Goal: Information Seeking & Learning: Learn about a topic

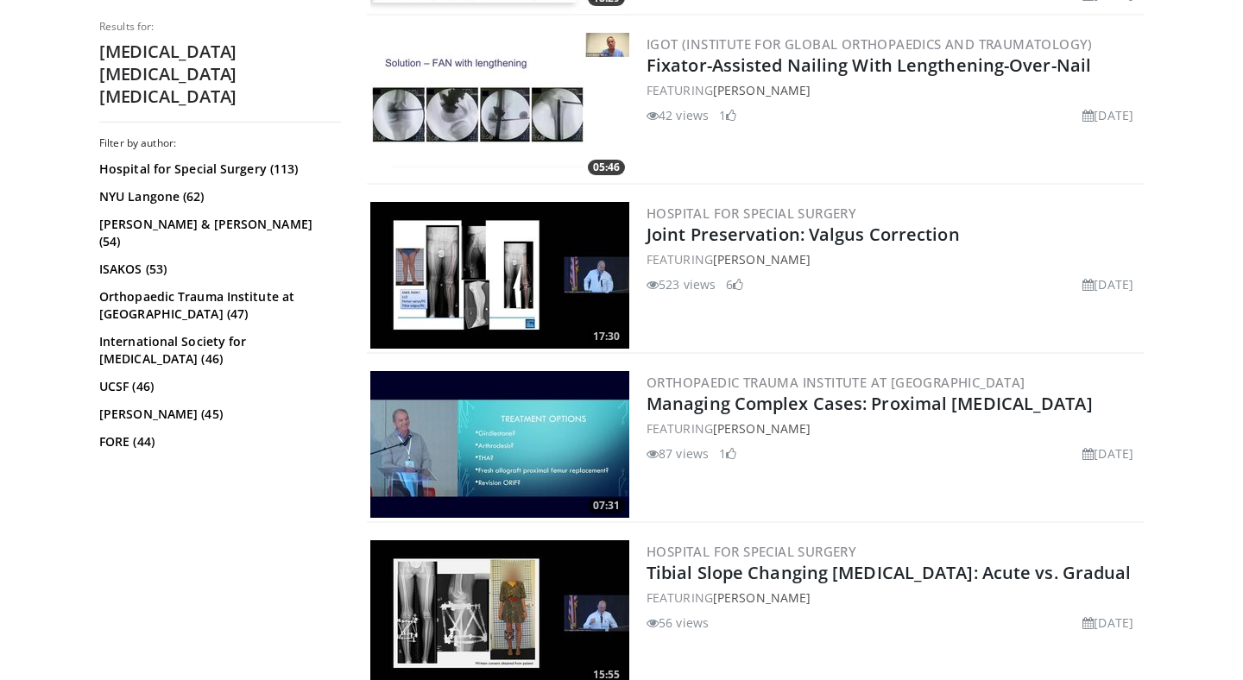
scroll to position [3160, 0]
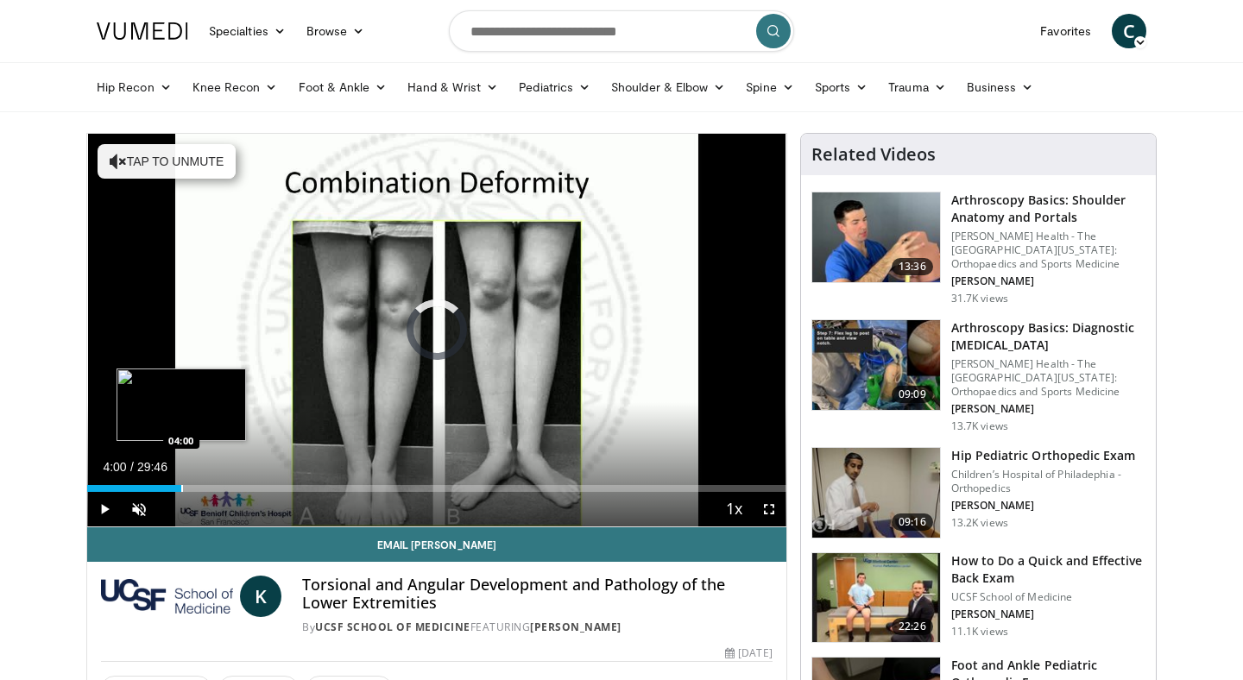
click at [181, 480] on div "Loaded : 2.23% 04:00 04:00" at bounding box center [436, 484] width 699 height 16
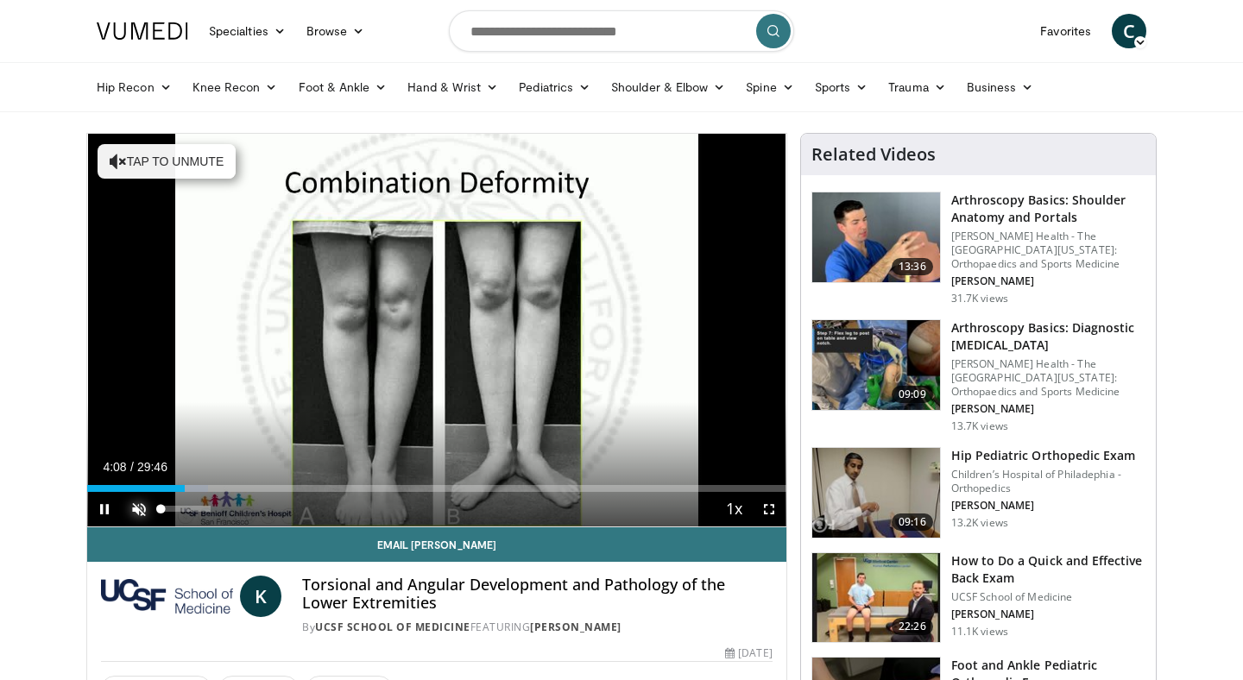
click at [131, 509] on span "Video Player" at bounding box center [139, 509] width 35 height 35
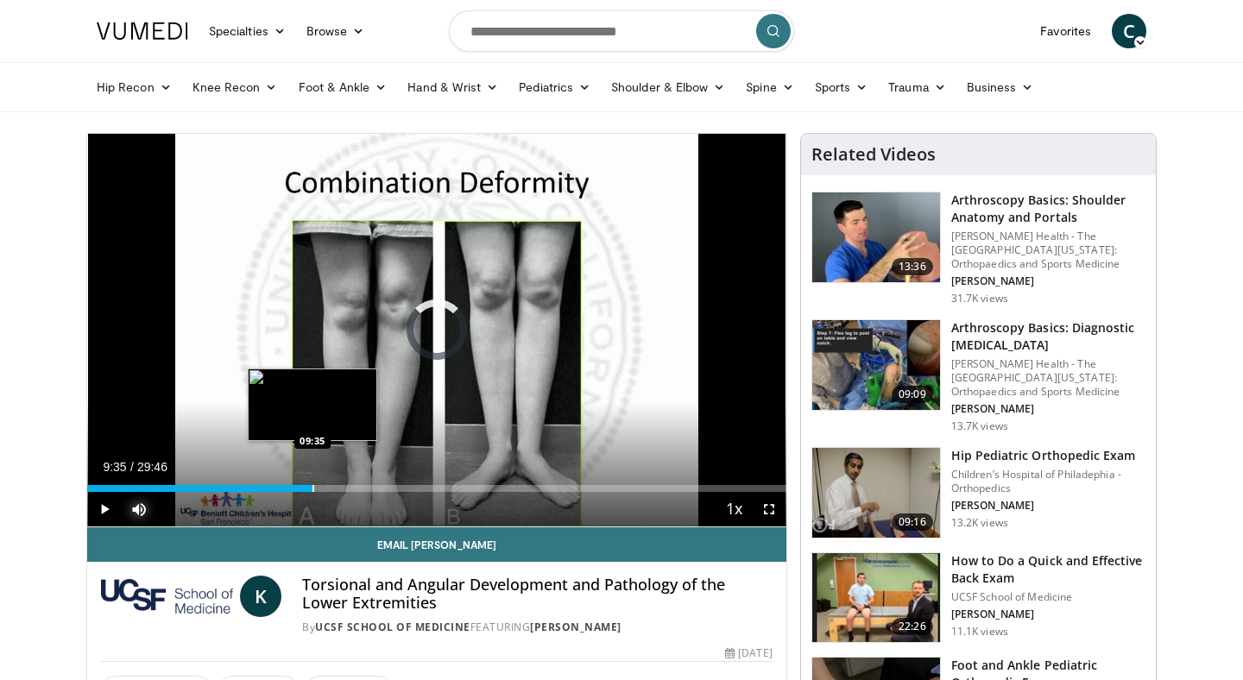
click at [312, 483] on div "Loaded : 17.88% 09:35 09:35" at bounding box center [436, 484] width 699 height 16
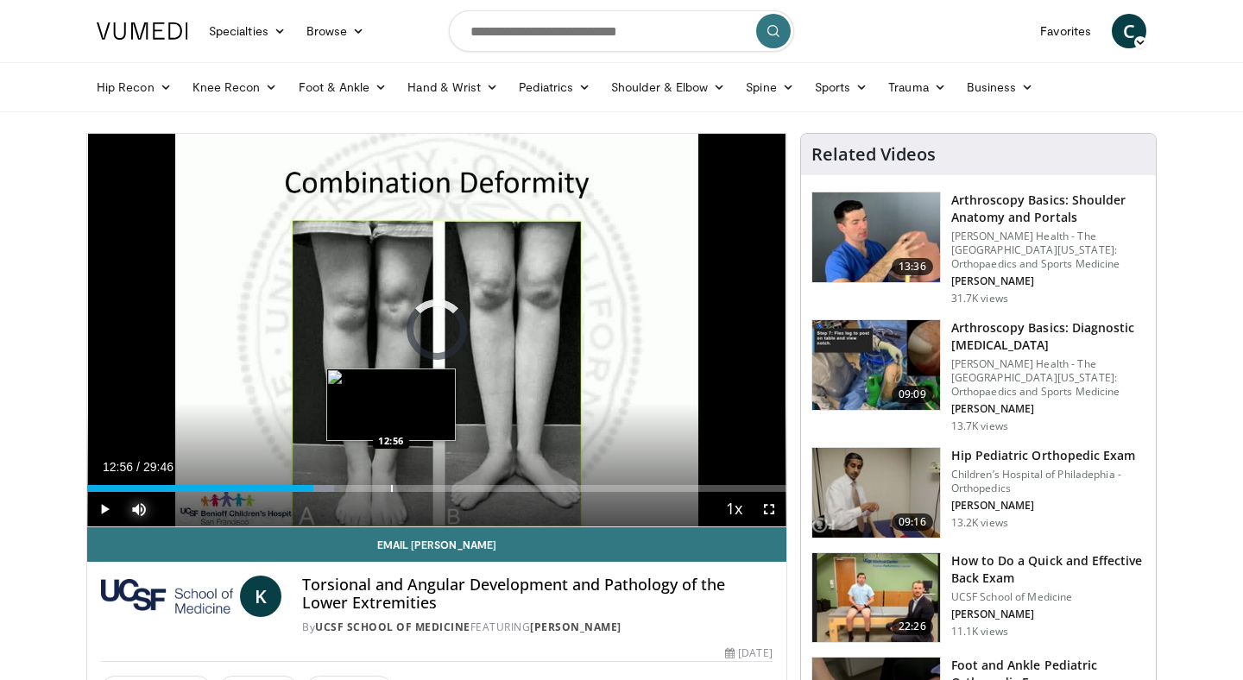
click at [391, 481] on div "Loaded : 35.30% 09:37 12:56" at bounding box center [436, 484] width 699 height 16
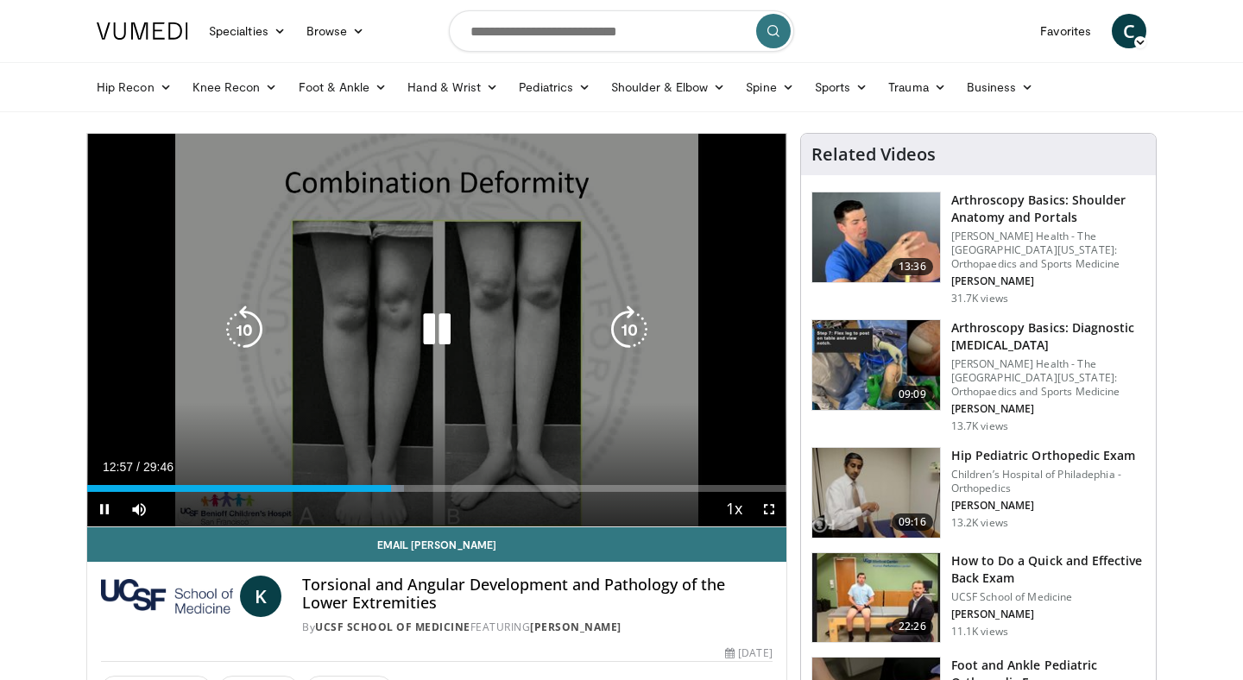
click at [421, 305] on div "10 seconds Tap to unmute" at bounding box center [436, 330] width 699 height 393
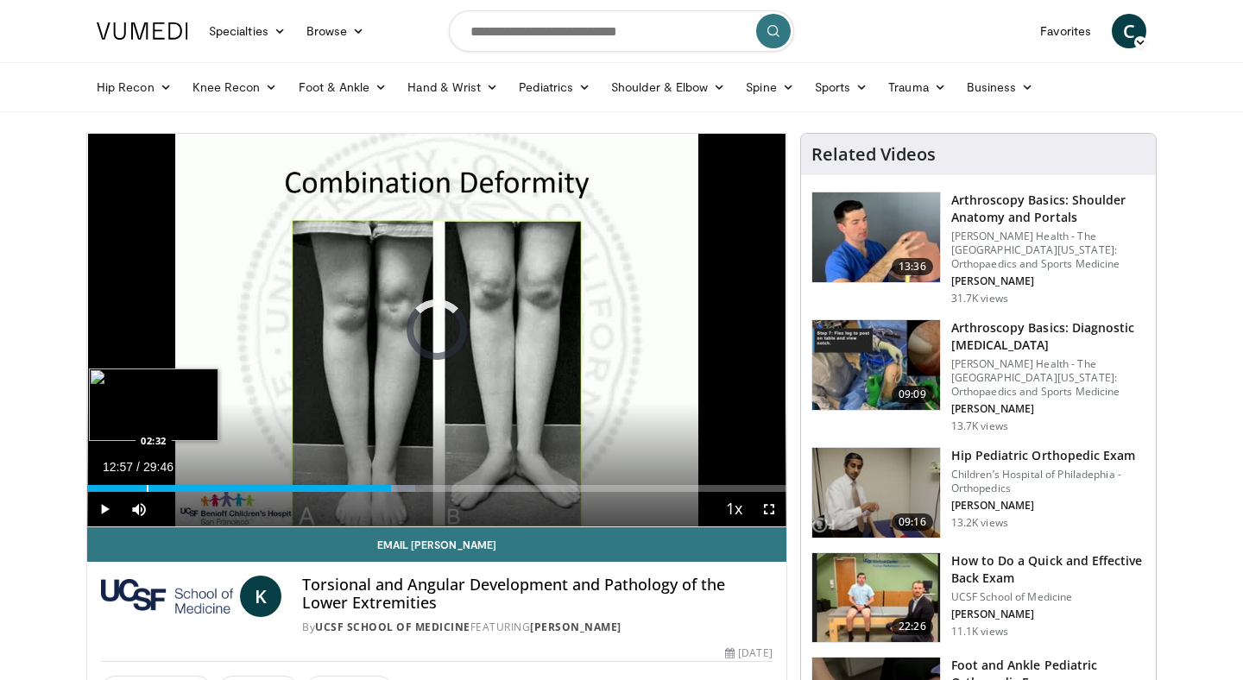
click at [147, 487] on div "Progress Bar" at bounding box center [148, 488] width 2 height 7
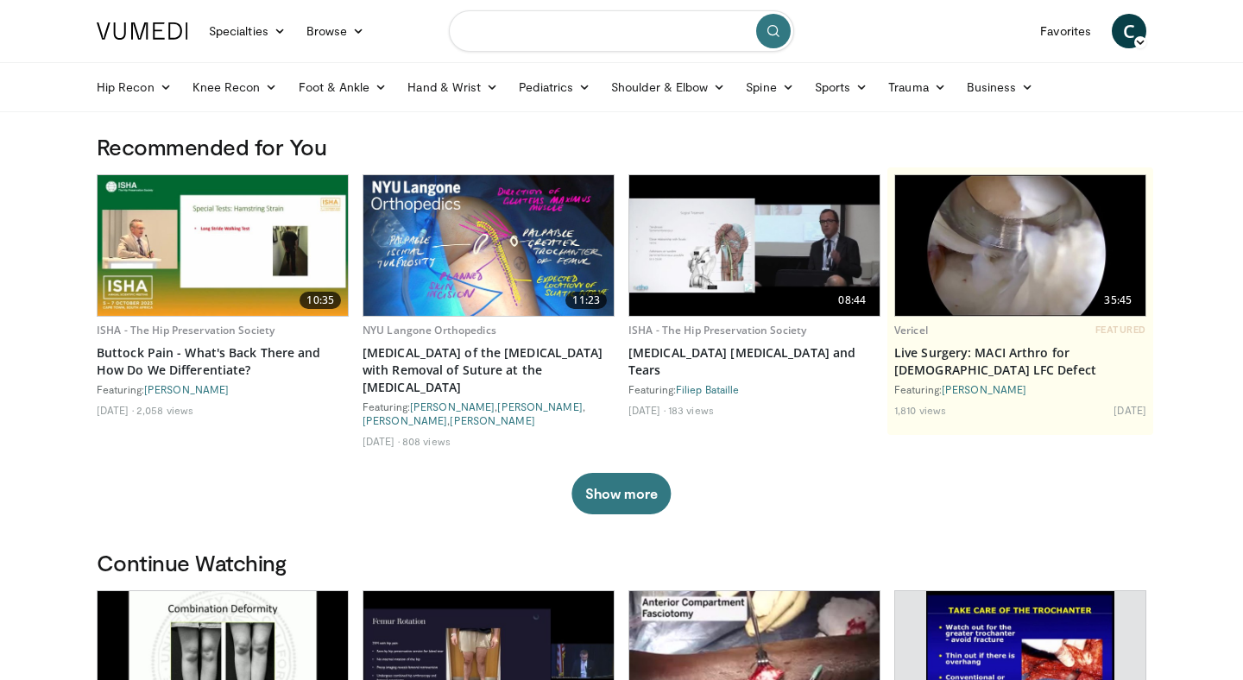
click at [549, 32] on input "Search topics, interventions" at bounding box center [621, 30] width 345 height 41
type input "**********"
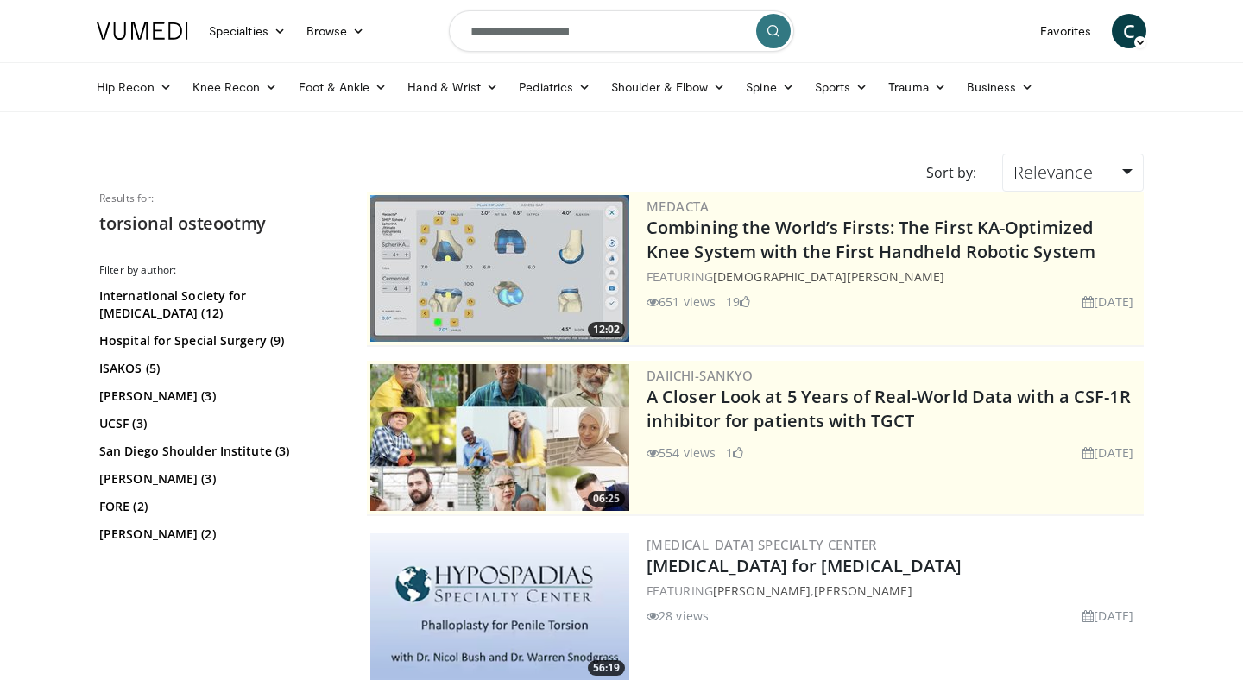
click at [572, 36] on input "**********" at bounding box center [621, 30] width 345 height 41
click at [568, 35] on input "**********" at bounding box center [621, 30] width 345 height 41
type input "**********"
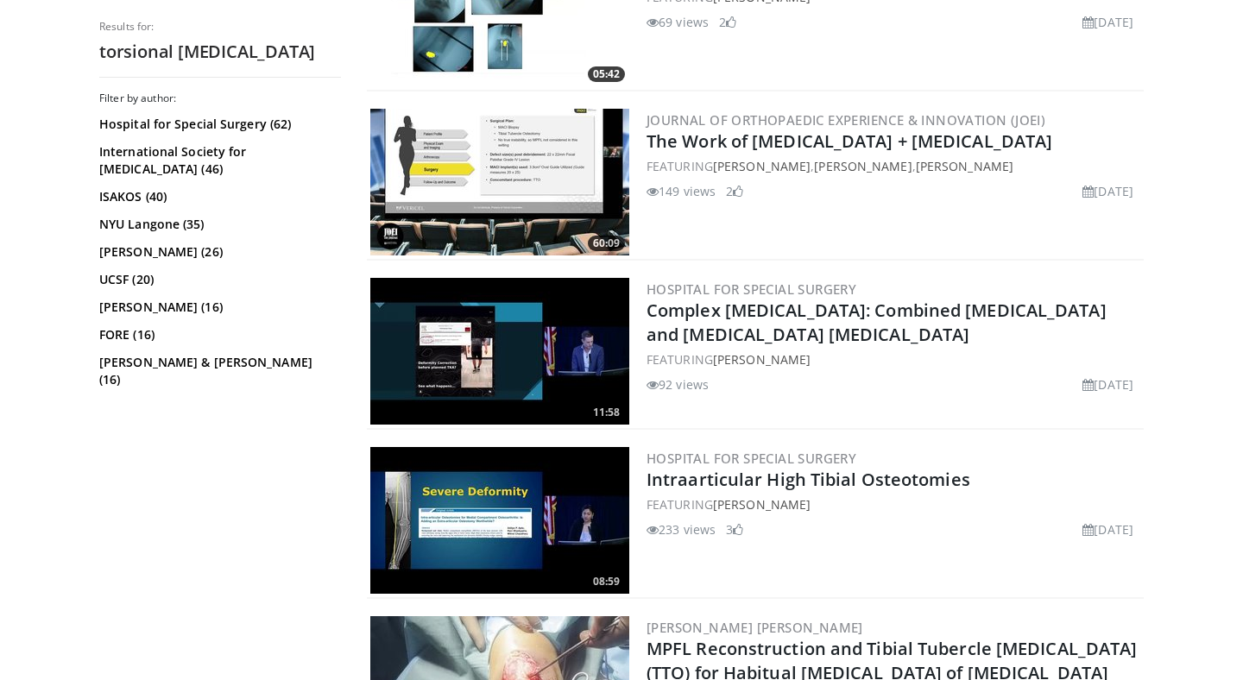
scroll to position [2560, 0]
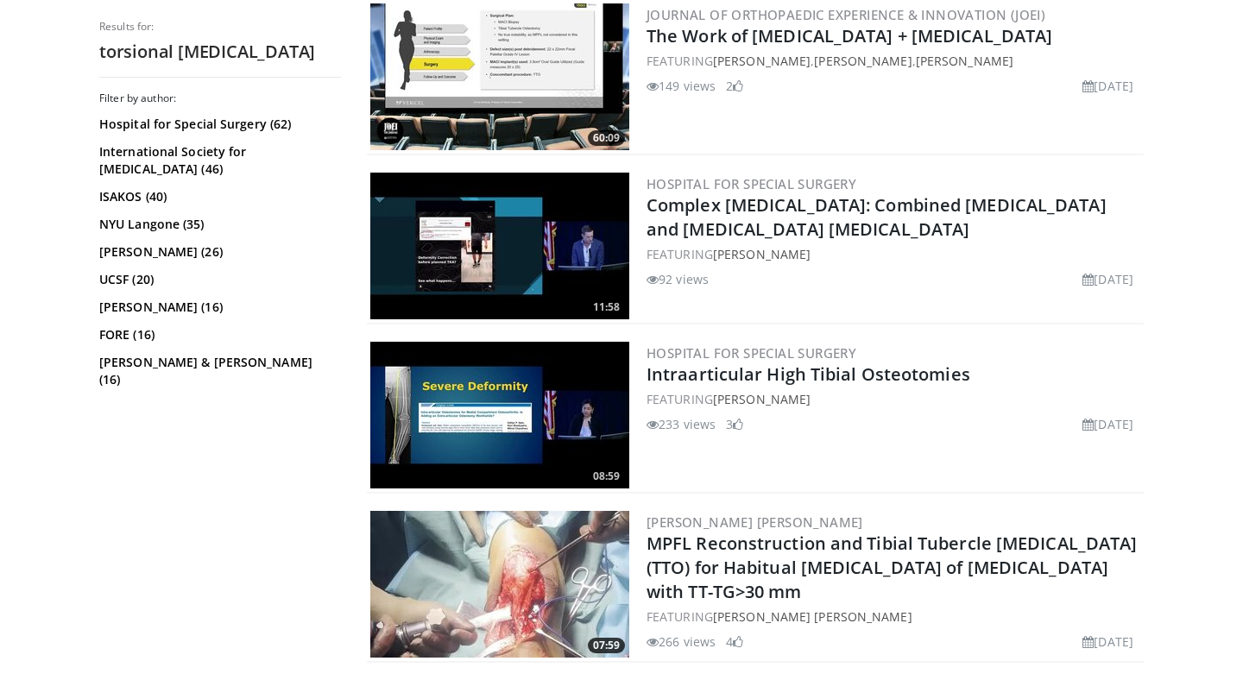
click at [534, 227] on img at bounding box center [499, 246] width 259 height 147
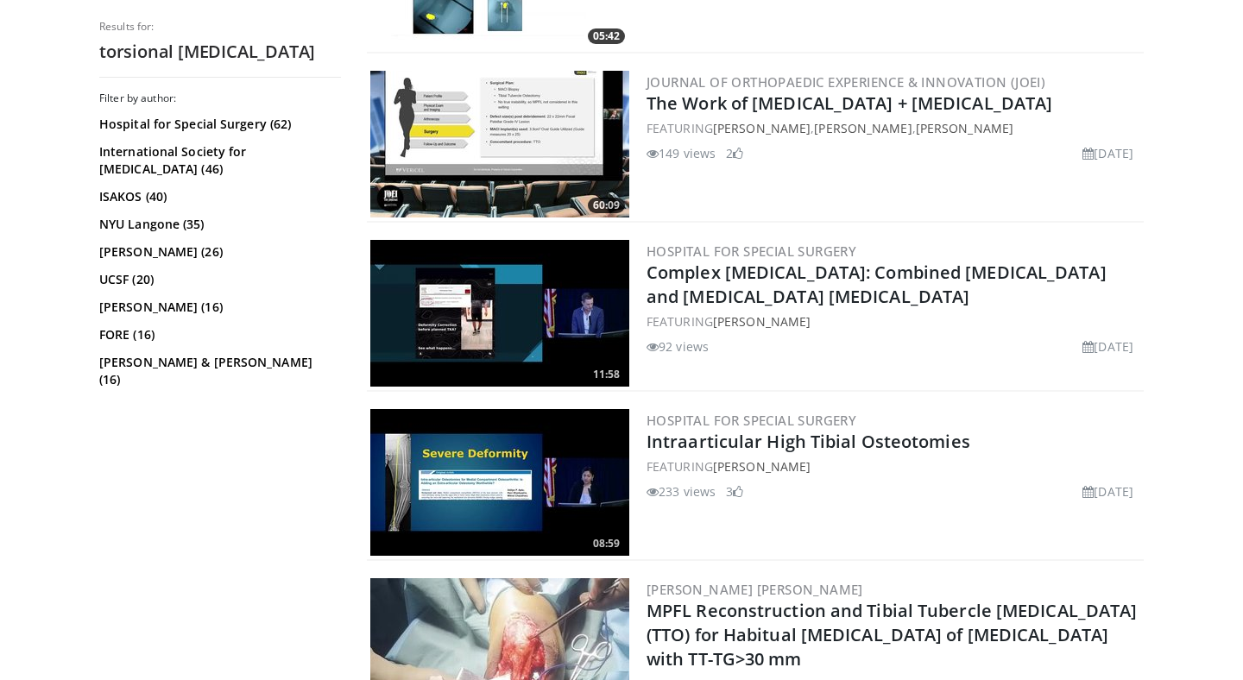
scroll to position [2497, 0]
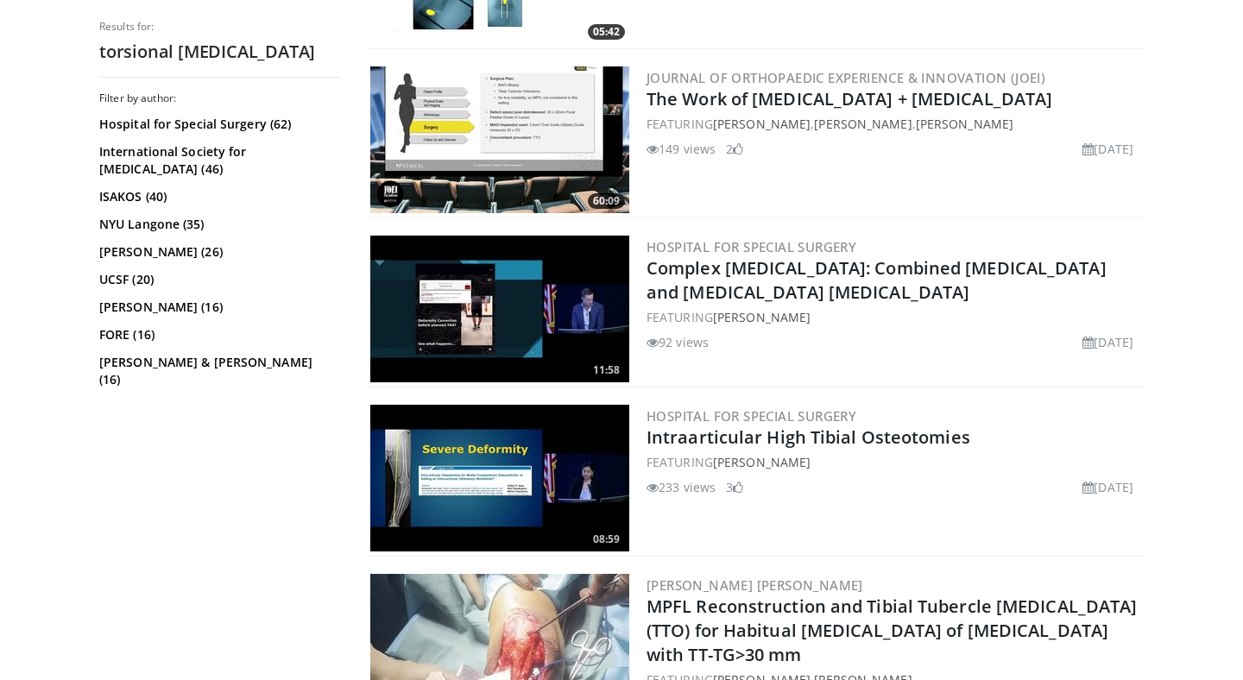
click at [457, 342] on img at bounding box center [499, 309] width 259 height 147
click at [472, 319] on img at bounding box center [499, 309] width 259 height 147
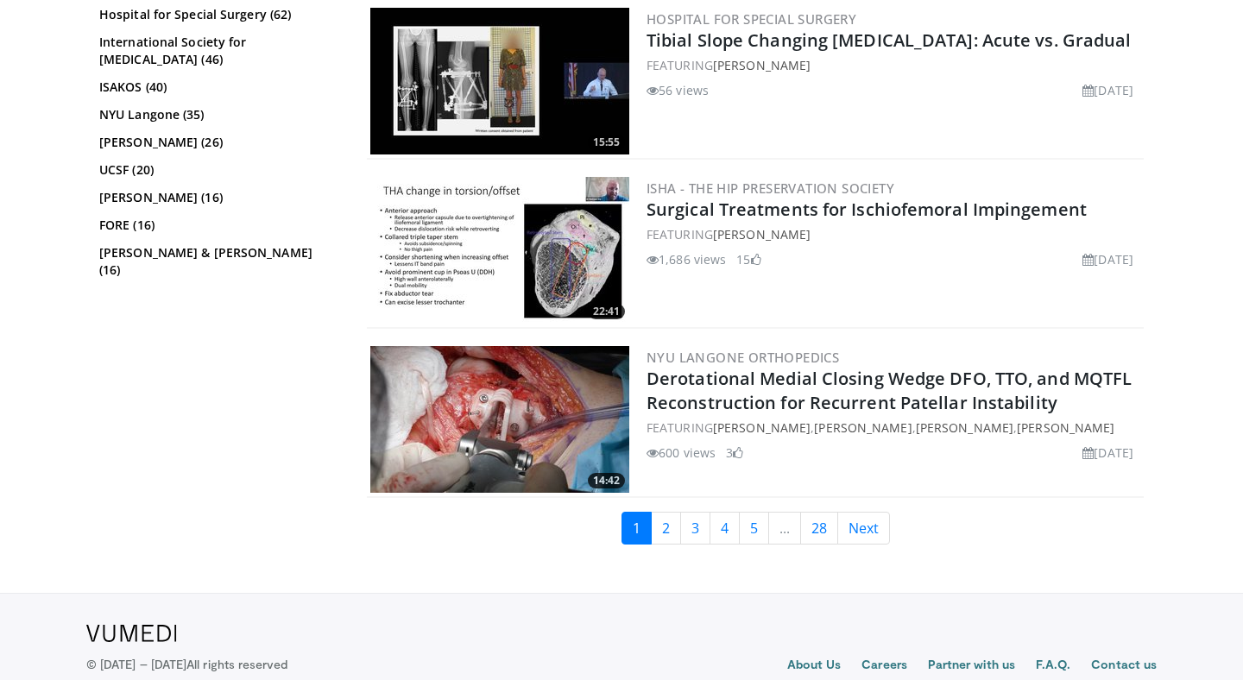
scroll to position [4128, 0]
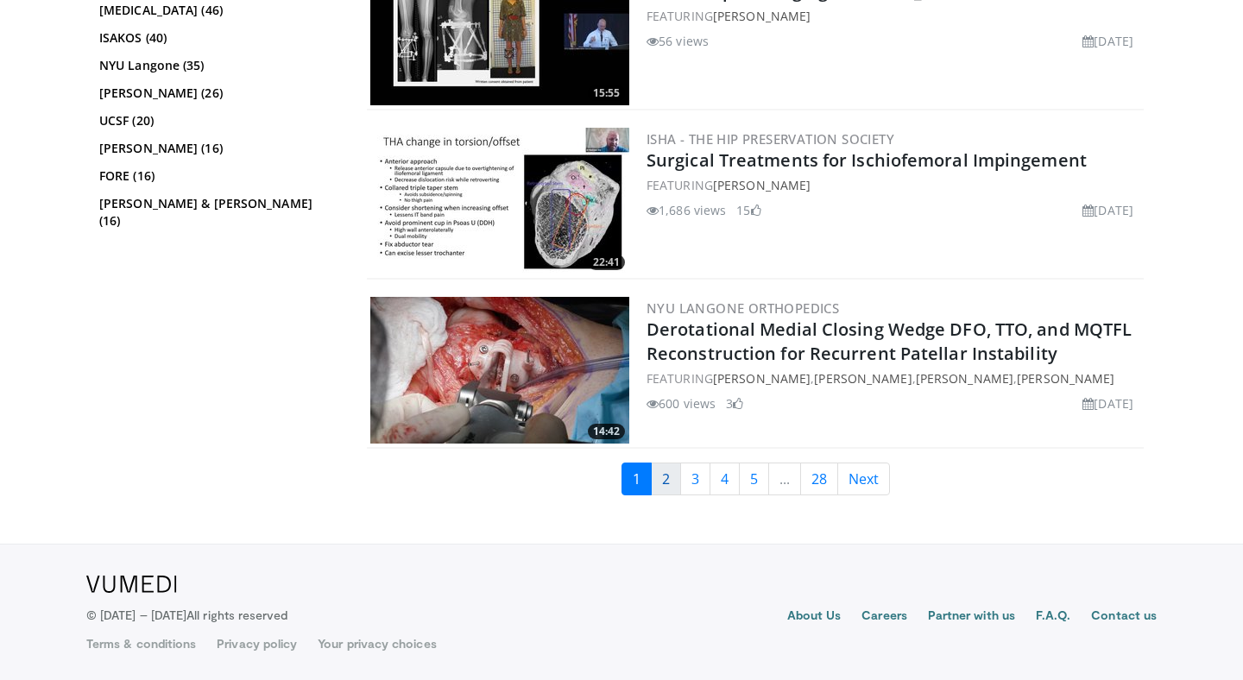
click at [670, 488] on link "2" at bounding box center [666, 479] width 30 height 33
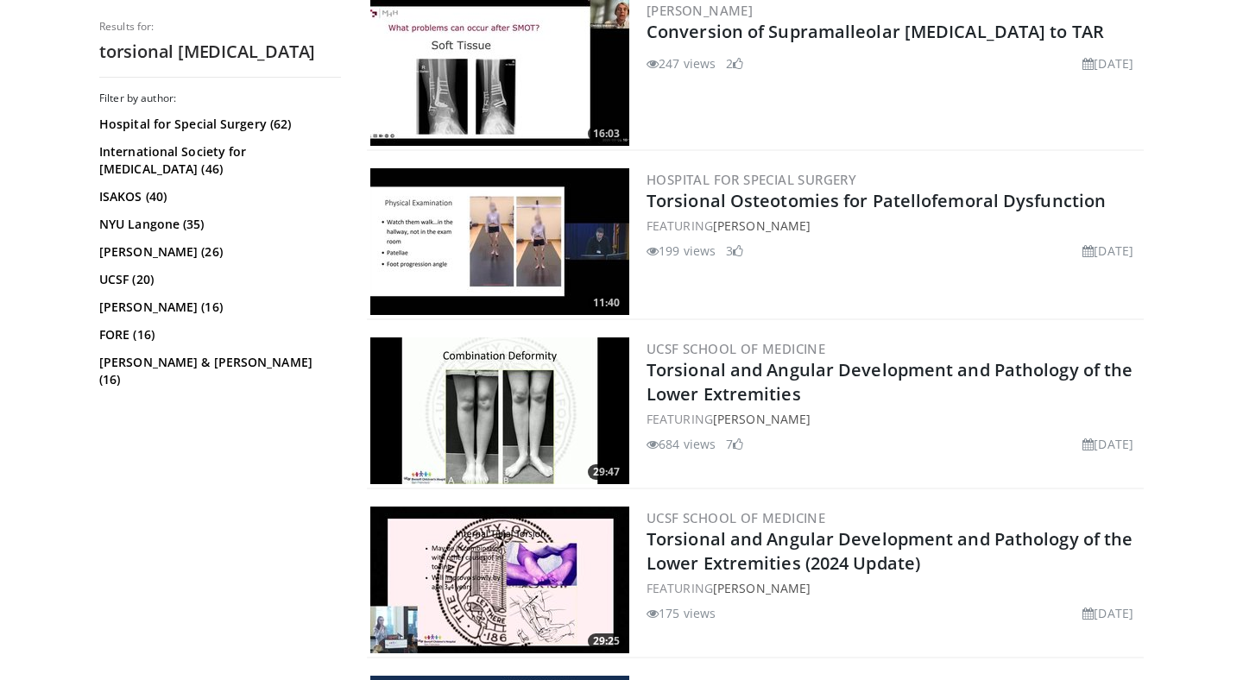
scroll to position [0, 0]
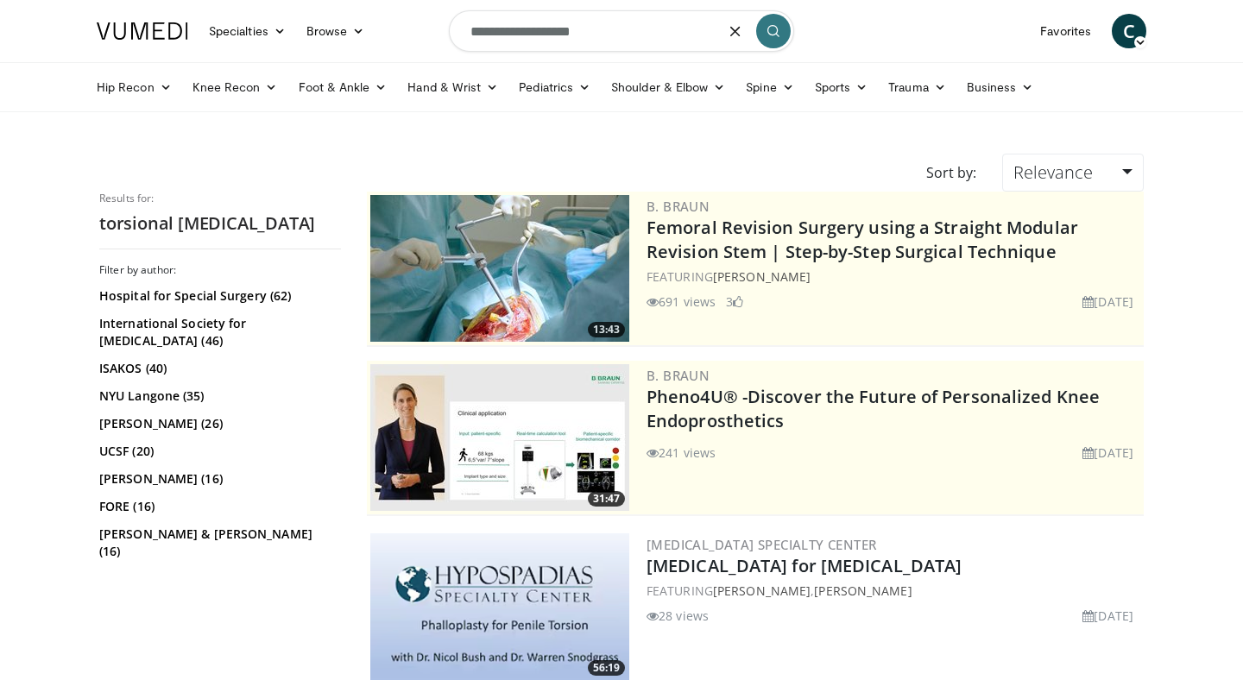
click at [584, 32] on input "**********" at bounding box center [621, 30] width 345 height 41
drag, startPoint x: 595, startPoint y: 34, endPoint x: 332, endPoint y: 16, distance: 263.0
click at [332, 16] on nav "Specialties Adult & Family Medicine Allergy, Asthma, Immunology Anesthesiology …" at bounding box center [621, 31] width 1070 height 62
type input "**********"
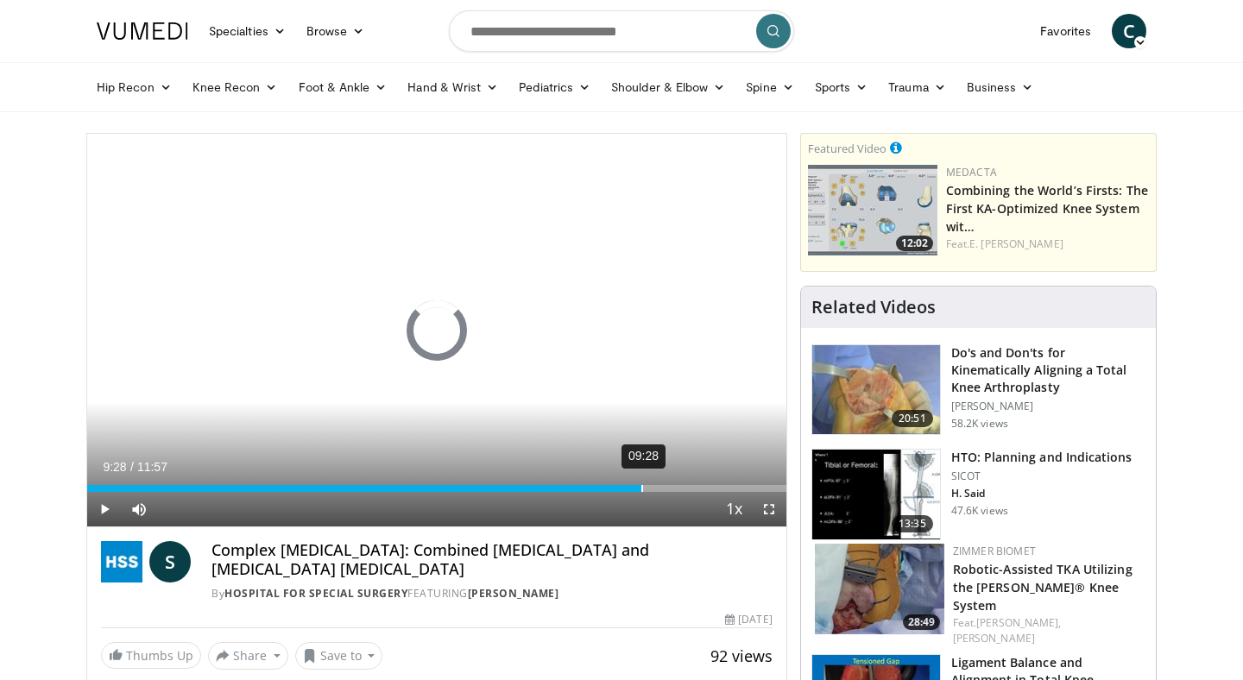
click at [641, 489] on div "09:28" at bounding box center [642, 488] width 2 height 7
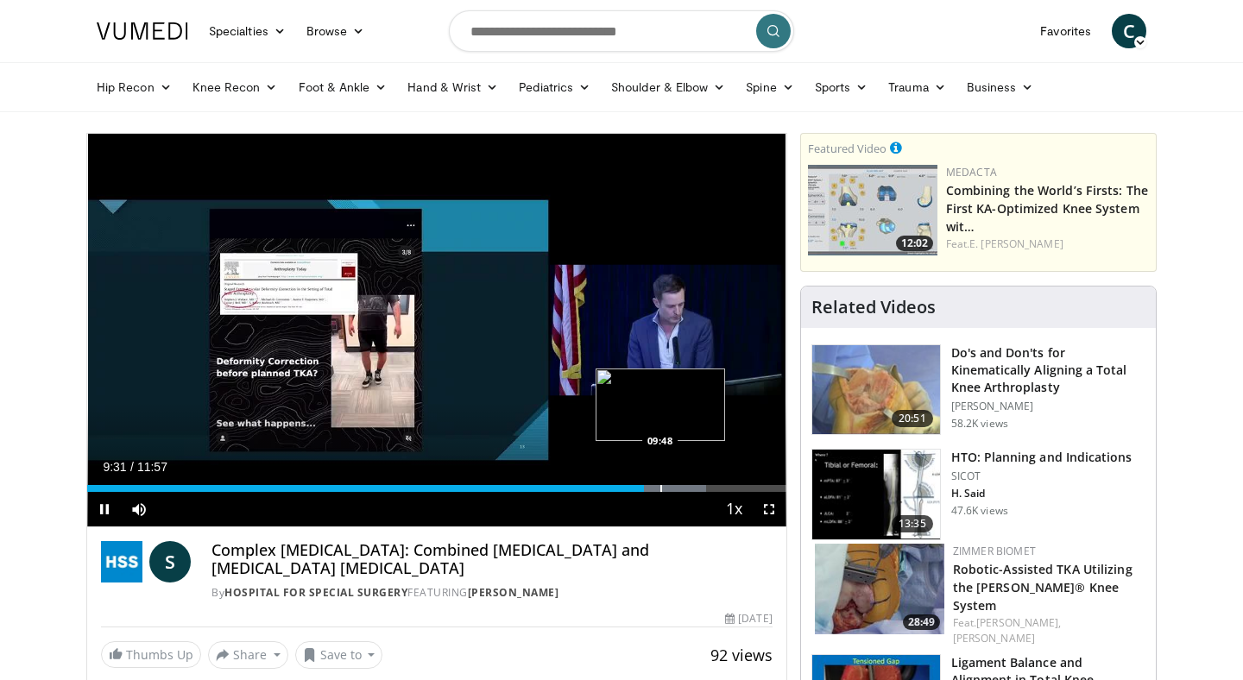
click at [660, 485] on div "Progress Bar" at bounding box center [661, 488] width 2 height 7
click at [676, 486] on div "Progress Bar" at bounding box center [677, 488] width 2 height 7
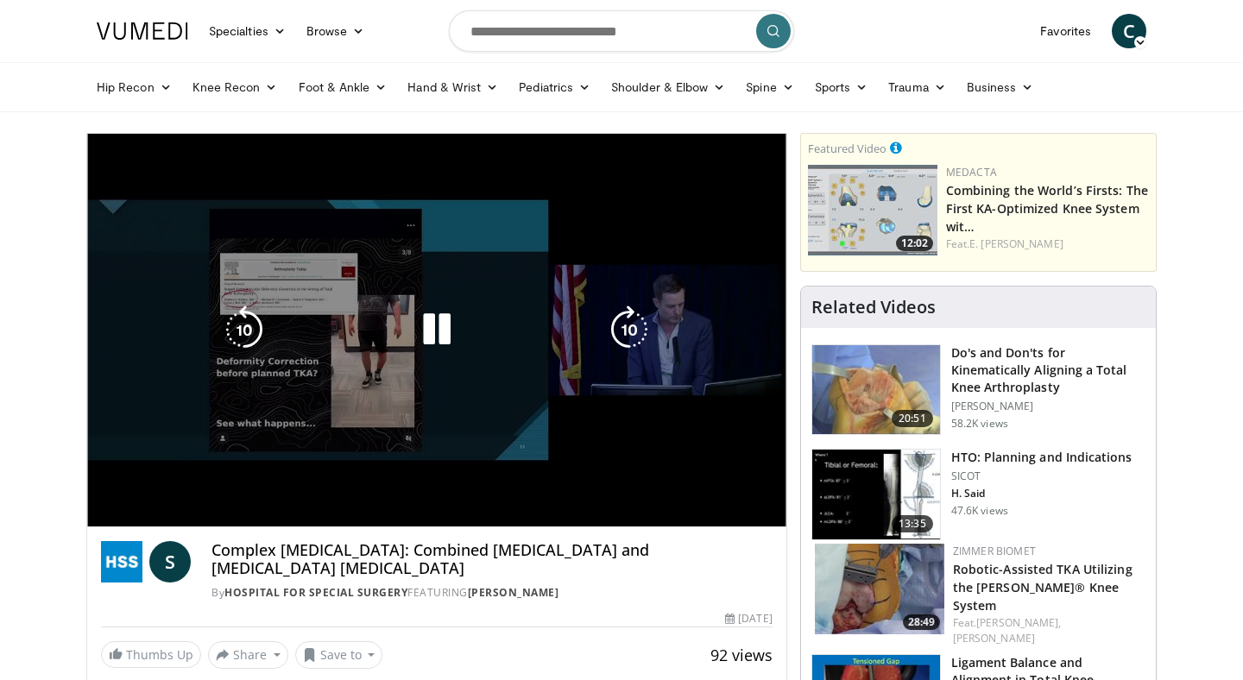
click at [695, 486] on video-js "**********" at bounding box center [436, 331] width 699 height 394
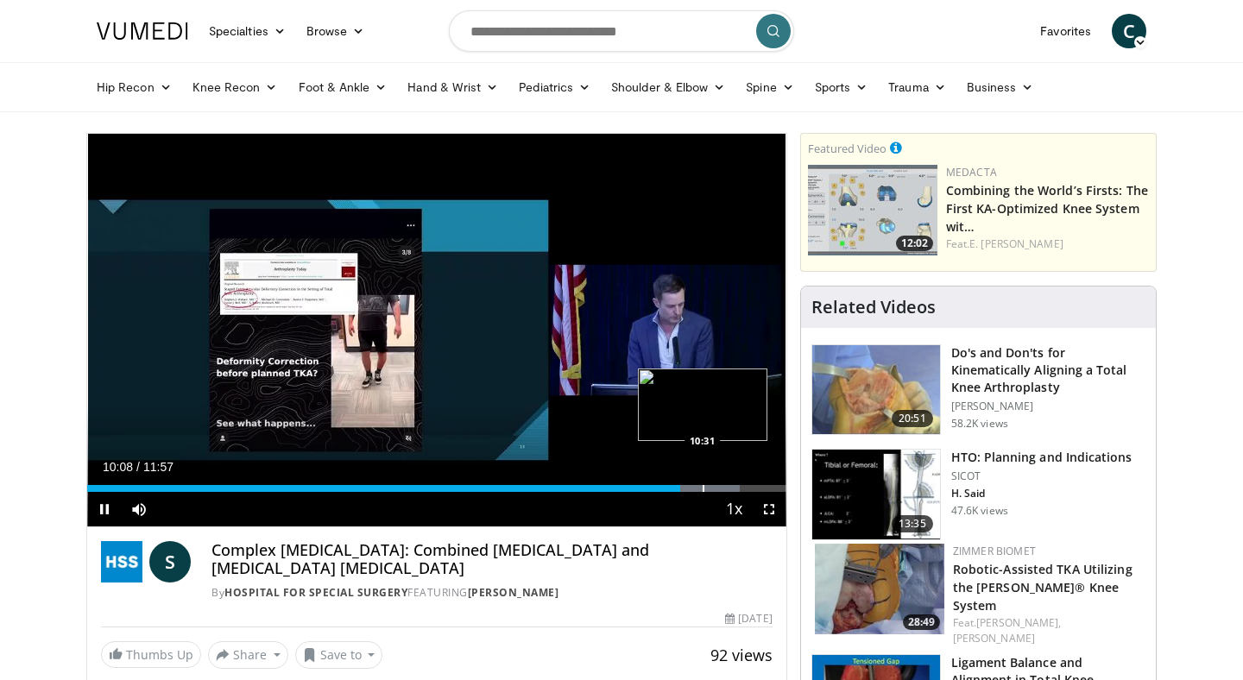
click at [703, 486] on div "Progress Bar" at bounding box center [704, 488] width 2 height 7
click at [713, 485] on div "Progress Bar" at bounding box center [714, 488] width 2 height 7
click at [729, 483] on div "Loaded : 98.18% 10:45 10:58" at bounding box center [436, 484] width 699 height 16
click at [751, 485] on div "Progress Bar" at bounding box center [752, 488] width 2 height 7
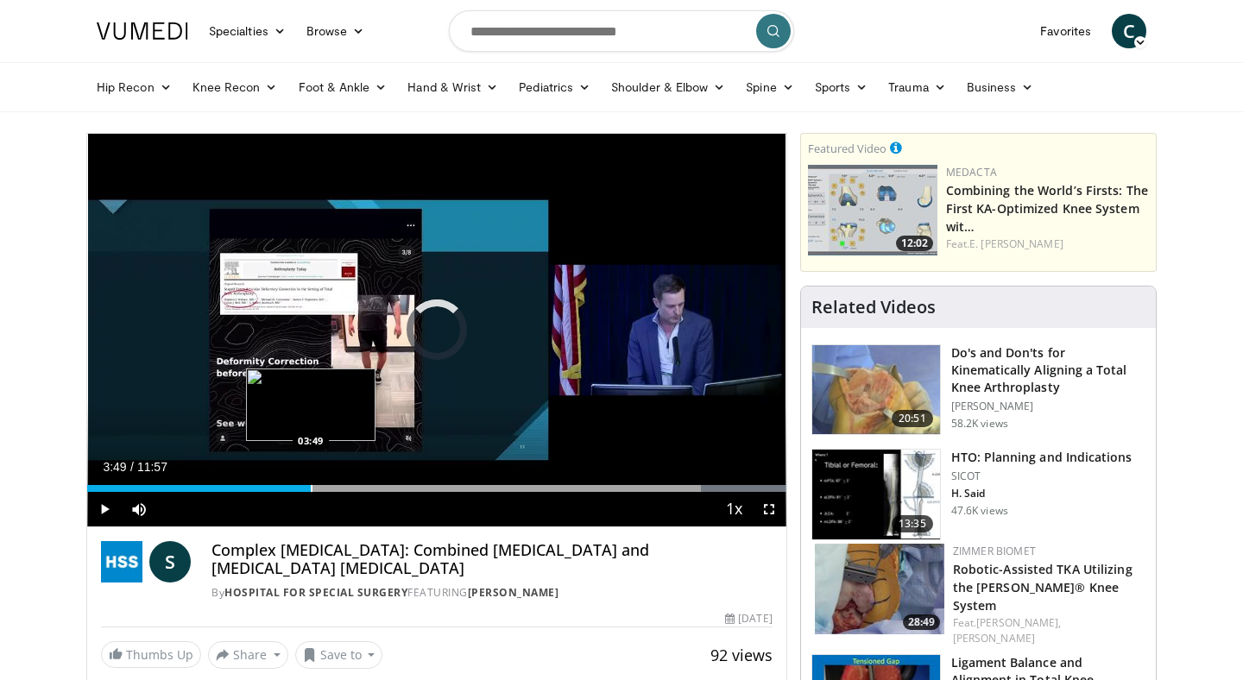
click at [311, 480] on div "Loaded : 100.00% 11:23 03:49" at bounding box center [436, 484] width 699 height 16
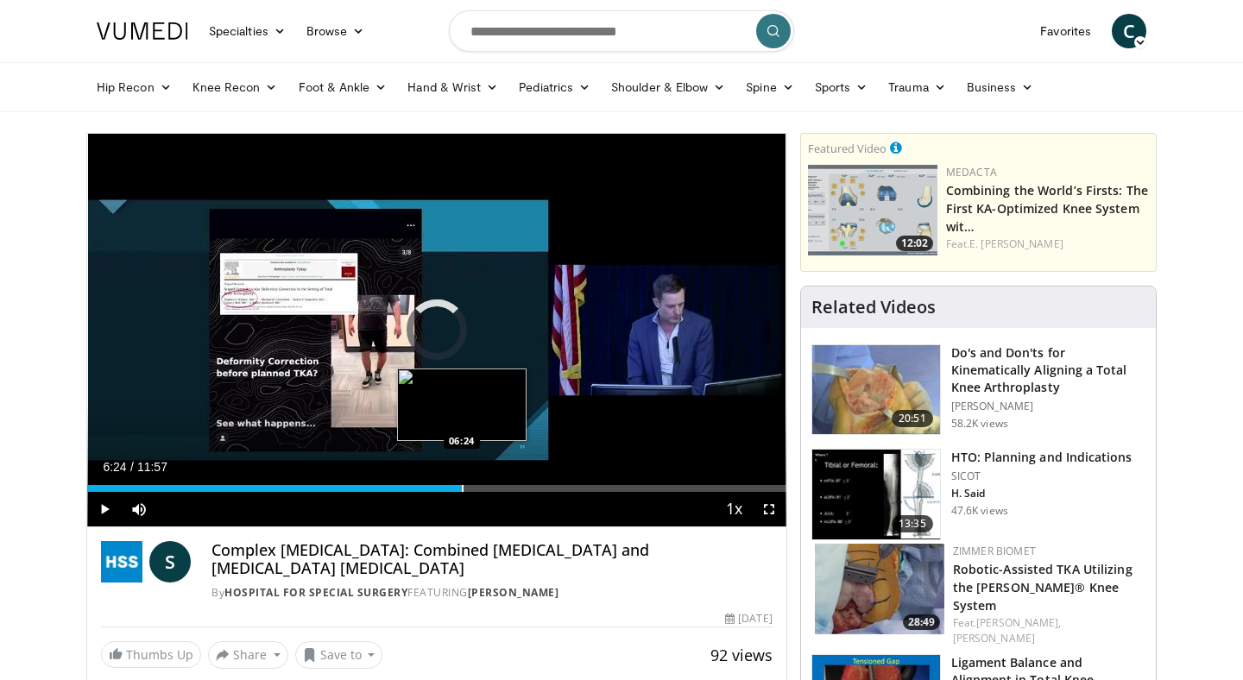
click at [462, 489] on div "Progress Bar" at bounding box center [463, 488] width 2 height 7
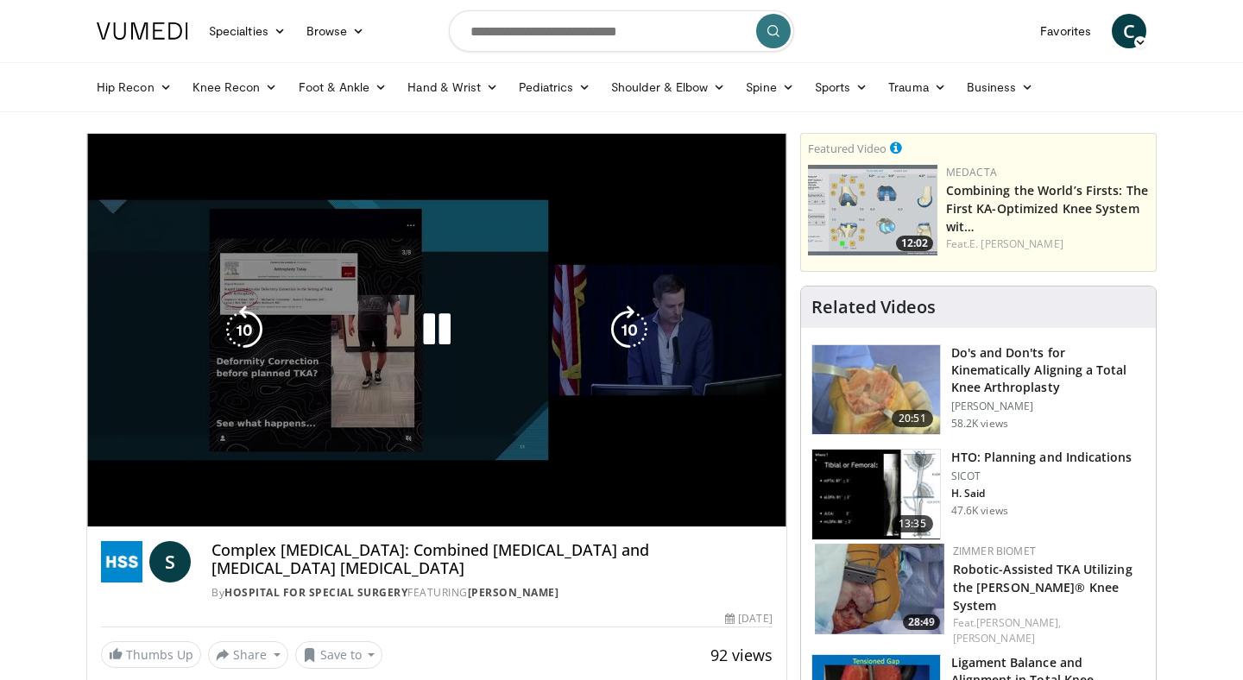
click at [487, 488] on video-js "**********" at bounding box center [436, 331] width 699 height 394
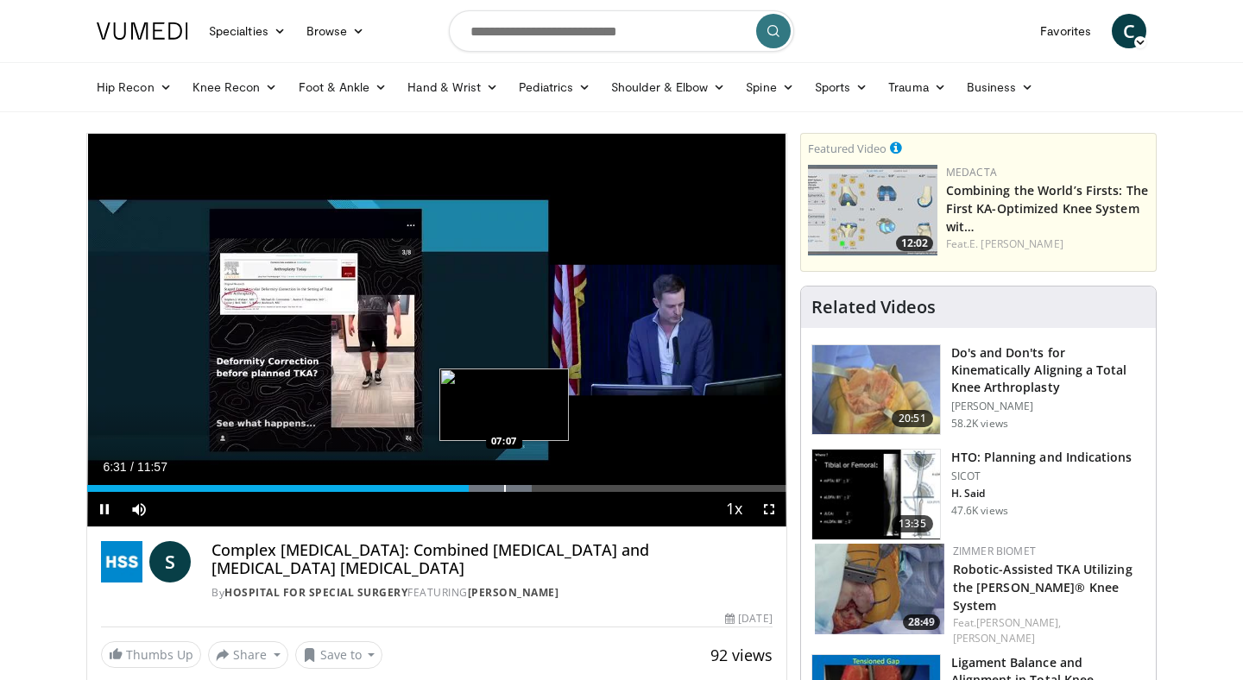
click at [504, 491] on div "Progress Bar" at bounding box center [505, 488] width 2 height 7
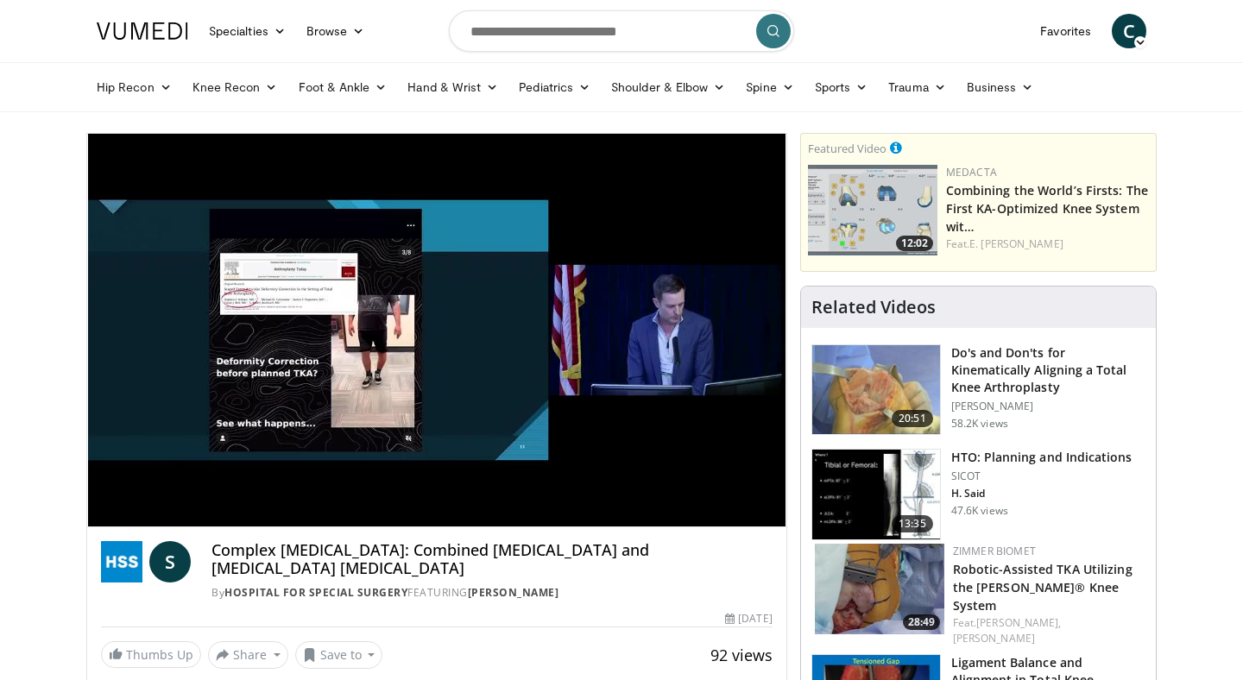
click at [516, 488] on video-js "**********" at bounding box center [436, 331] width 699 height 394
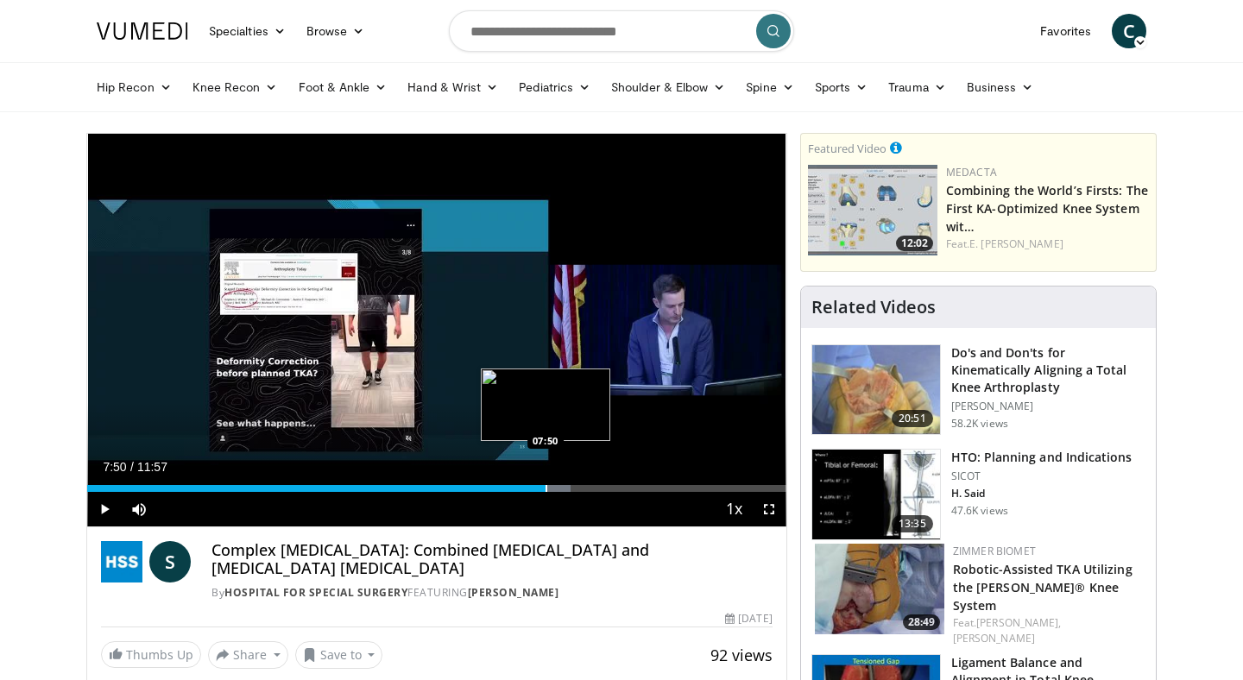
click at [546, 485] on div "Progress Bar" at bounding box center [547, 488] width 2 height 7
click at [571, 485] on div "Progress Bar" at bounding box center [572, 488] width 2 height 7
click at [595, 483] on div "Loaded : 79.46% 08:28 08:40" at bounding box center [436, 484] width 699 height 16
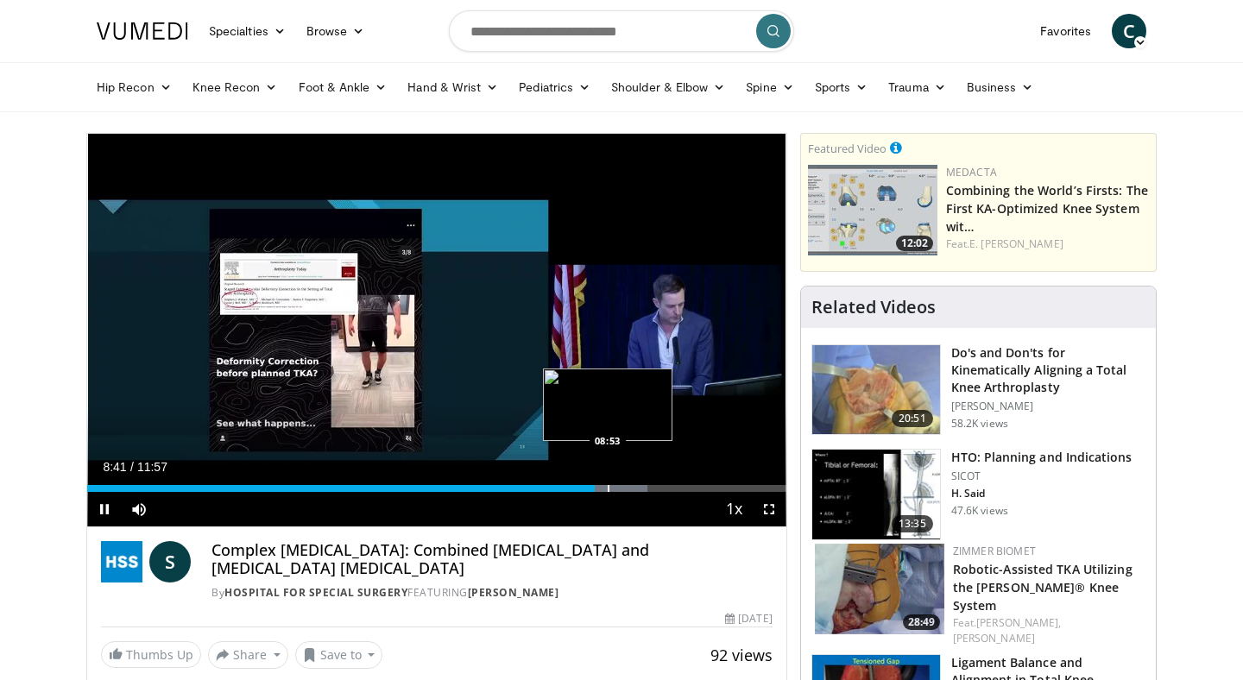
click at [608, 484] on div "Loaded : 80.20% 08:41 08:53" at bounding box center [436, 484] width 699 height 16
click at [629, 483] on div "Loaded : 82.97% 09:16 09:16" at bounding box center [436, 484] width 699 height 16
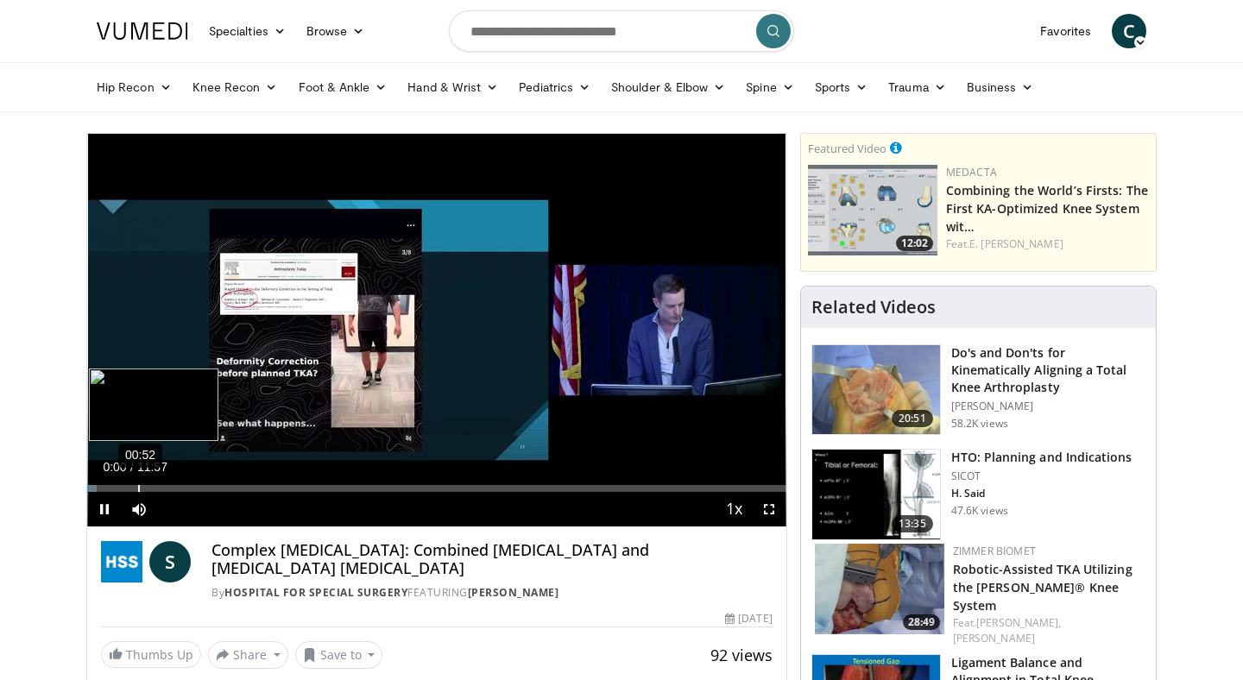
click at [135, 478] on div "Loaded : 1.37% 00:52 00:00" at bounding box center [436, 484] width 699 height 16
click at [122, 486] on div "00:35" at bounding box center [123, 488] width 2 height 7
click at [112, 487] on div "00:25" at bounding box center [113, 488] width 2 height 7
click at [107, 487] on div "00:20" at bounding box center [108, 488] width 2 height 7
click at [149, 481] on div "Loaded : 12.44% 01:04 00:21" at bounding box center [436, 484] width 699 height 16
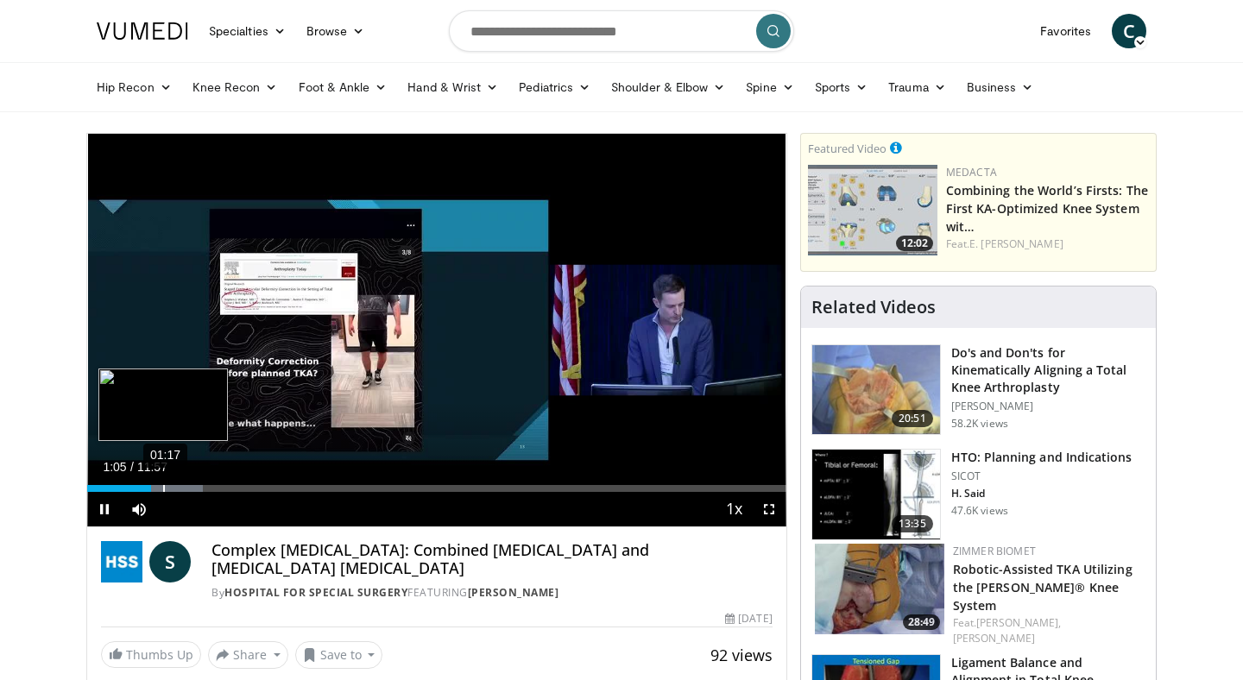
click at [162, 483] on div "Loaded : 16.59% 01:17 01:05" at bounding box center [436, 484] width 699 height 16
click at [173, 485] on div "01:27" at bounding box center [174, 488] width 2 height 7
click at [181, 485] on div "01:36" at bounding box center [182, 488] width 2 height 7
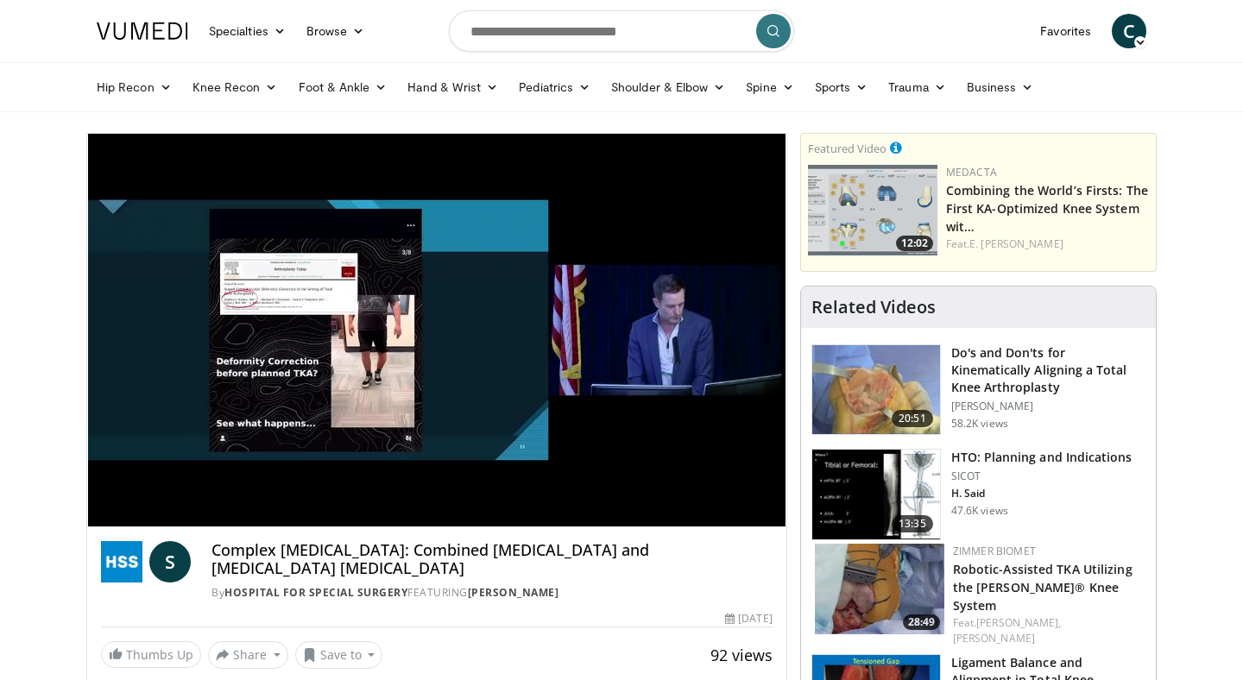
click at [211, 487] on video-js "**********" at bounding box center [436, 331] width 699 height 394
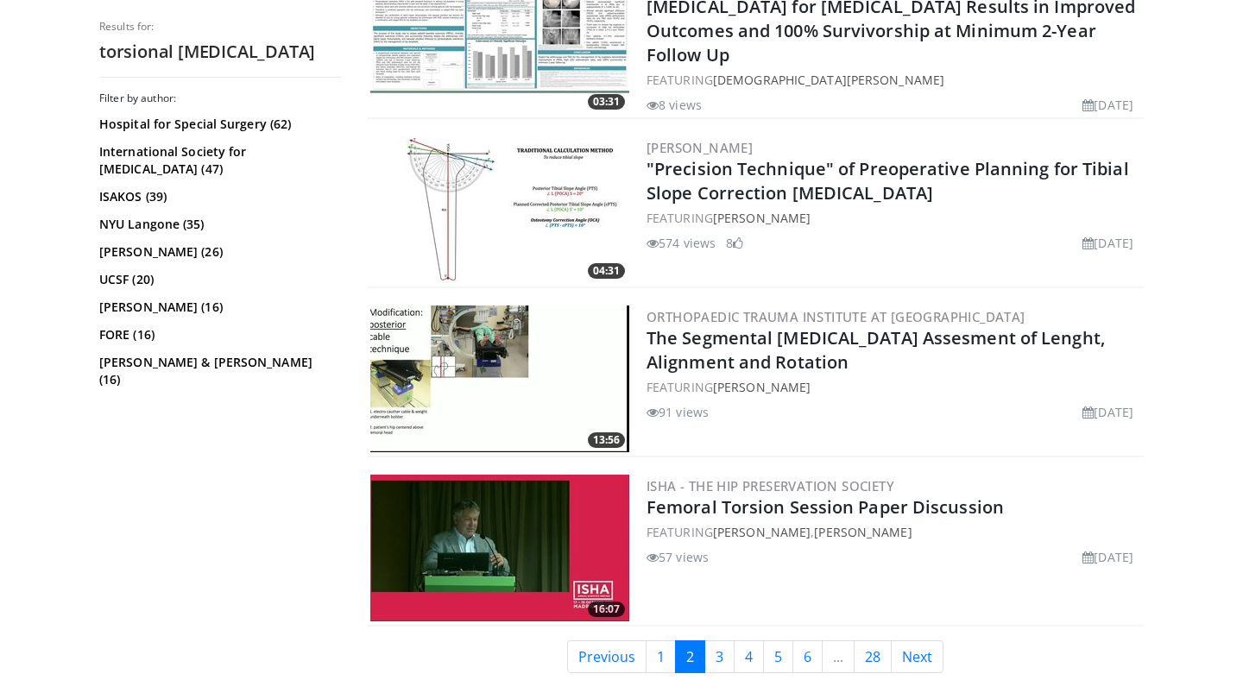
scroll to position [3997, 0]
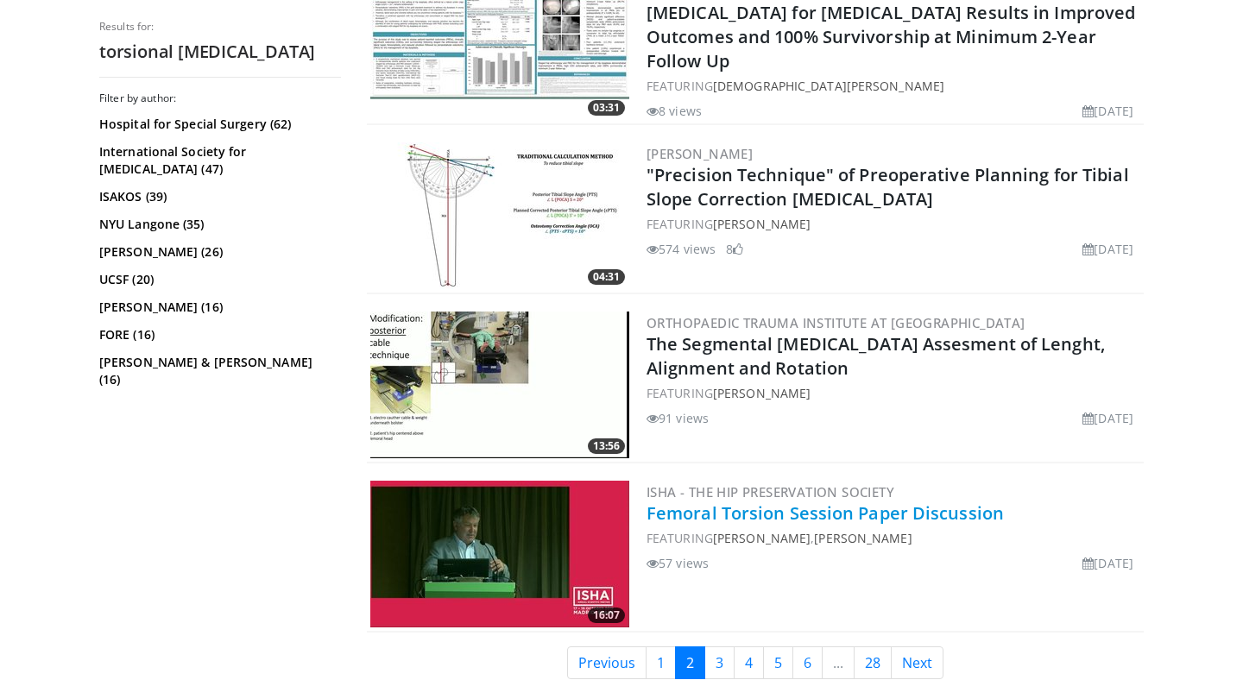
click at [786, 502] on link "Femoral Torsion Session Paper Discussion" at bounding box center [825, 513] width 357 height 23
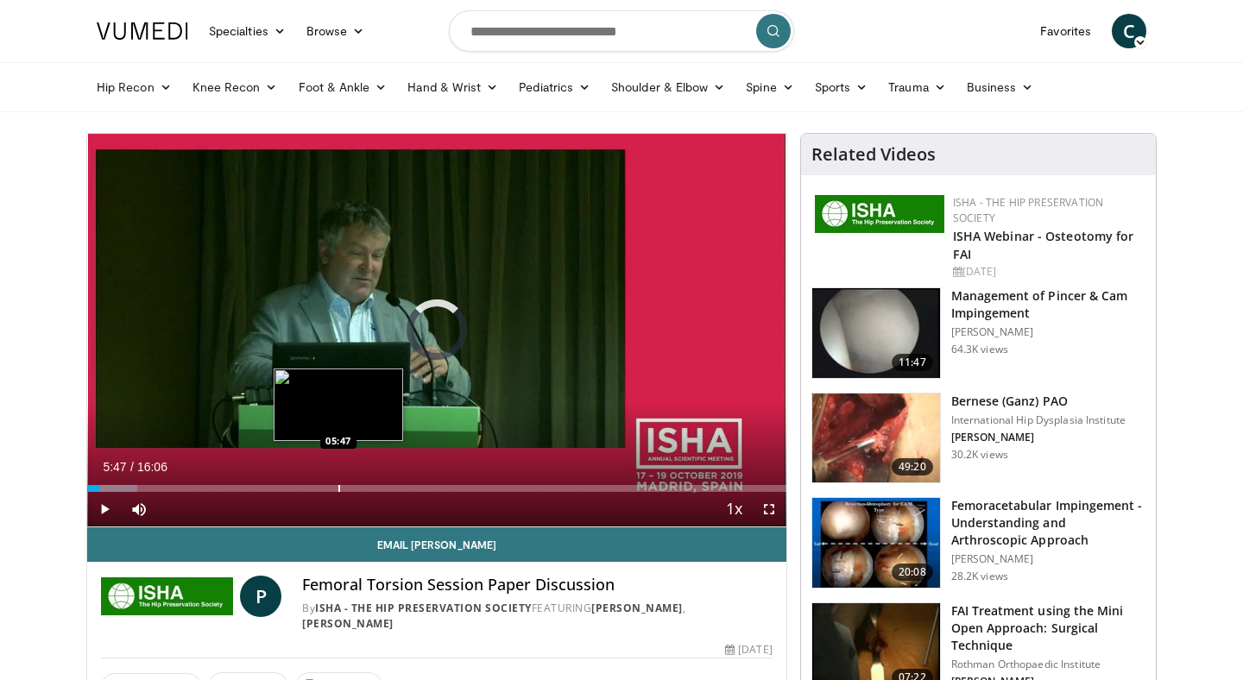
click at [338, 483] on div "Loaded : 7.18% 05:47 05:47" at bounding box center [436, 484] width 699 height 16
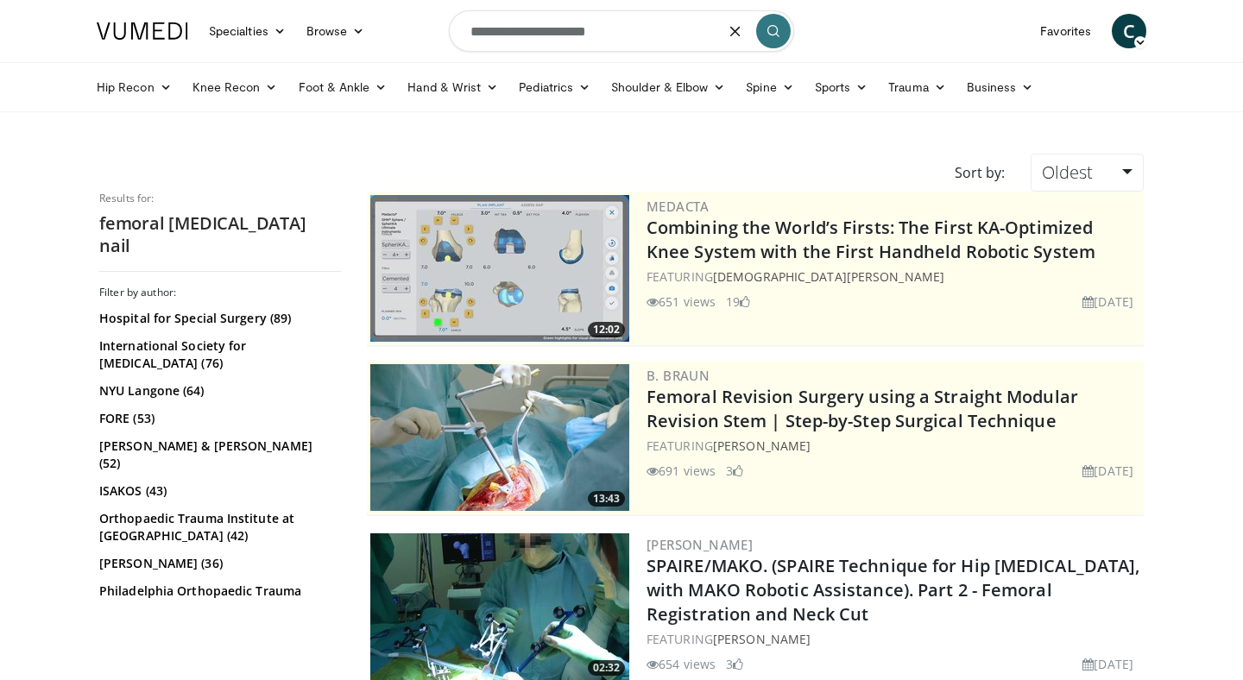
drag, startPoint x: 647, startPoint y: 39, endPoint x: 395, endPoint y: 20, distance: 252.8
click at [395, 21] on nav "Specialties Adult & Family Medicine Allergy, [MEDICAL_DATA], Immunology Anesthe…" at bounding box center [621, 31] width 1070 height 62
type input "**********"
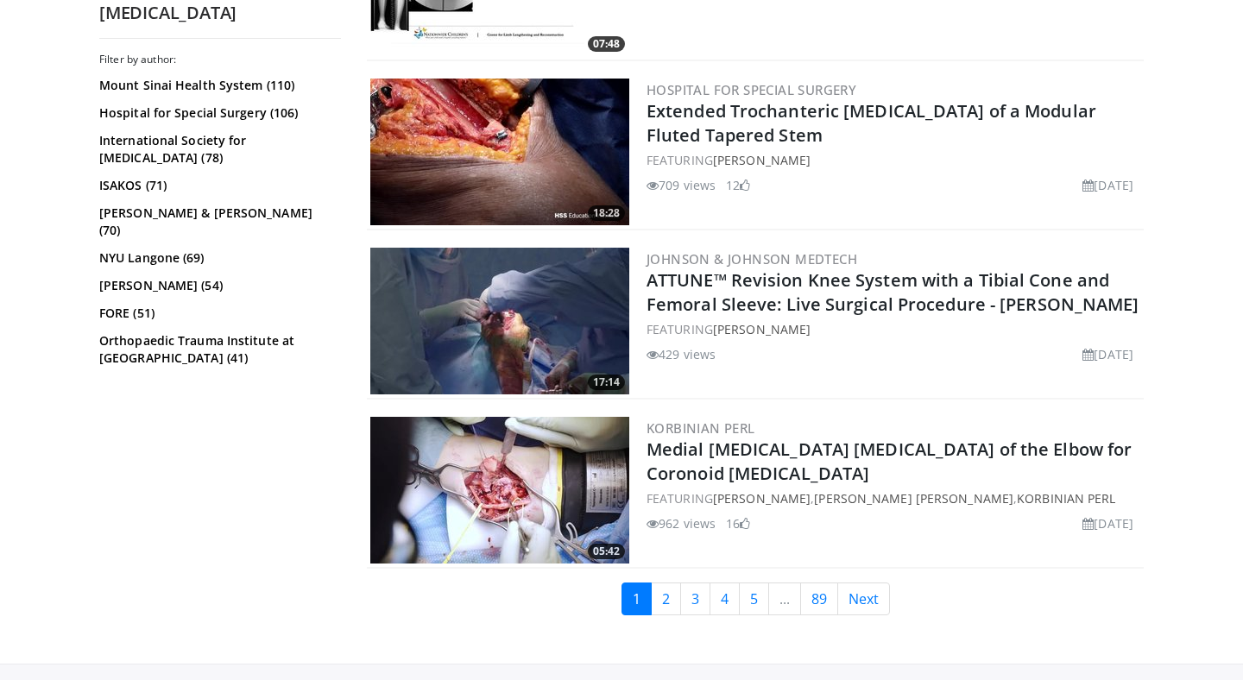
scroll to position [4028, 0]
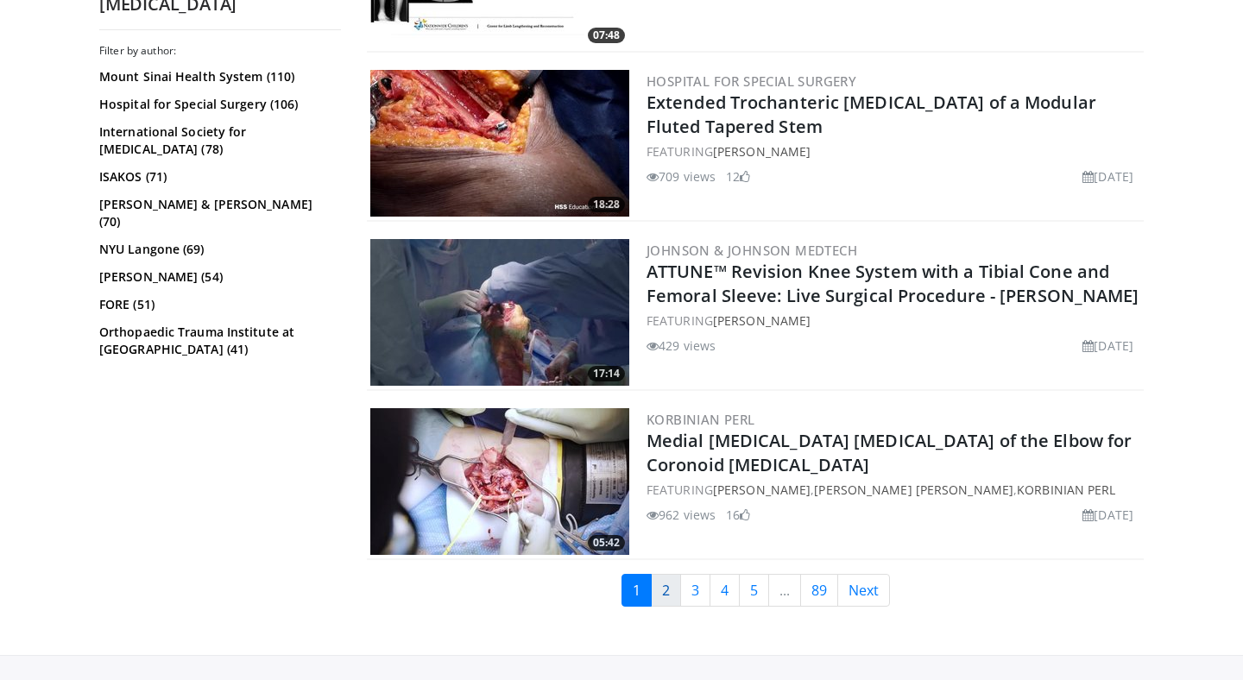
click at [664, 582] on link "2" at bounding box center [666, 590] width 30 height 33
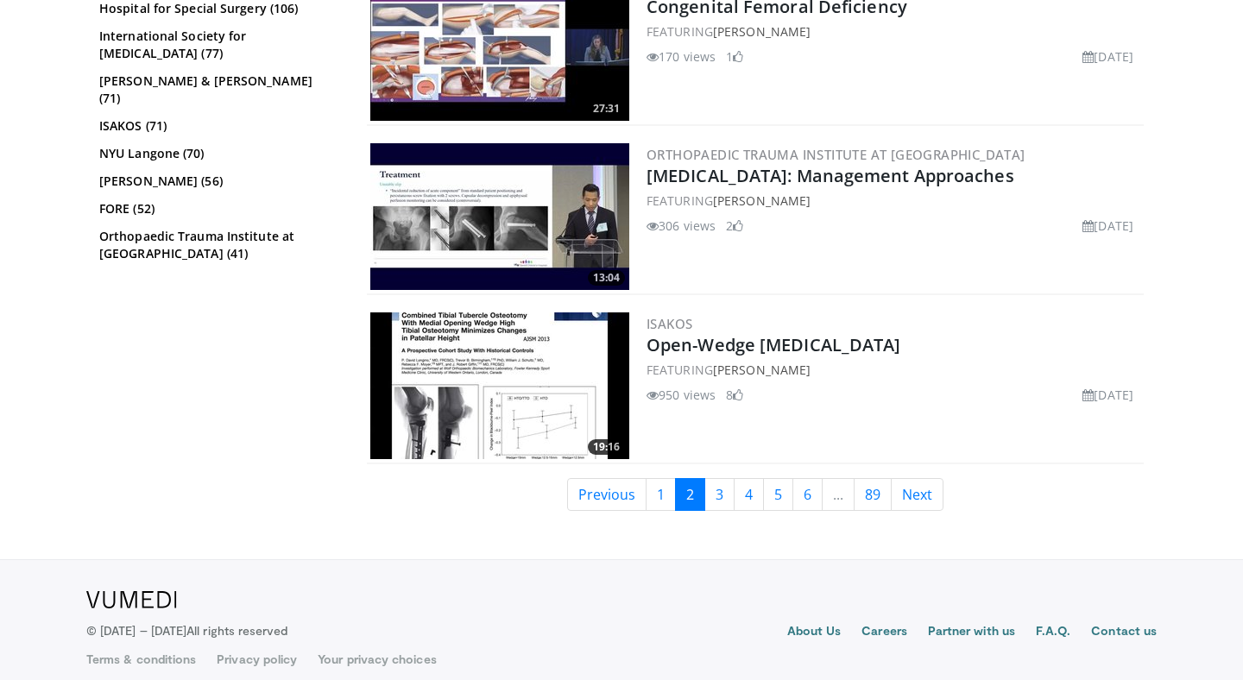
scroll to position [4128, 0]
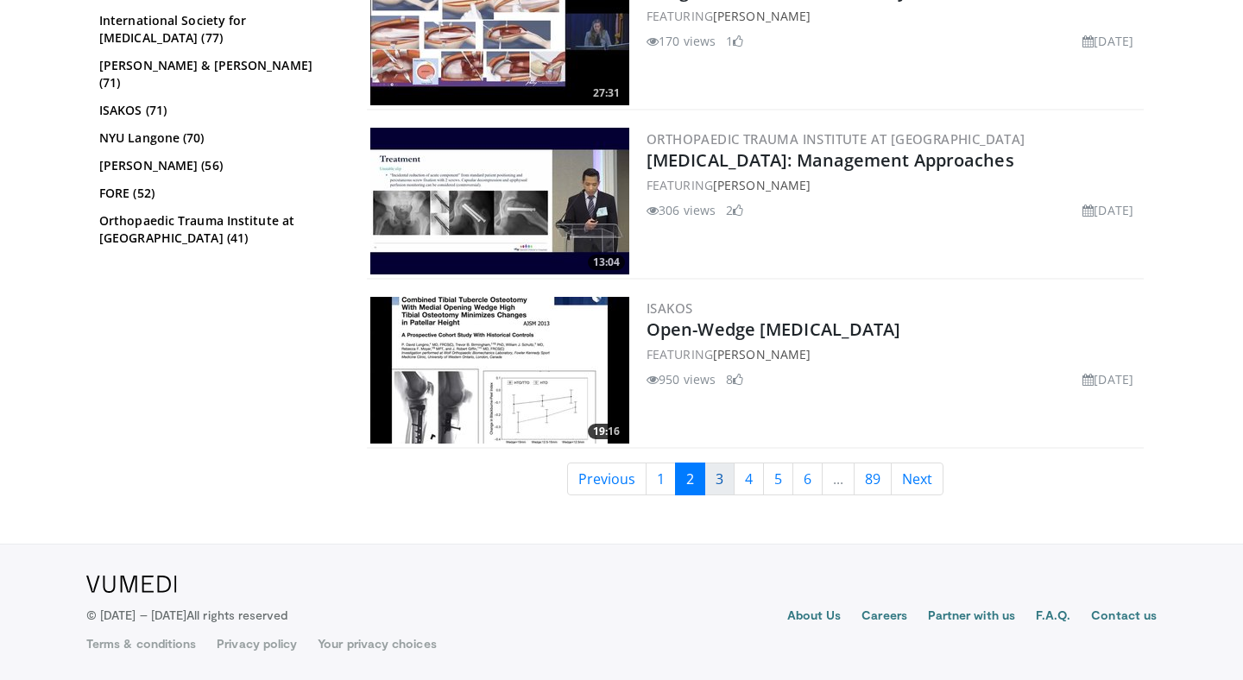
click at [716, 476] on link "3" at bounding box center [719, 479] width 30 height 33
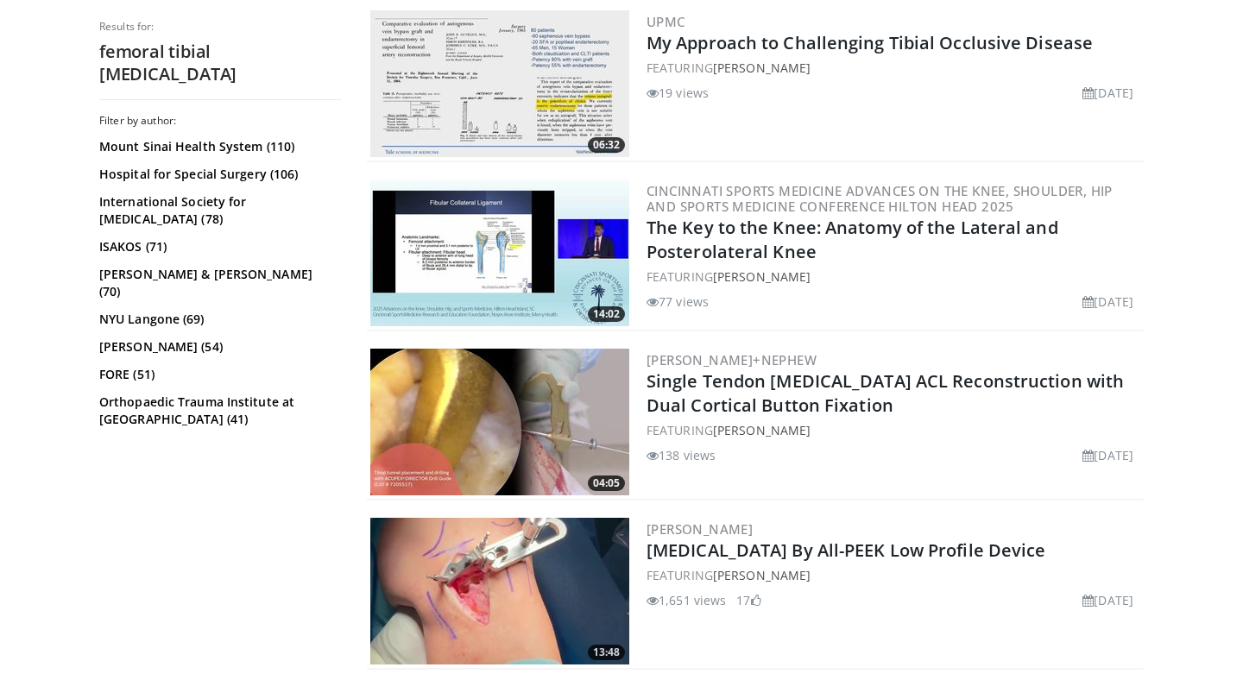
scroll to position [4297, 0]
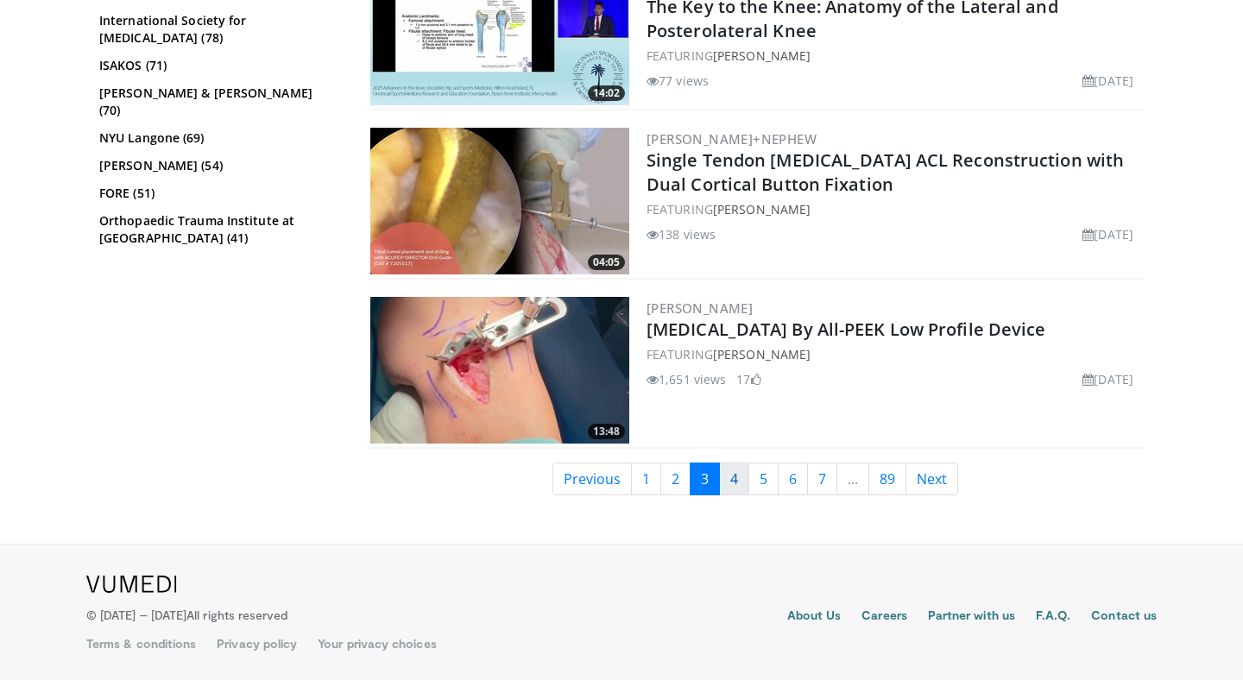
click at [736, 480] on link "4" at bounding box center [734, 479] width 30 height 33
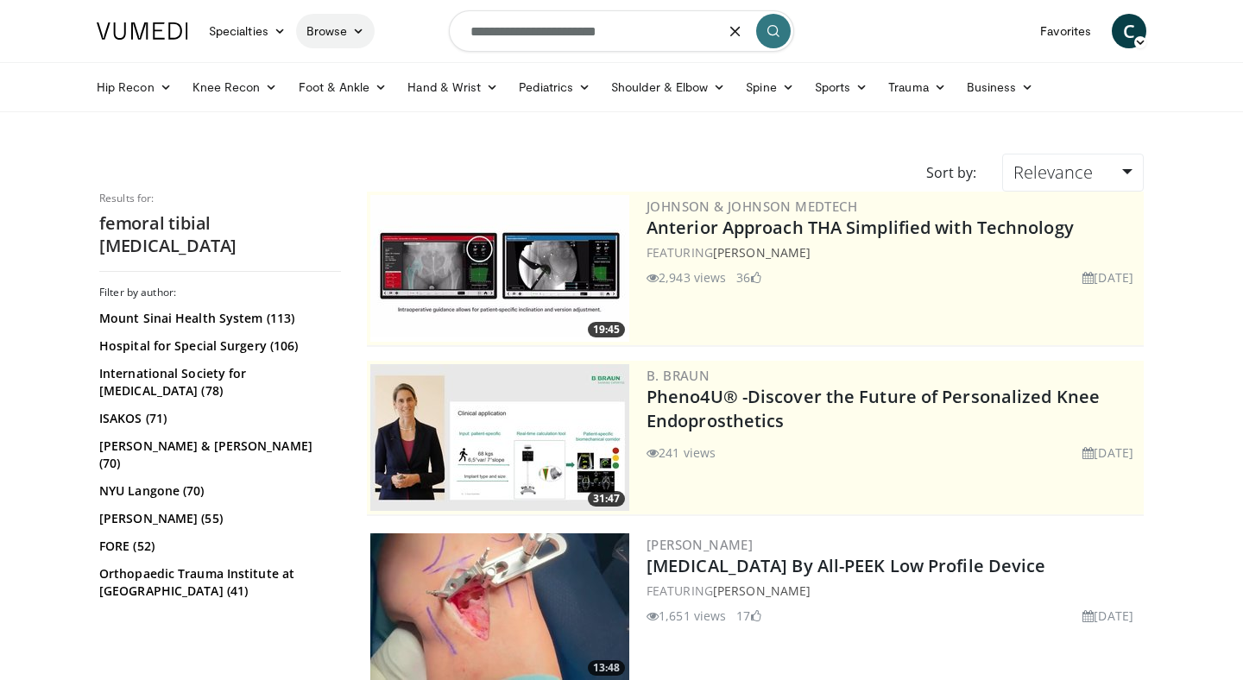
drag, startPoint x: 639, startPoint y: 31, endPoint x: 343, endPoint y: 14, distance: 296.6
click at [343, 14] on nav "Specialties Adult & Family Medicine Allergy, Asthma, Immunology Anesthesiology …" at bounding box center [621, 31] width 1070 height 62
type input "**********"
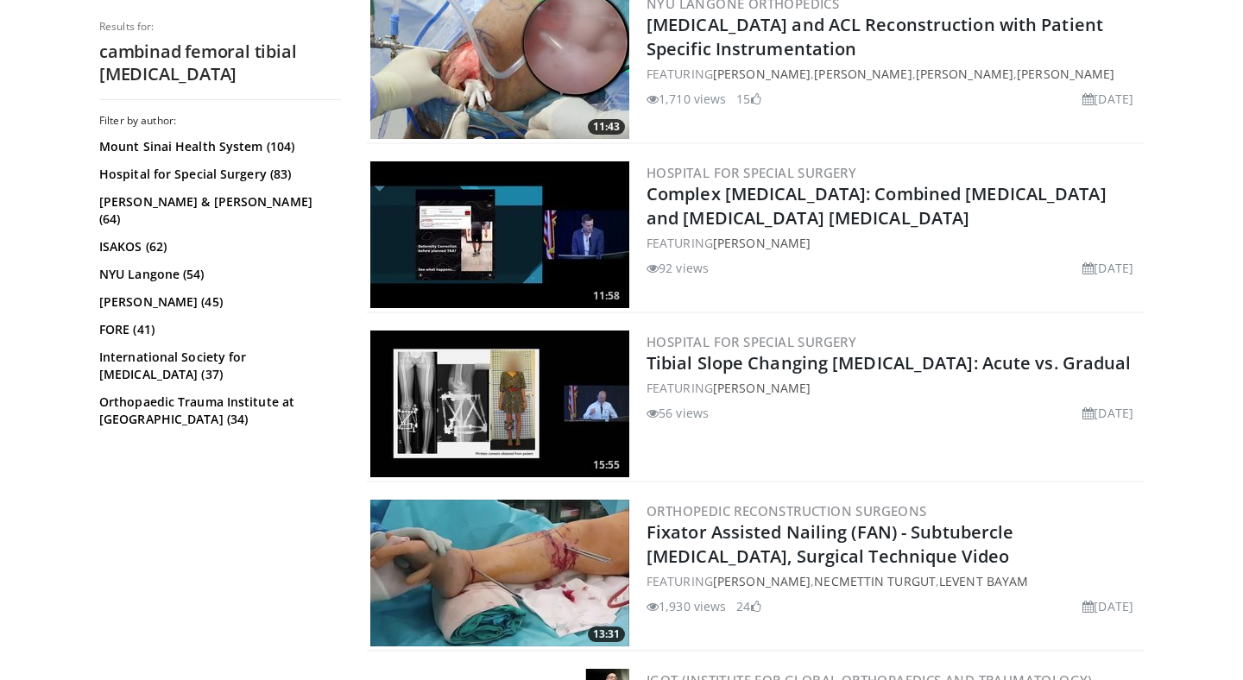
scroll to position [1041, 0]
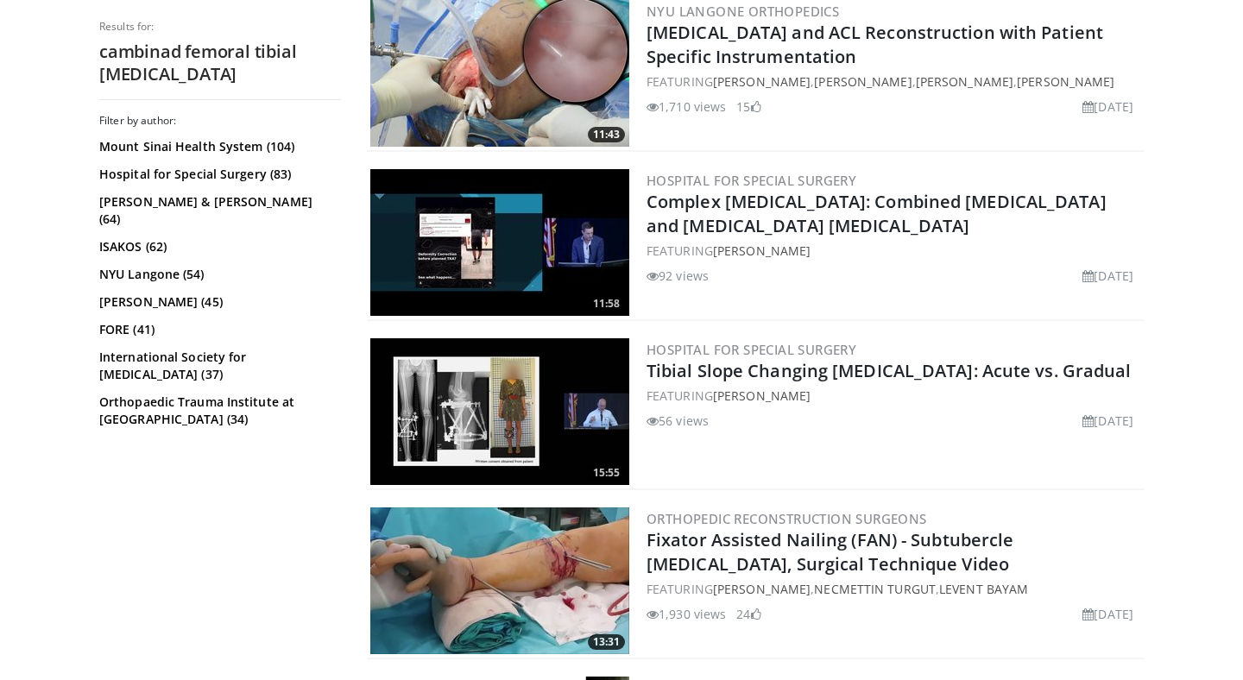
click at [522, 250] on img at bounding box center [499, 242] width 259 height 147
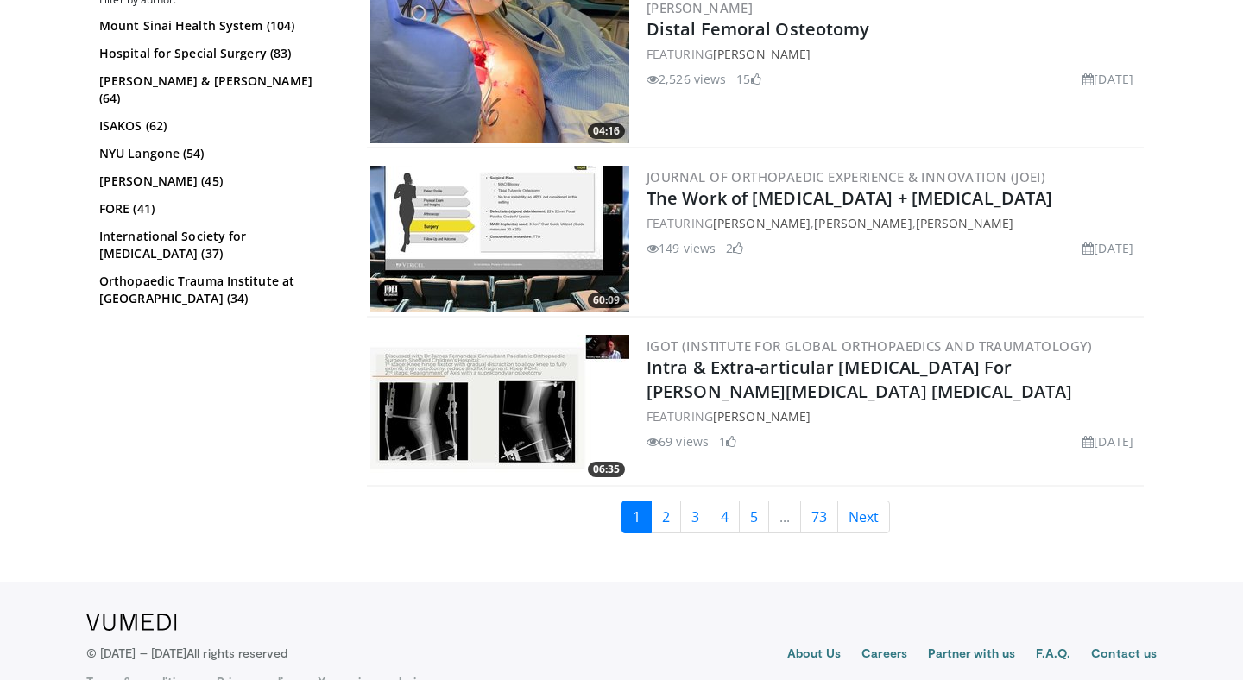
scroll to position [4128, 0]
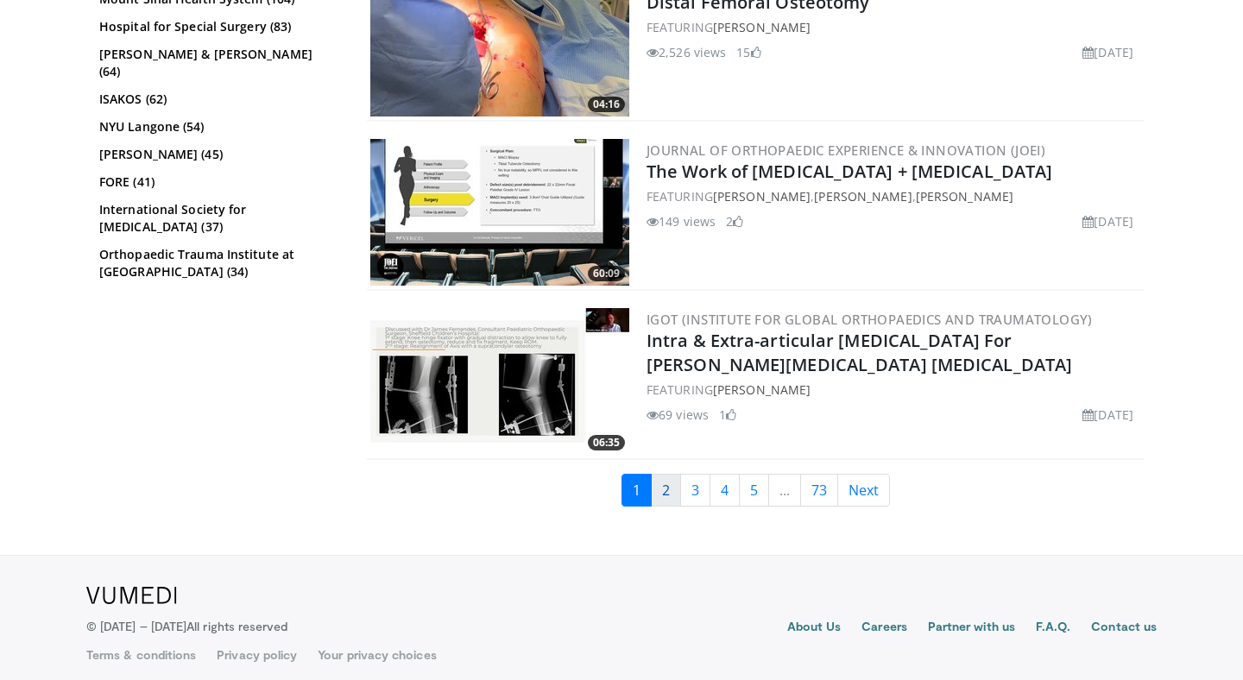
click at [666, 480] on link "2" at bounding box center [666, 490] width 30 height 33
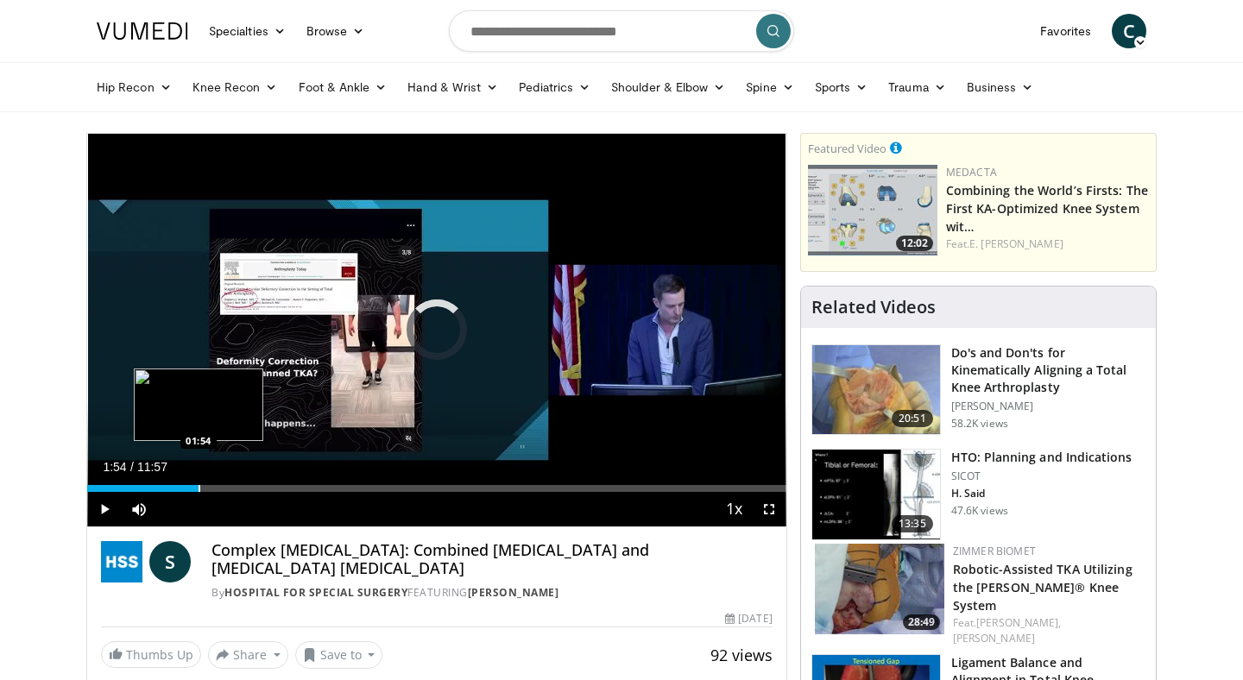
click at [199, 487] on div "Progress Bar" at bounding box center [200, 488] width 2 height 7
click at [207, 488] on div "Progress Bar" at bounding box center [208, 488] width 2 height 7
click at [215, 488] on div "Progress Bar" at bounding box center [215, 488] width 2 height 7
click at [222, 485] on div "Progress Bar" at bounding box center [223, 488] width 2 height 7
click at [232, 485] on div "Progress Bar" at bounding box center [233, 488] width 2 height 7
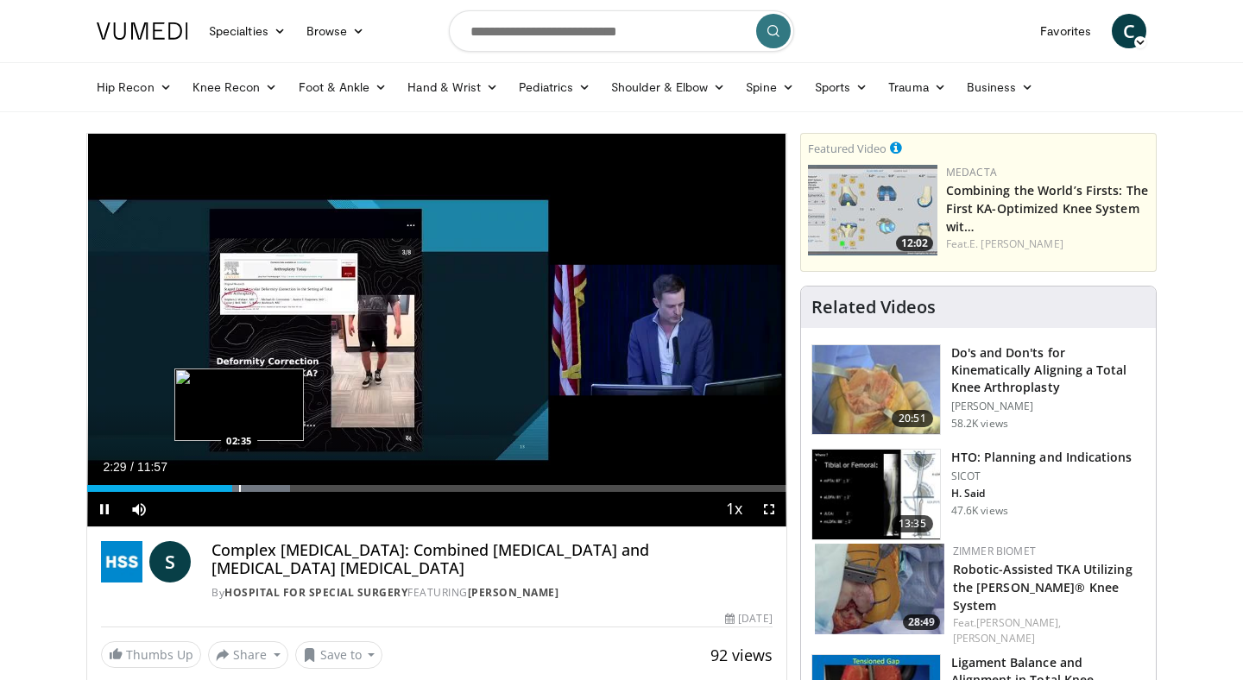
click at [239, 485] on div "Progress Bar" at bounding box center [240, 488] width 2 height 7
click at [247, 485] on div "Progress Bar" at bounding box center [248, 488] width 2 height 7
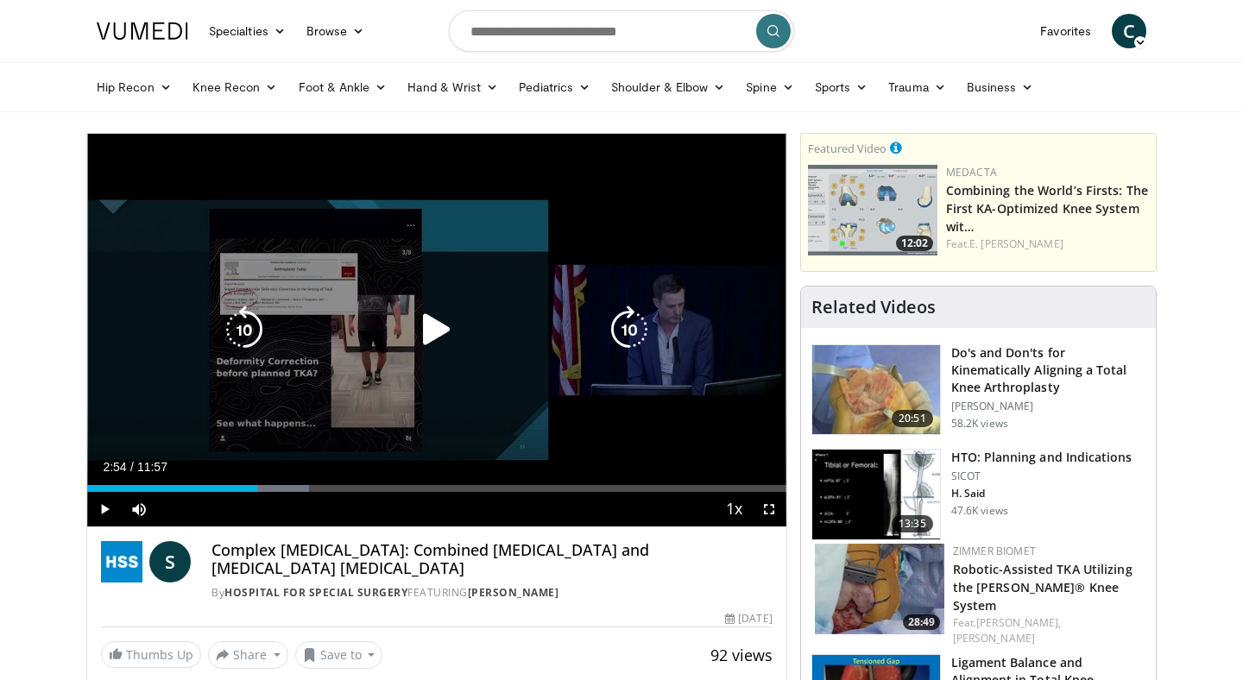
click at [256, 484] on div "Loaded : 31.80% 02:54 02:43" at bounding box center [436, 484] width 699 height 16
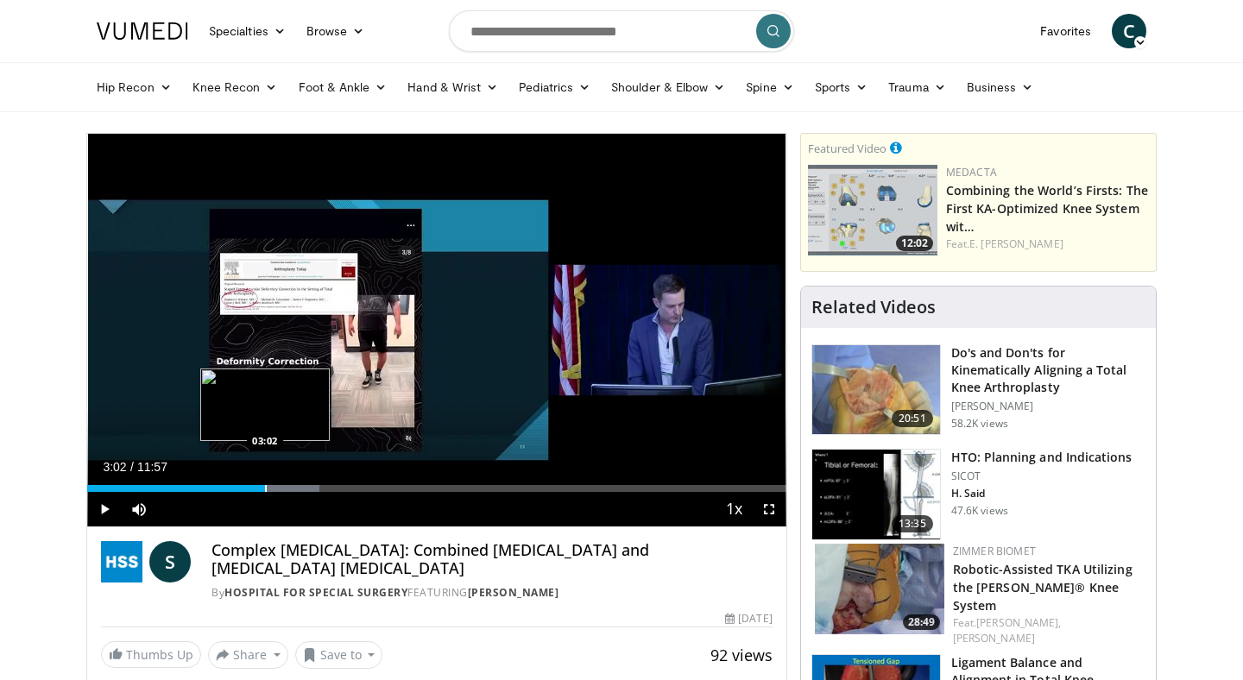
click at [265, 484] on div "Loaded : 33.18% 03:02 03:02" at bounding box center [436, 484] width 699 height 16
click at [274, 482] on div "Loaded : 34.56% 03:13 03:13" at bounding box center [436, 484] width 699 height 16
click at [287, 487] on div "Progress Bar" at bounding box center [288, 488] width 2 height 7
click at [297, 489] on div "Progress Bar" at bounding box center [304, 488] width 90 height 7
click at [310, 489] on div "Progress Bar" at bounding box center [311, 488] width 2 height 7
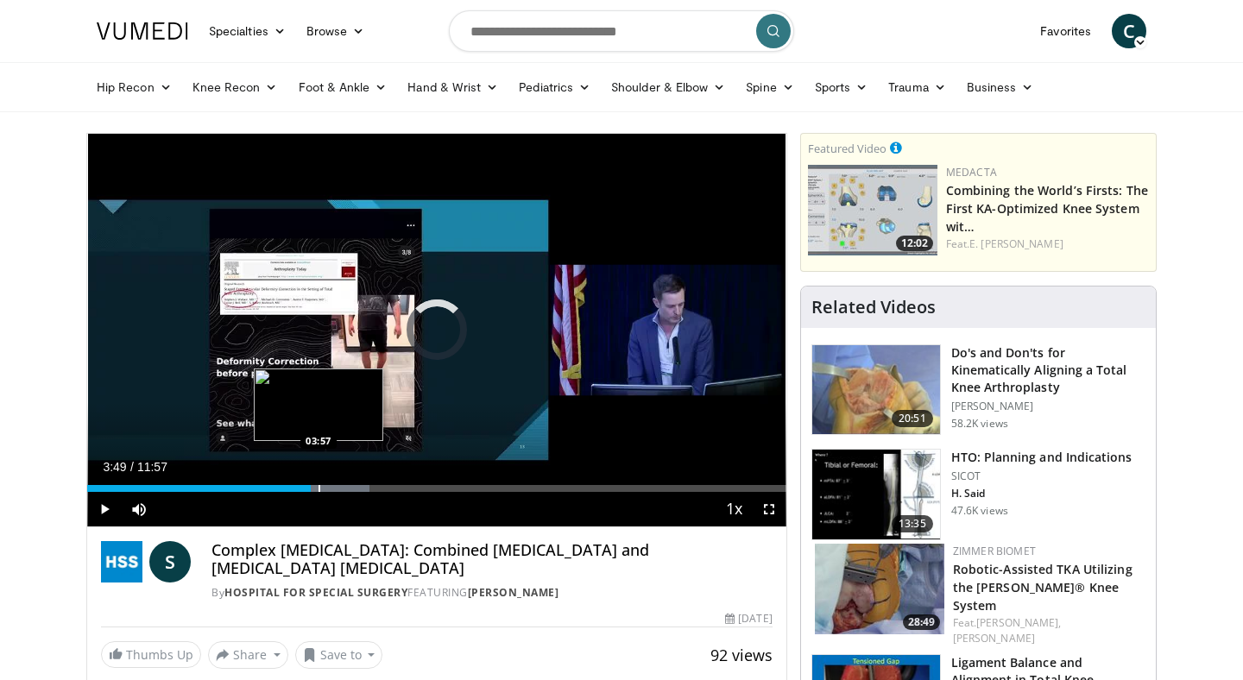
click at [319, 489] on div "Progress Bar" at bounding box center [320, 488] width 2 height 7
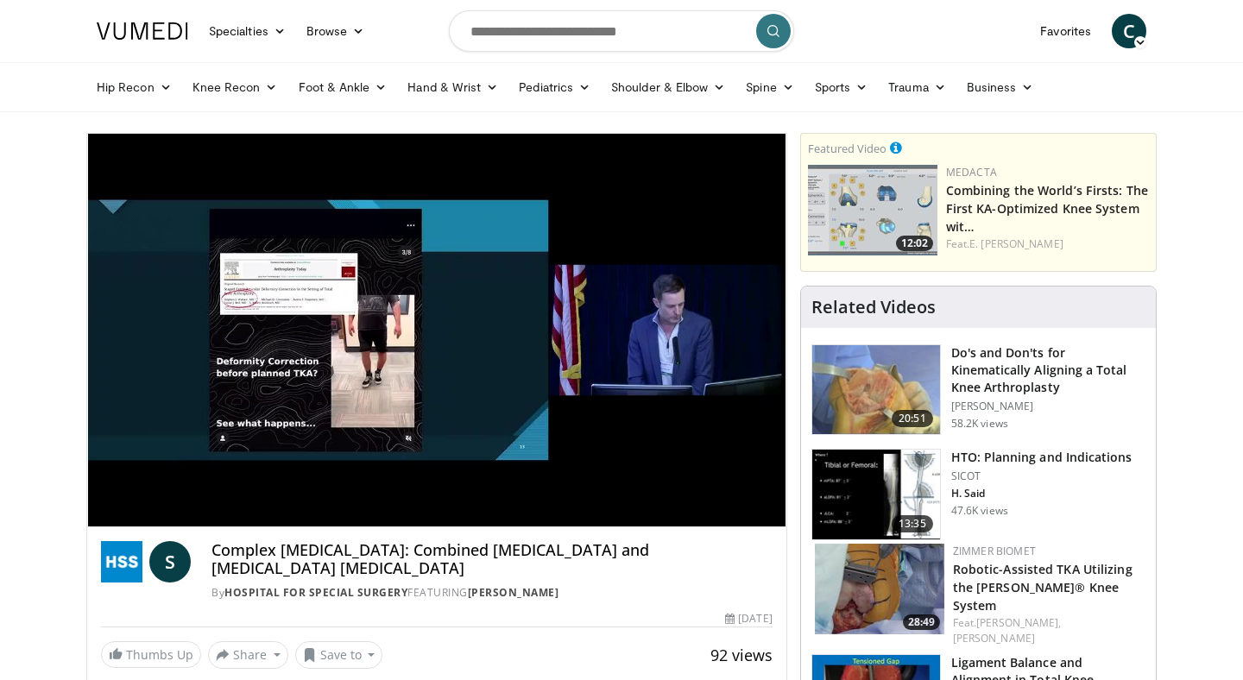
click at [331, 489] on div "10 seconds Tap to unmute" at bounding box center [436, 330] width 699 height 393
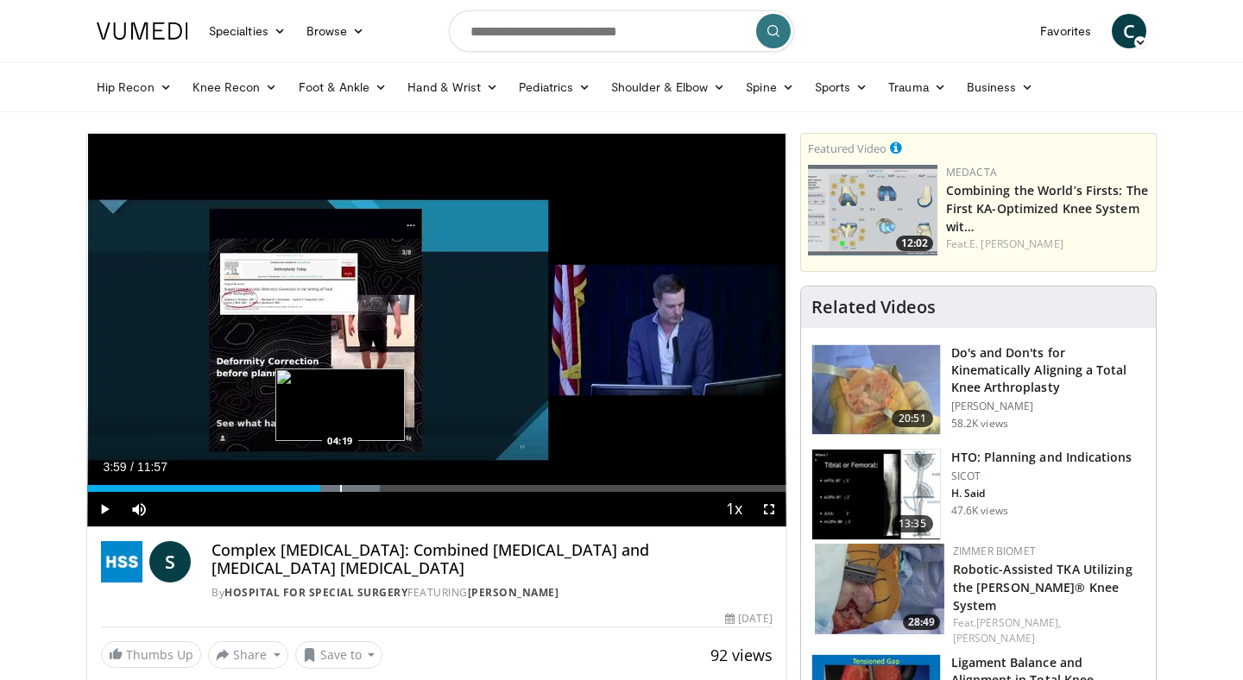
click at [339, 489] on div "Loaded : 41.82% 03:59 04:19" at bounding box center [436, 488] width 699 height 7
click at [353, 489] on div "Progress Bar" at bounding box center [354, 488] width 2 height 7
click at [380, 491] on div "Progress Bar" at bounding box center [381, 488] width 2 height 7
click at [394, 490] on div "Progress Bar" at bounding box center [395, 488] width 2 height 7
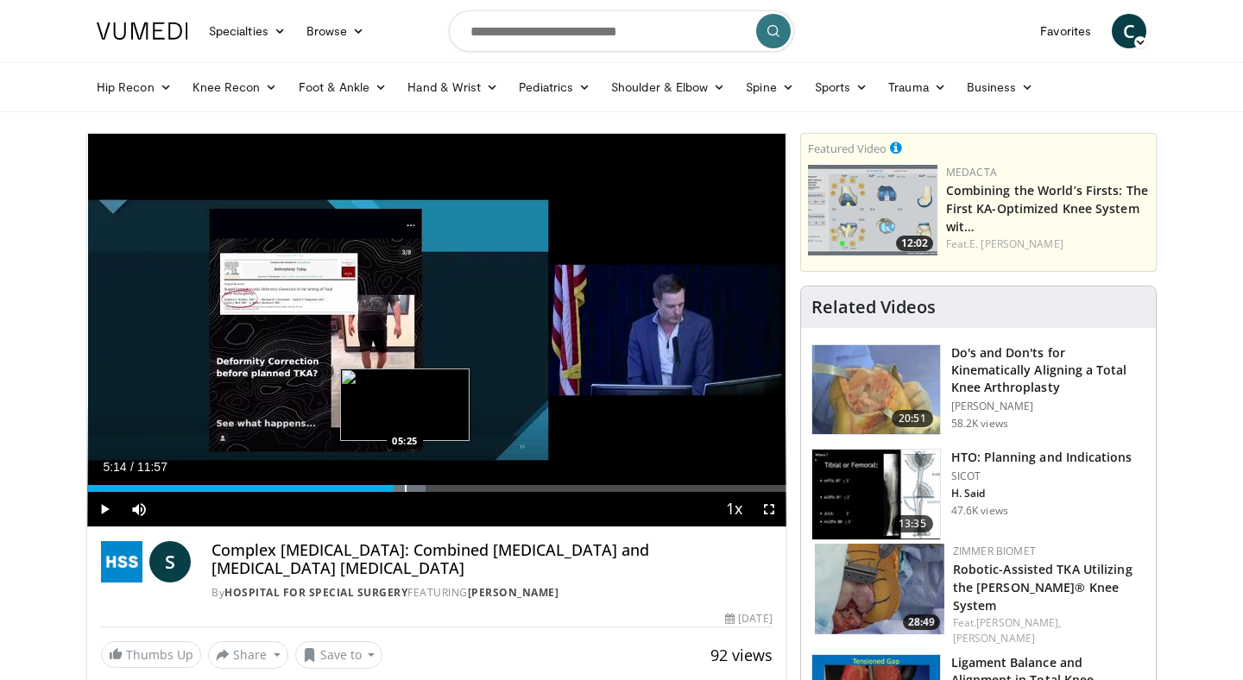
click at [405, 489] on div "Progress Bar" at bounding box center [406, 488] width 2 height 7
click at [417, 489] on div "Progress Bar" at bounding box center [418, 488] width 2 height 7
click at [428, 489] on div "Progress Bar" at bounding box center [429, 488] width 2 height 7
click at [446, 489] on div "Progress Bar" at bounding box center [447, 488] width 2 height 7
click at [451, 489] on div "Progress Bar" at bounding box center [452, 488] width 2 height 7
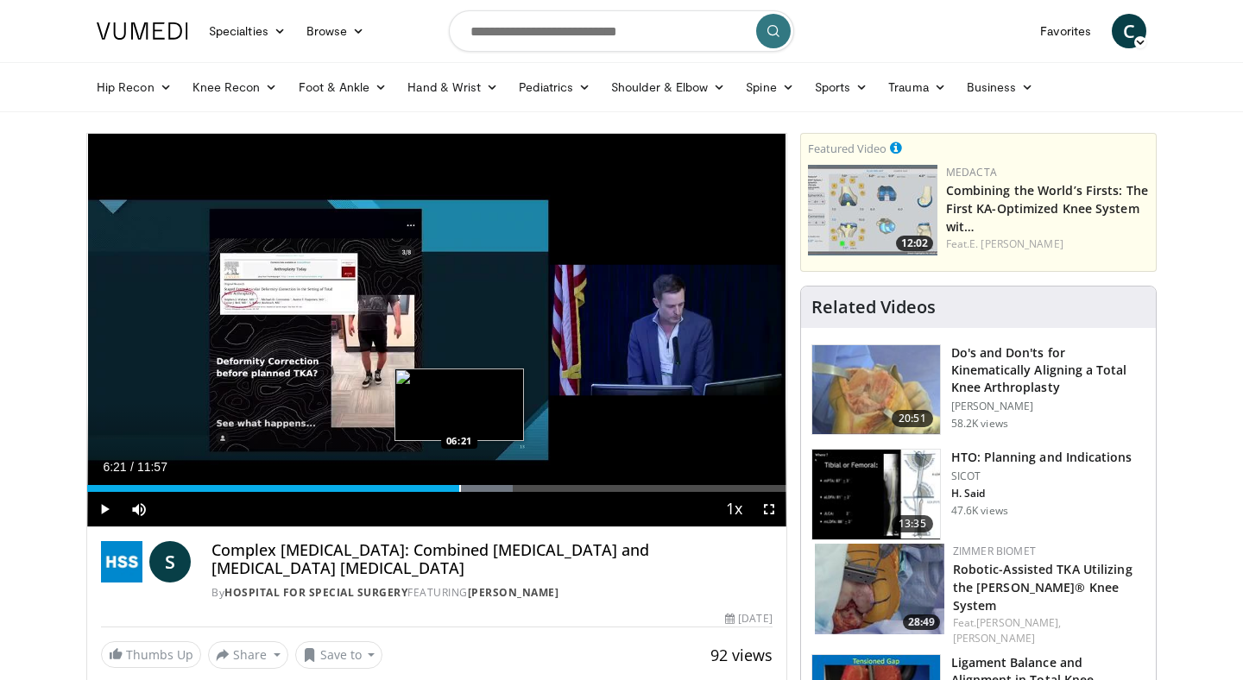
click at [459, 488] on div "Progress Bar" at bounding box center [460, 488] width 2 height 7
click at [470, 488] on div "Progress Bar" at bounding box center [471, 488] width 2 height 7
click at [478, 485] on div "Progress Bar" at bounding box center [479, 488] width 2 height 7
click at [489, 485] on div "Progress Bar" at bounding box center [490, 488] width 2 height 7
click at [496, 485] on div "Progress Bar" at bounding box center [497, 488] width 2 height 7
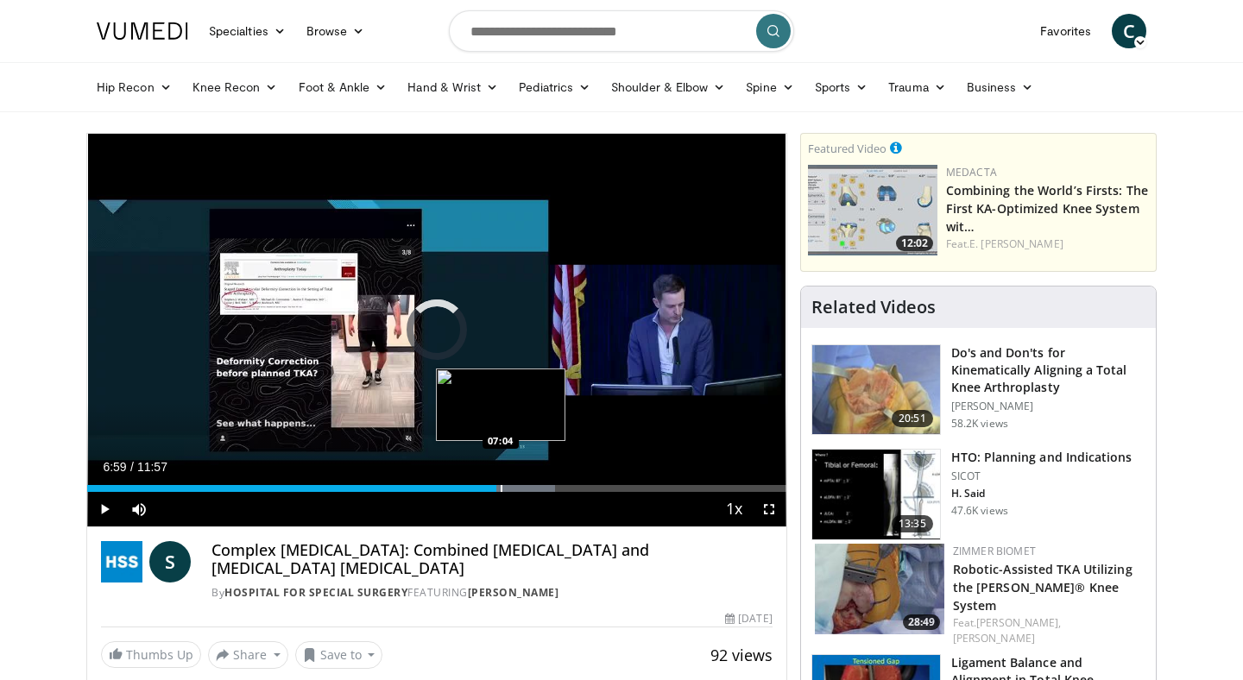
click at [501, 485] on div "Progress Bar" at bounding box center [502, 488] width 2 height 7
click at [511, 485] on div "Progress Bar" at bounding box center [512, 488] width 2 height 7
click at [518, 487] on div "Progress Bar" at bounding box center [519, 488] width 2 height 7
click at [521, 488] on div "Progress Bar" at bounding box center [522, 488] width 2 height 7
click at [527, 487] on div "Progress Bar" at bounding box center [528, 488] width 2 height 7
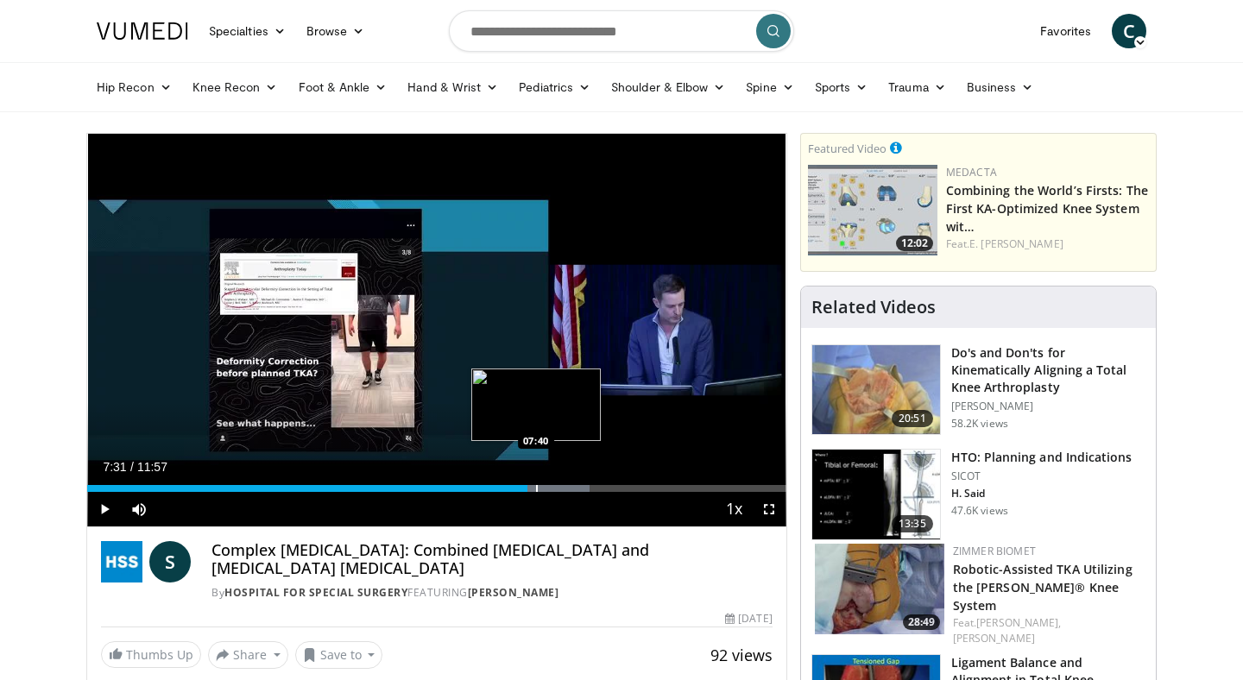
click at [536, 485] on div "Progress Bar" at bounding box center [537, 488] width 2 height 7
click at [547, 485] on div "Progress Bar" at bounding box center [548, 488] width 2 height 7
click at [557, 485] on div "Progress Bar" at bounding box center [558, 488] width 2 height 7
click at [575, 485] on div "Progress Bar" at bounding box center [576, 488] width 2 height 7
click at [584, 485] on div "Progress Bar" at bounding box center [585, 488] width 2 height 7
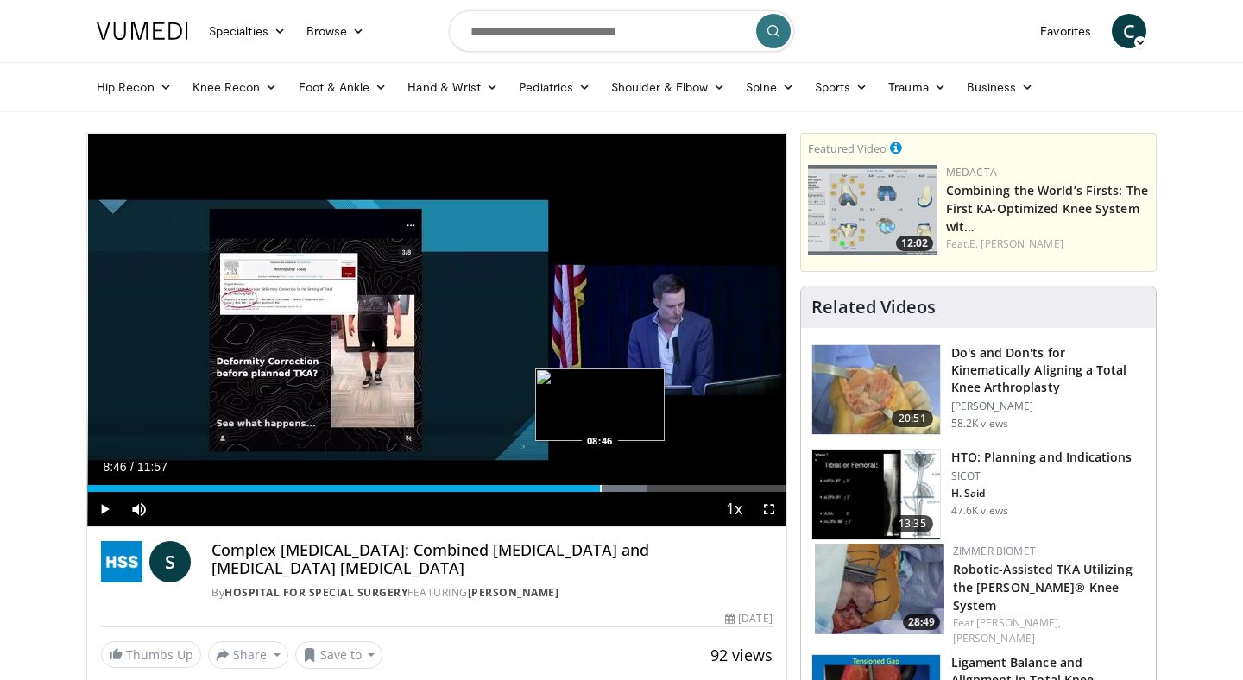
click at [600, 485] on div "Progress Bar" at bounding box center [601, 488] width 2 height 7
click at [614, 485] on div "Progress Bar" at bounding box center [614, 488] width 2 height 7
click at [629, 483] on div "Loaded : 84.35% 09:16 09:16" at bounding box center [436, 484] width 699 height 16
click at [645, 483] on div "Loaded : 86.44% 09:16 09:32" at bounding box center [436, 484] width 699 height 16
click at [654, 483] on div "Loaded : 88.50% 09:32 09:41" at bounding box center [436, 484] width 699 height 16
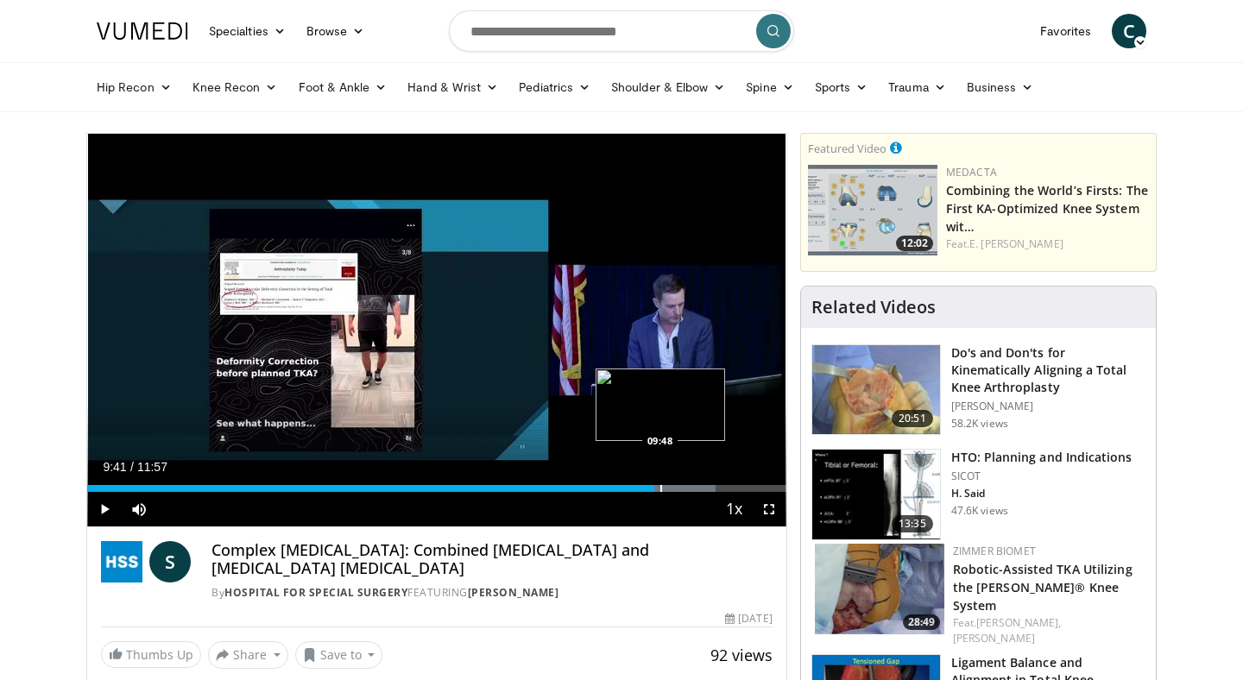
click at [660, 482] on div "Loaded : 89.88% 09:41 09:48" at bounding box center [436, 484] width 699 height 16
click at [673, 482] on div "Loaded : 90.62% 09:48 10:01" at bounding box center [436, 484] width 699 height 16
click at [686, 482] on div "Loaded : 92.65% 10:02 10:14" at bounding box center [436, 484] width 699 height 16
click at [710, 481] on div "Loaded : 94.80% 10:14 10:39" at bounding box center [436, 484] width 699 height 16
click at [723, 481] on div "Loaded : 97.59% 10:39 10:46" at bounding box center [436, 484] width 699 height 16
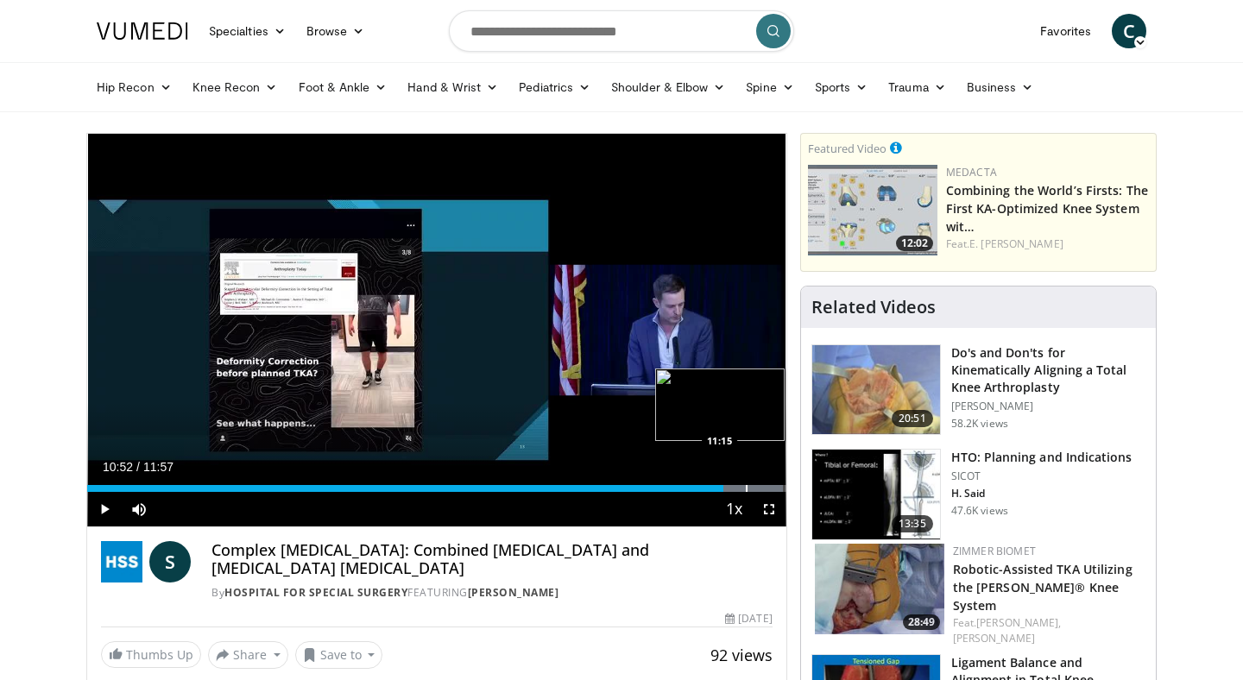
click at [745, 478] on div "Loaded : 99.56% 10:52 11:15" at bounding box center [436, 484] width 699 height 16
click at [765, 486] on div "Progress Bar" at bounding box center [765, 488] width 2 height 7
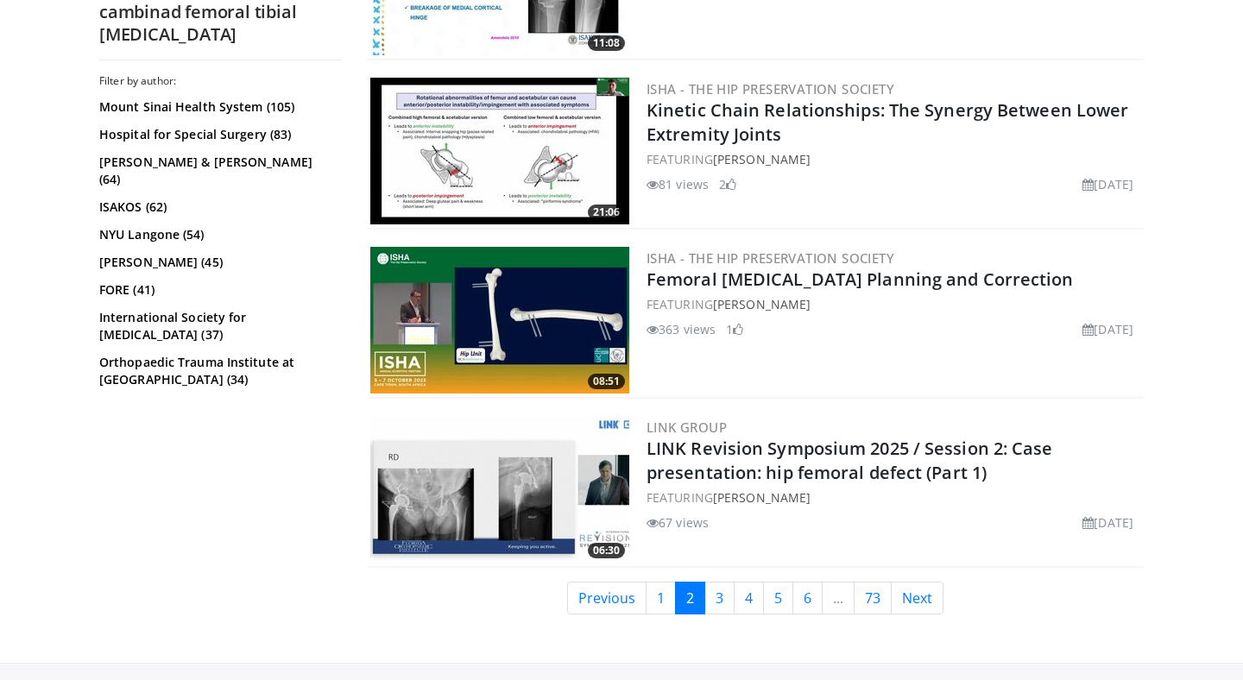
scroll to position [4128, 0]
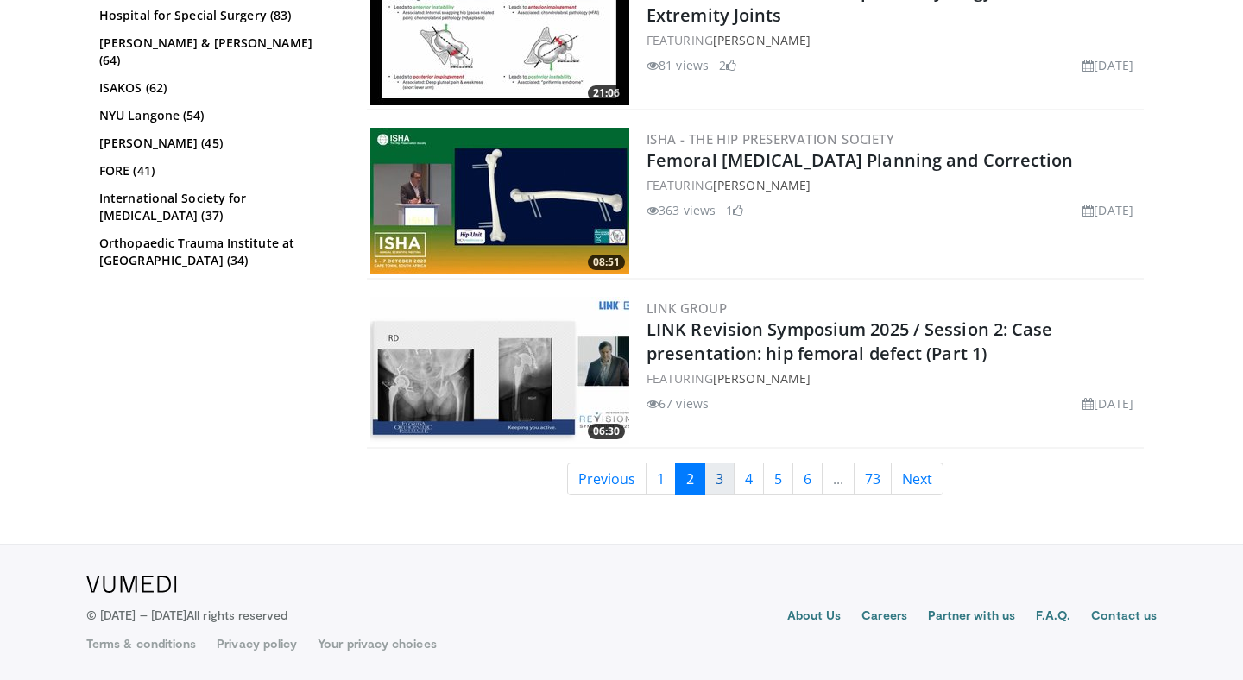
click at [718, 474] on link "3" at bounding box center [719, 479] width 30 height 33
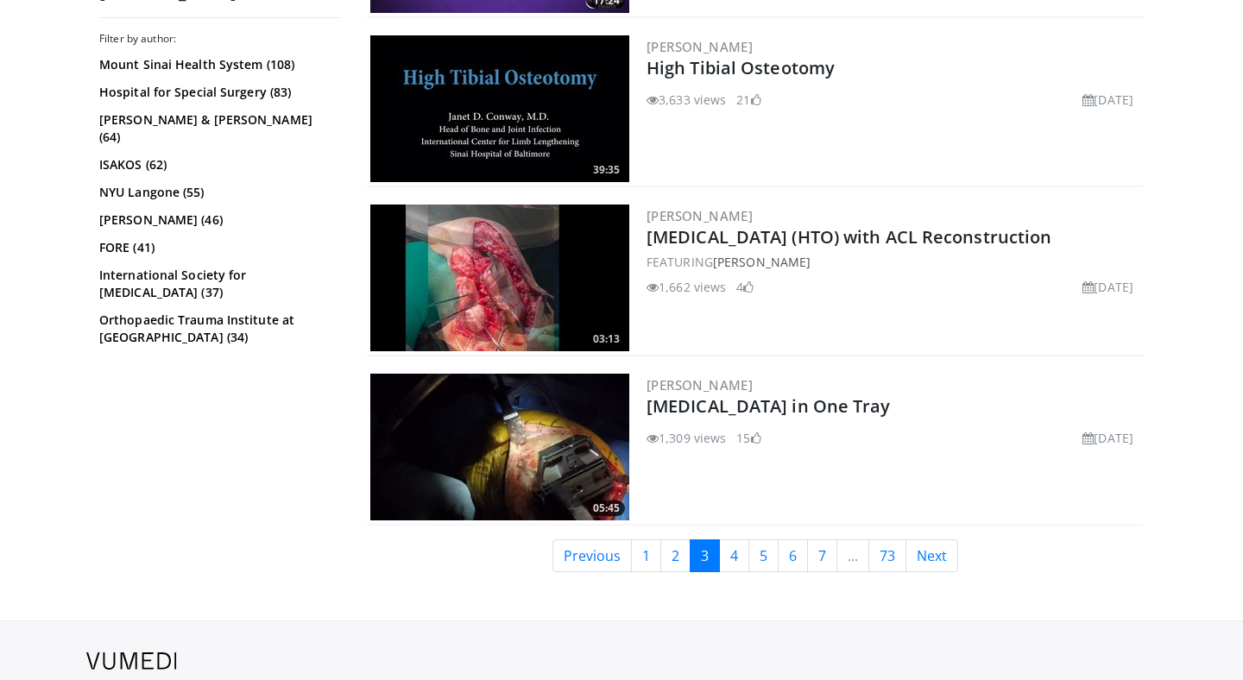
scroll to position [4139, 0]
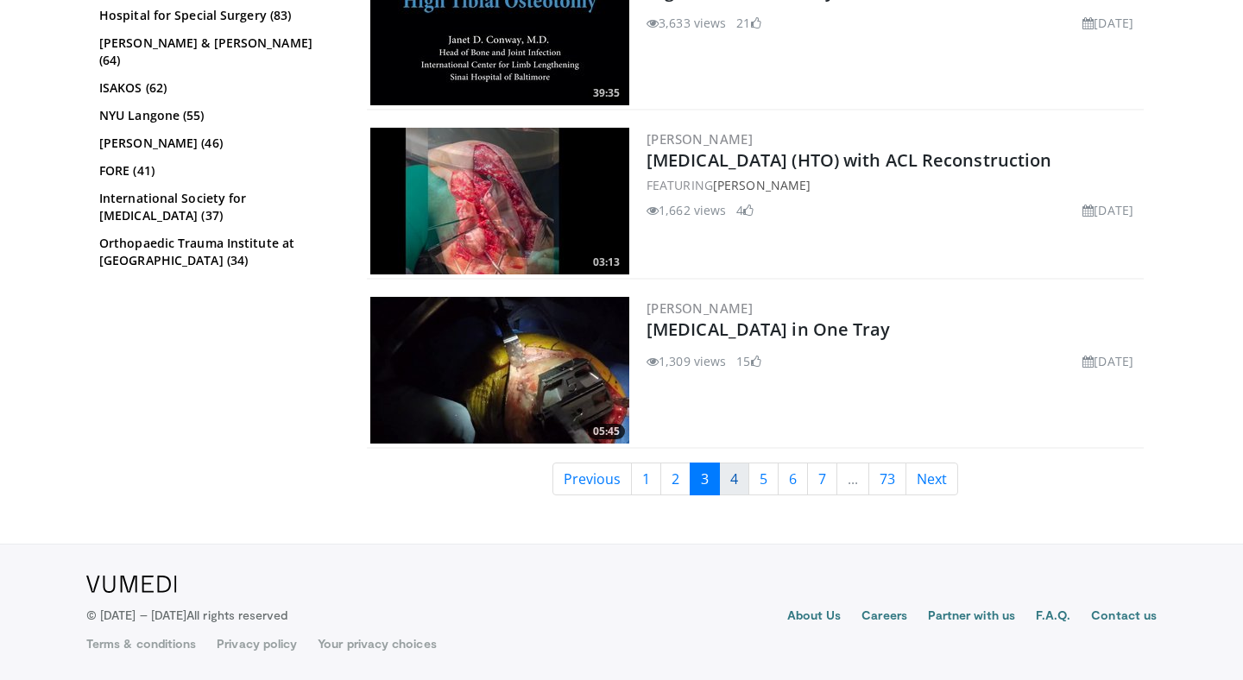
click at [729, 483] on link "4" at bounding box center [734, 479] width 30 height 33
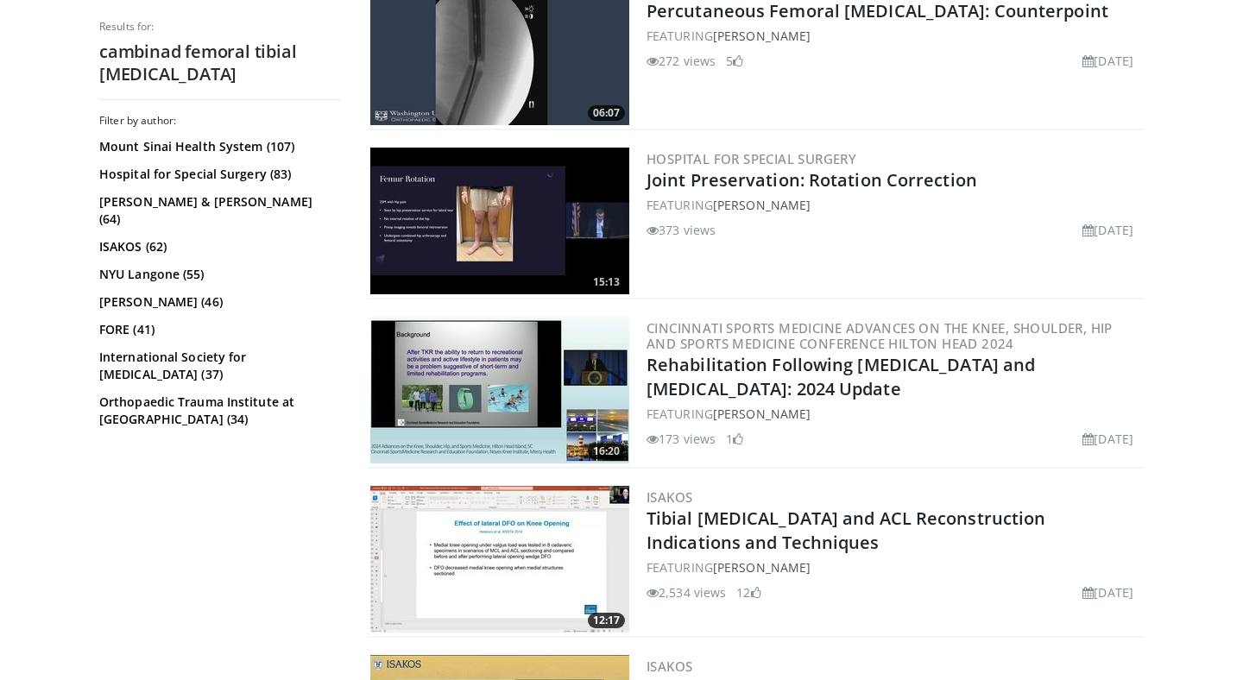
scroll to position [2927, 0]
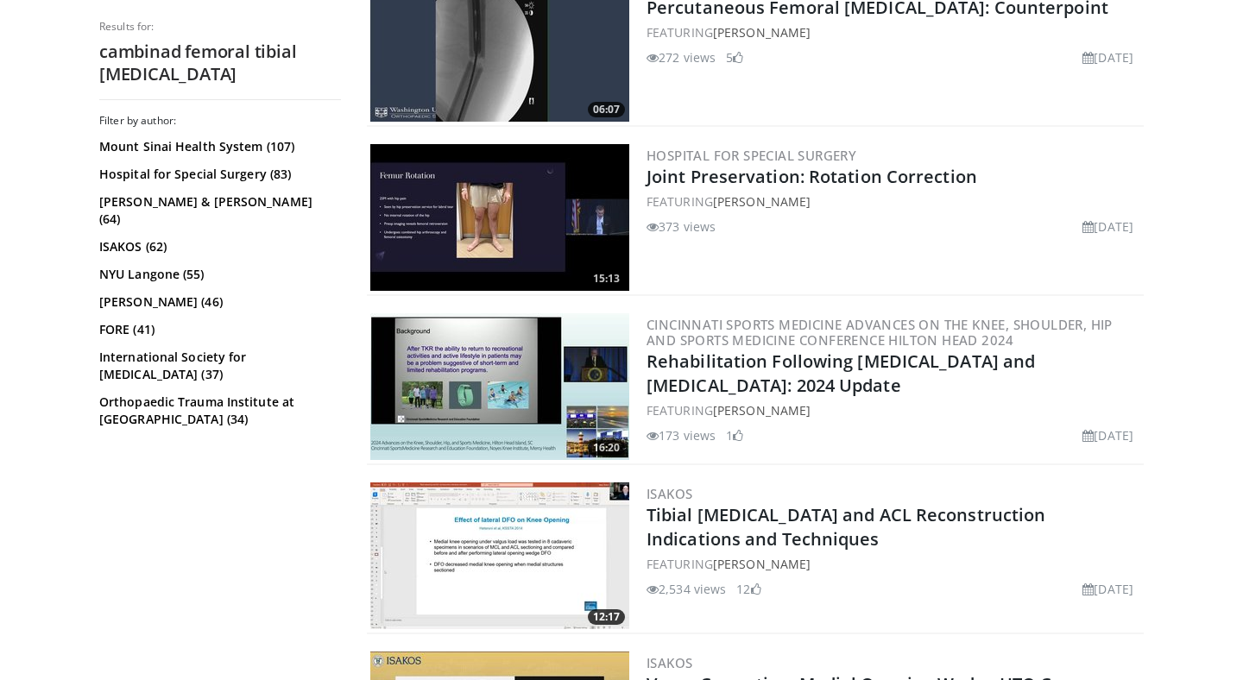
click at [579, 199] on img at bounding box center [499, 217] width 259 height 147
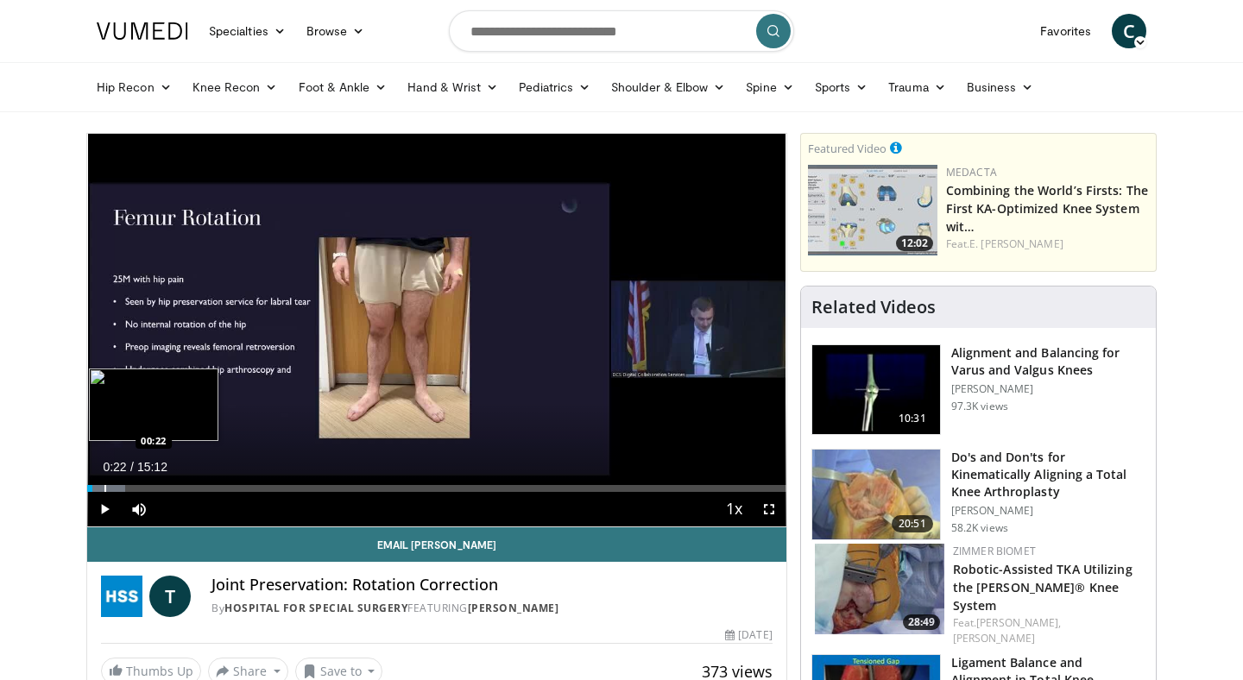
click at [104, 487] on div "Progress Bar" at bounding box center [105, 488] width 2 height 7
click at [111, 485] on div "Progress Bar" at bounding box center [112, 488] width 2 height 7
click at [121, 488] on div "Progress Bar" at bounding box center [122, 488] width 2 height 7
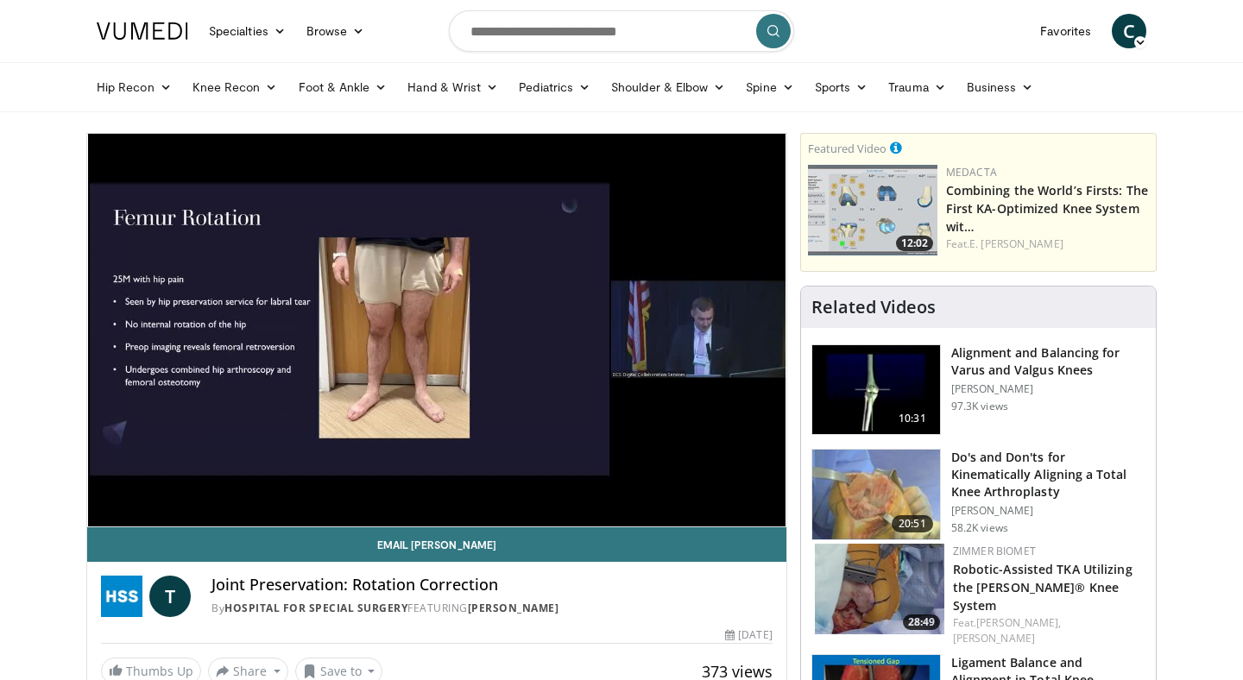
click at [126, 488] on video-js "**********" at bounding box center [436, 331] width 699 height 394
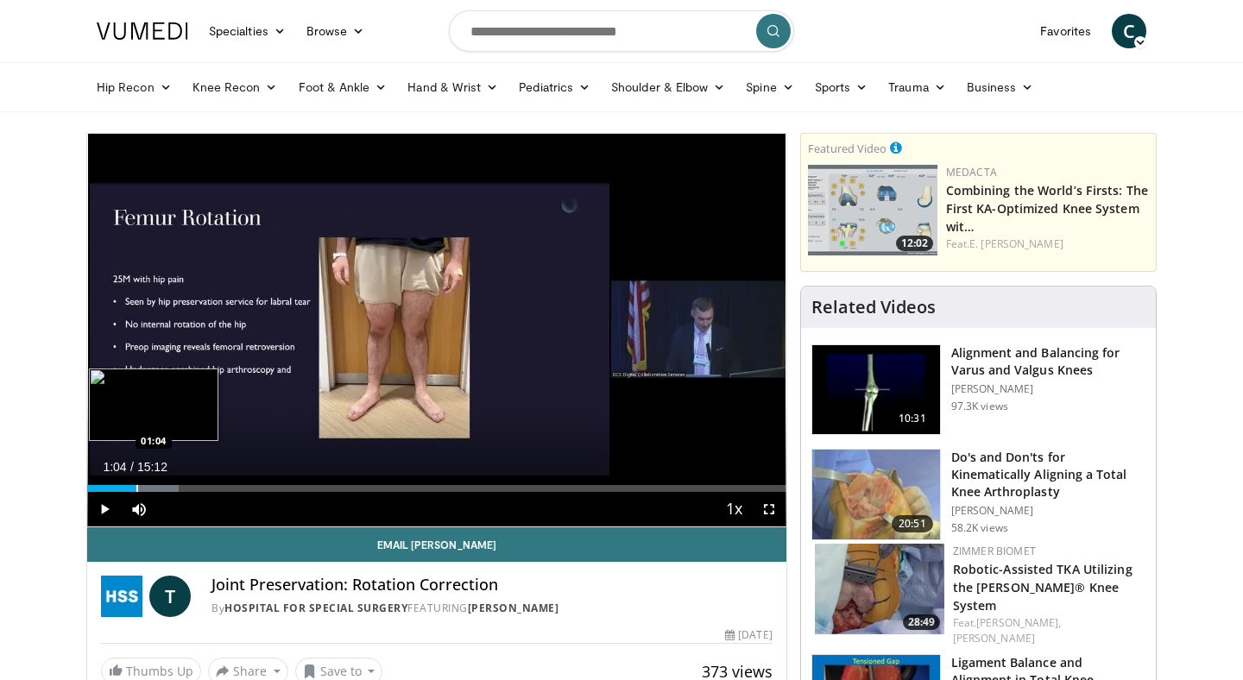
click at [136, 486] on div "Loaded : 13.04% 01:04 01:04" at bounding box center [436, 488] width 699 height 7
click at [140, 486] on div "Progress Bar" at bounding box center [141, 488] width 2 height 7
click at [149, 486] on div "Progress Bar" at bounding box center [150, 488] width 2 height 7
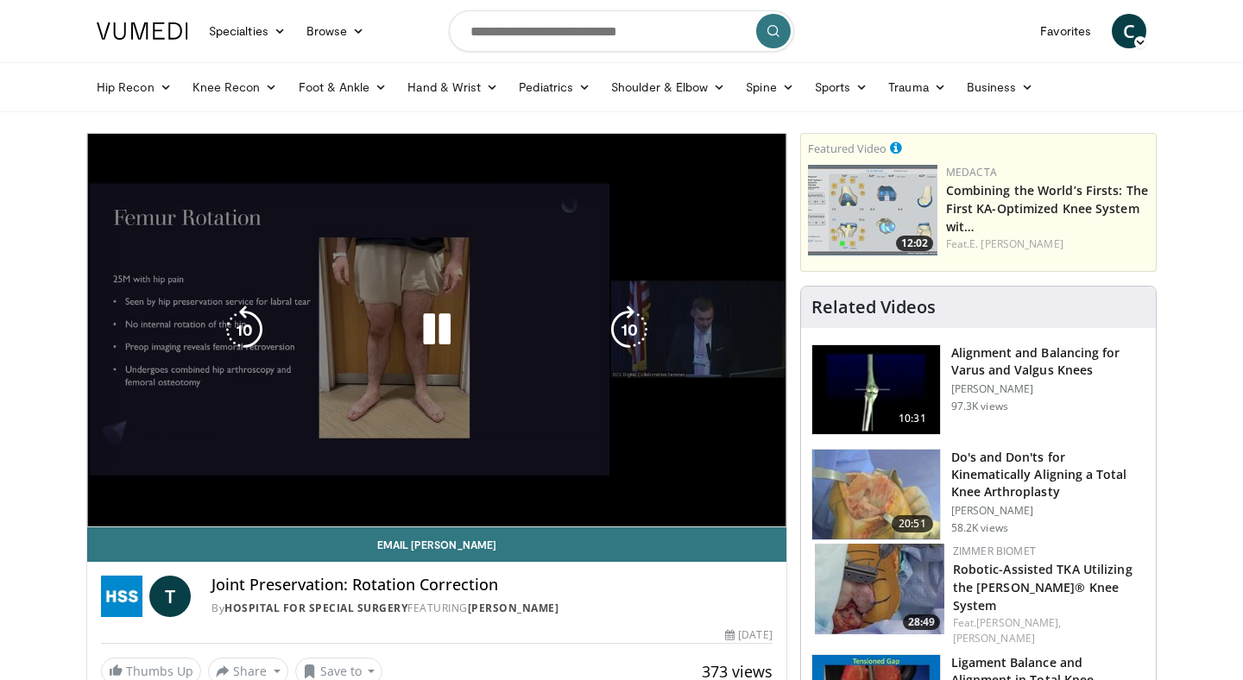
click at [153, 486] on div "10 seconds Tap to unmute" at bounding box center [436, 330] width 699 height 393
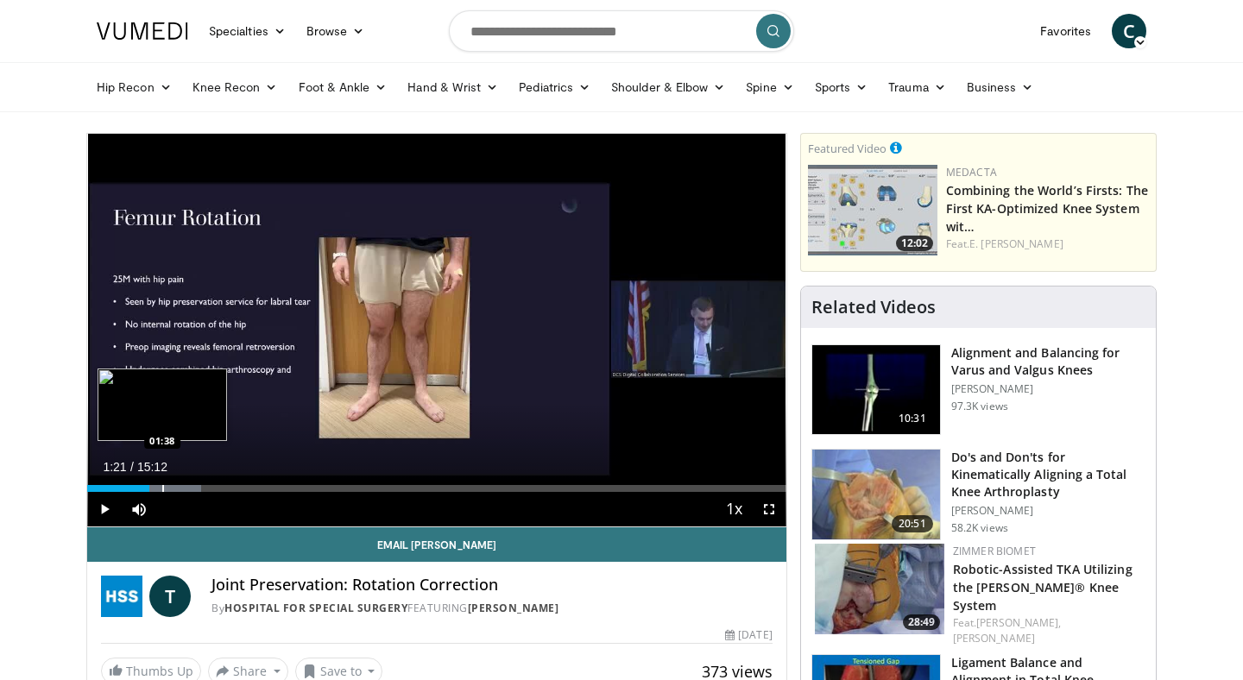
click at [162, 485] on div "Progress Bar" at bounding box center [163, 488] width 2 height 7
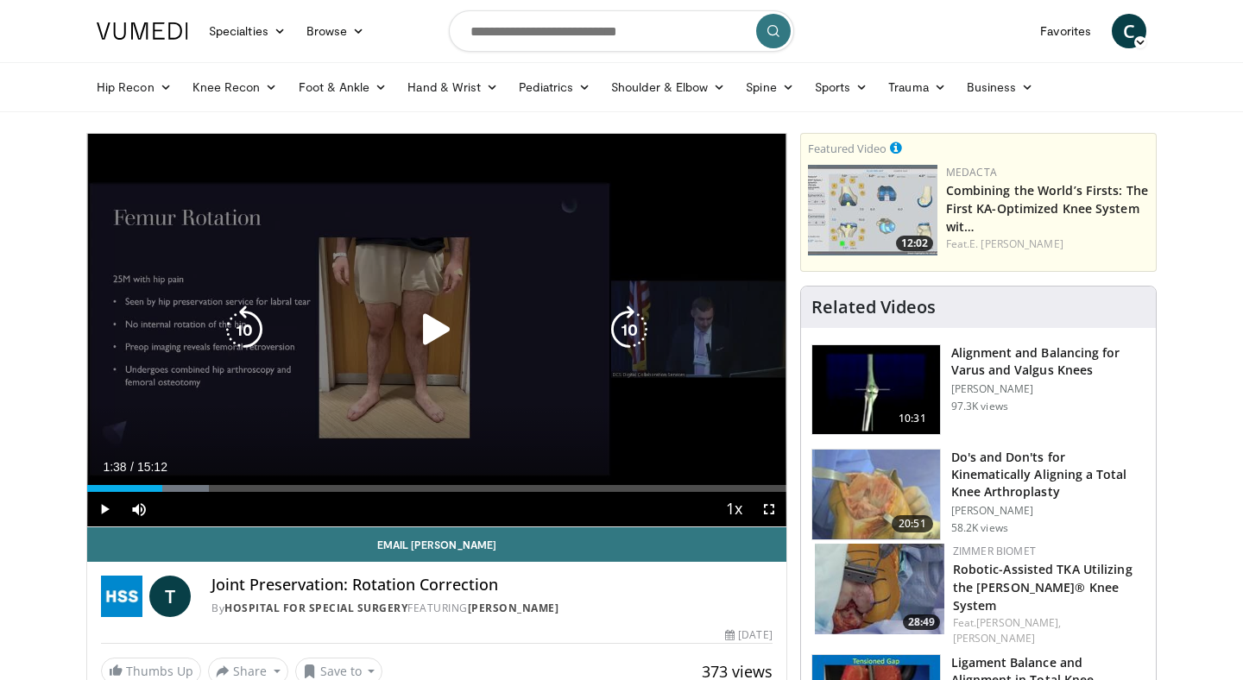
click at [387, 351] on div "10 seconds Tap to unmute" at bounding box center [436, 330] width 699 height 393
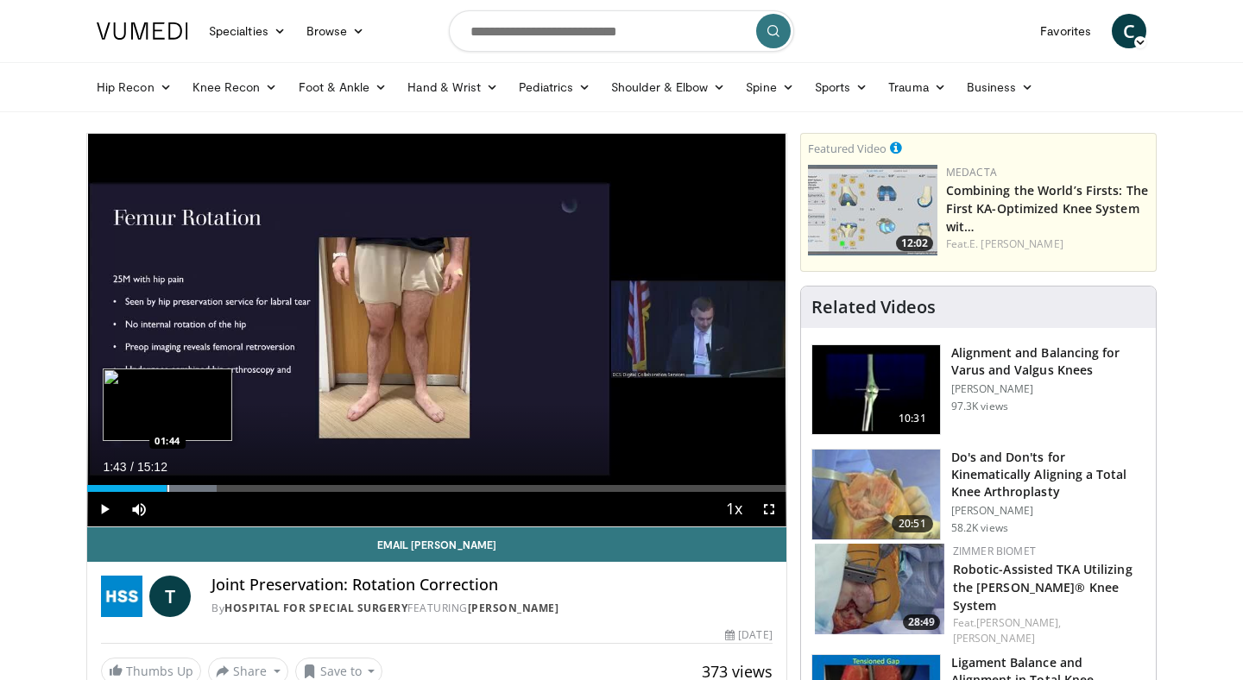
click at [167, 486] on div "Progress Bar" at bounding box center [168, 488] width 2 height 7
click at [171, 486] on div "Progress Bar" at bounding box center [172, 488] width 2 height 7
click at [173, 486] on div "Progress Bar" at bounding box center [174, 488] width 2 height 7
click at [179, 487] on div "Progress Bar" at bounding box center [180, 488] width 2 height 7
click at [185, 488] on div "Progress Bar" at bounding box center [186, 488] width 2 height 7
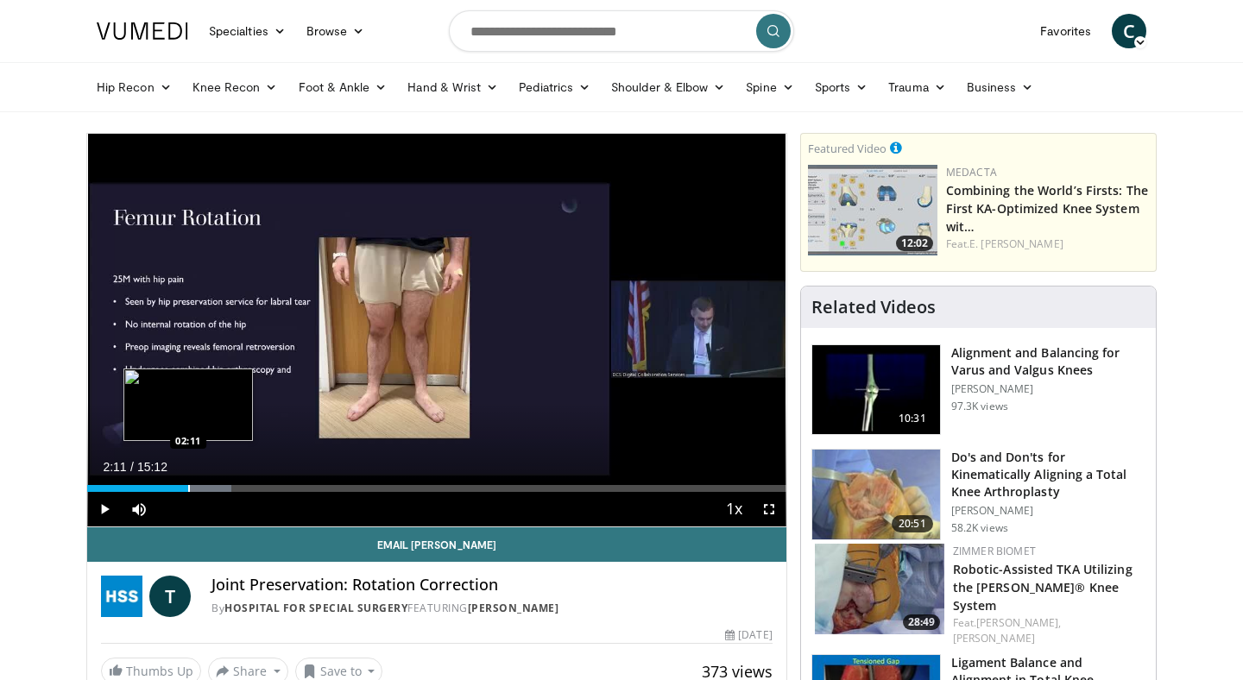
click at [188, 488] on div "Progress Bar" at bounding box center [189, 488] width 2 height 7
click at [196, 489] on div "Progress Bar" at bounding box center [197, 488] width 2 height 7
click at [203, 489] on div "Progress Bar" at bounding box center [204, 488] width 2 height 7
click at [213, 485] on div "Progress Bar" at bounding box center [214, 488] width 2 height 7
click at [230, 487] on div "Progress Bar" at bounding box center [231, 488] width 2 height 7
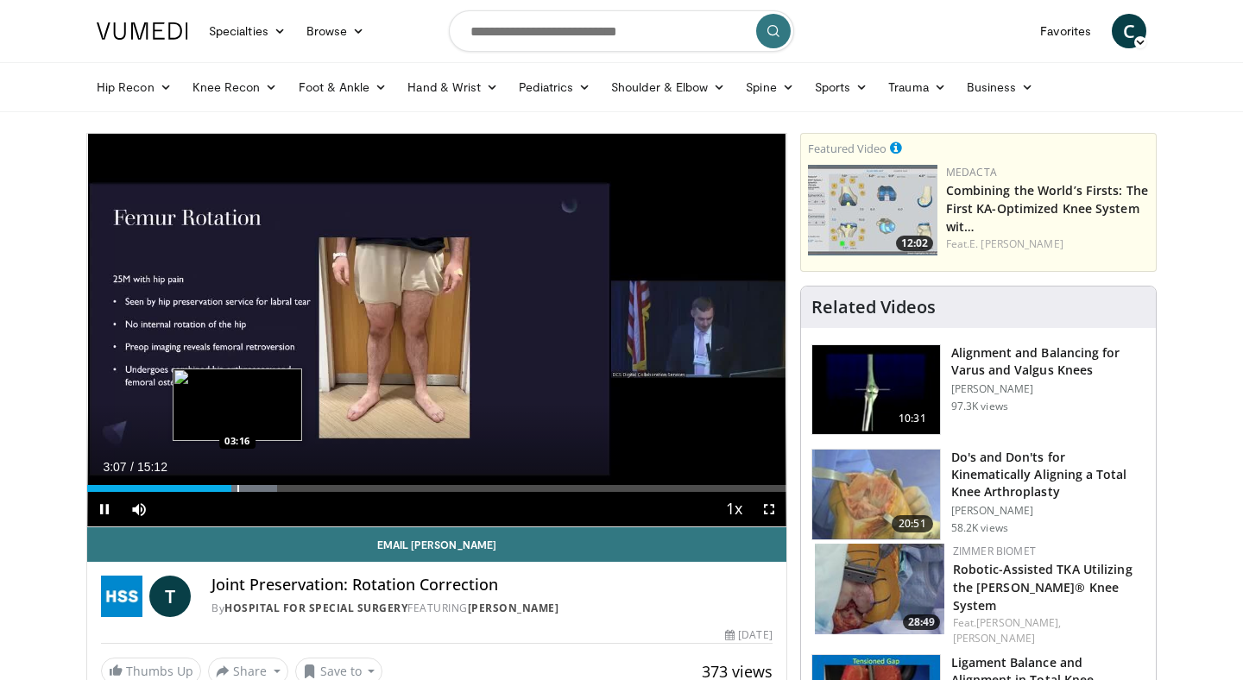
click at [237, 486] on div "Progress Bar" at bounding box center [238, 488] width 2 height 7
click at [262, 485] on div "Progress Bar" at bounding box center [263, 488] width 2 height 7
click at [268, 485] on div "Progress Bar" at bounding box center [269, 488] width 2 height 7
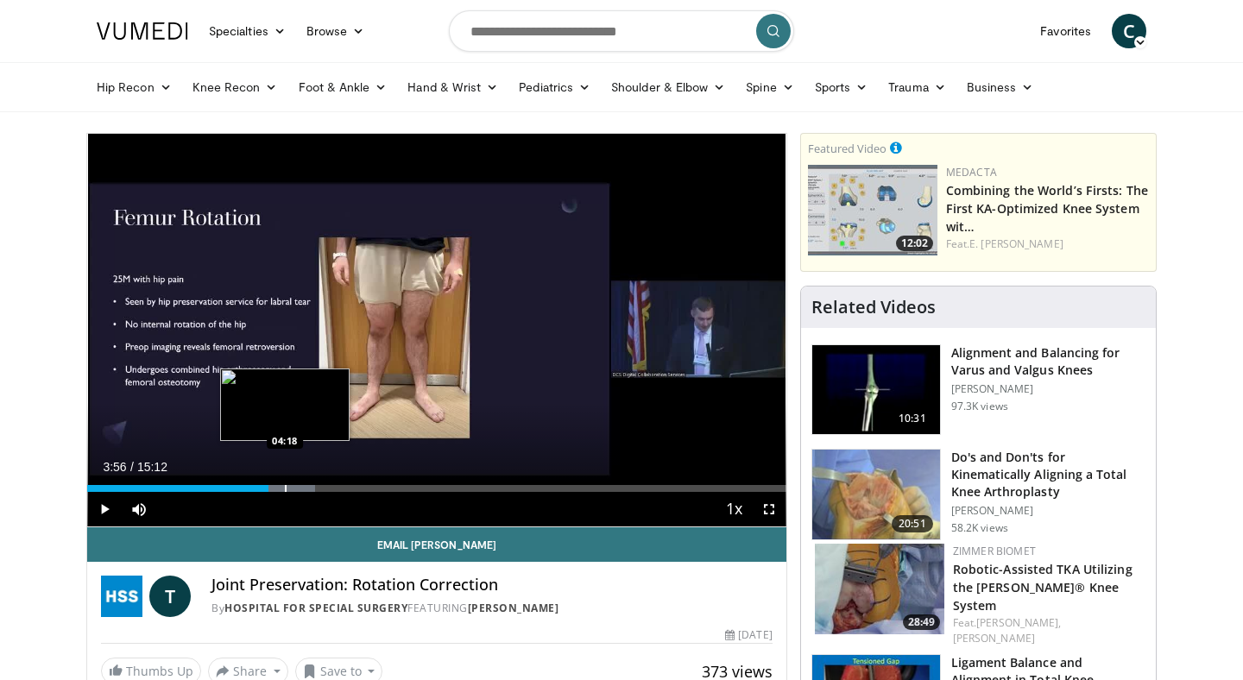
click at [285, 484] on div "Loaded : 32.60% 03:56 04:18" at bounding box center [436, 484] width 699 height 16
click at [299, 485] on div "Progress Bar" at bounding box center [298, 488] width 2 height 7
click at [313, 486] on div "Progress Bar" at bounding box center [314, 488] width 2 height 7
click at [319, 486] on div "Progress Bar" at bounding box center [320, 488] width 2 height 7
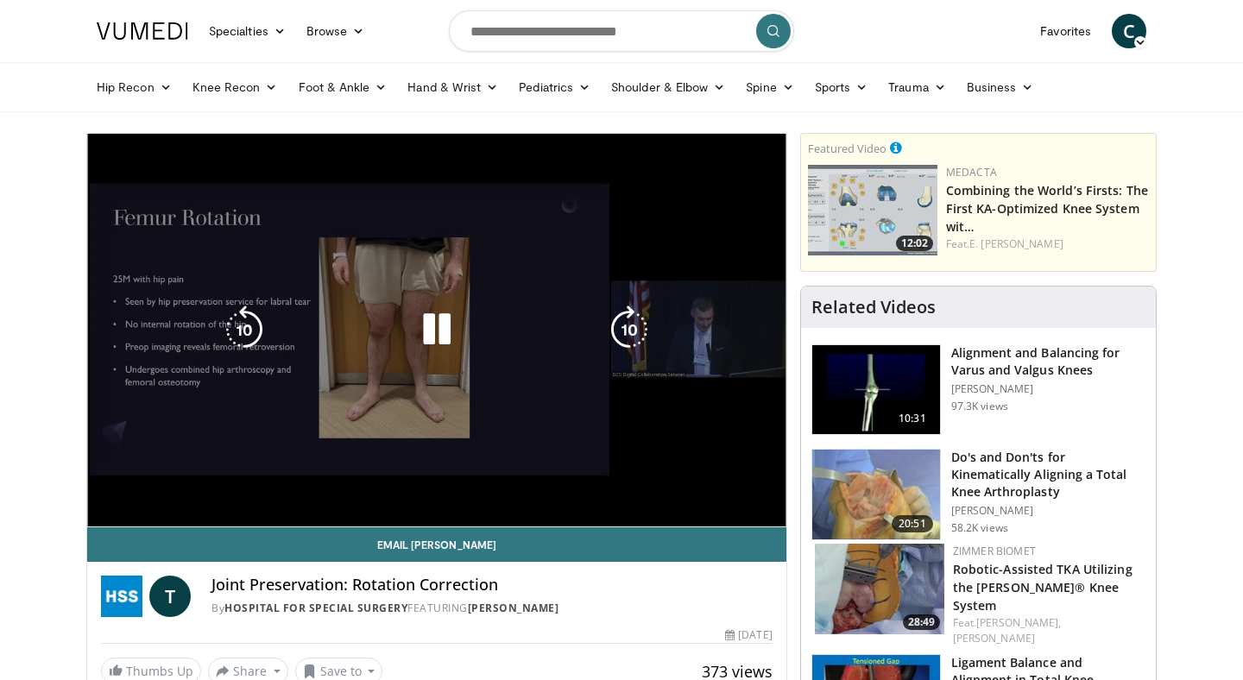
click at [340, 486] on div "10 seconds Tap to unmute" at bounding box center [436, 330] width 699 height 393
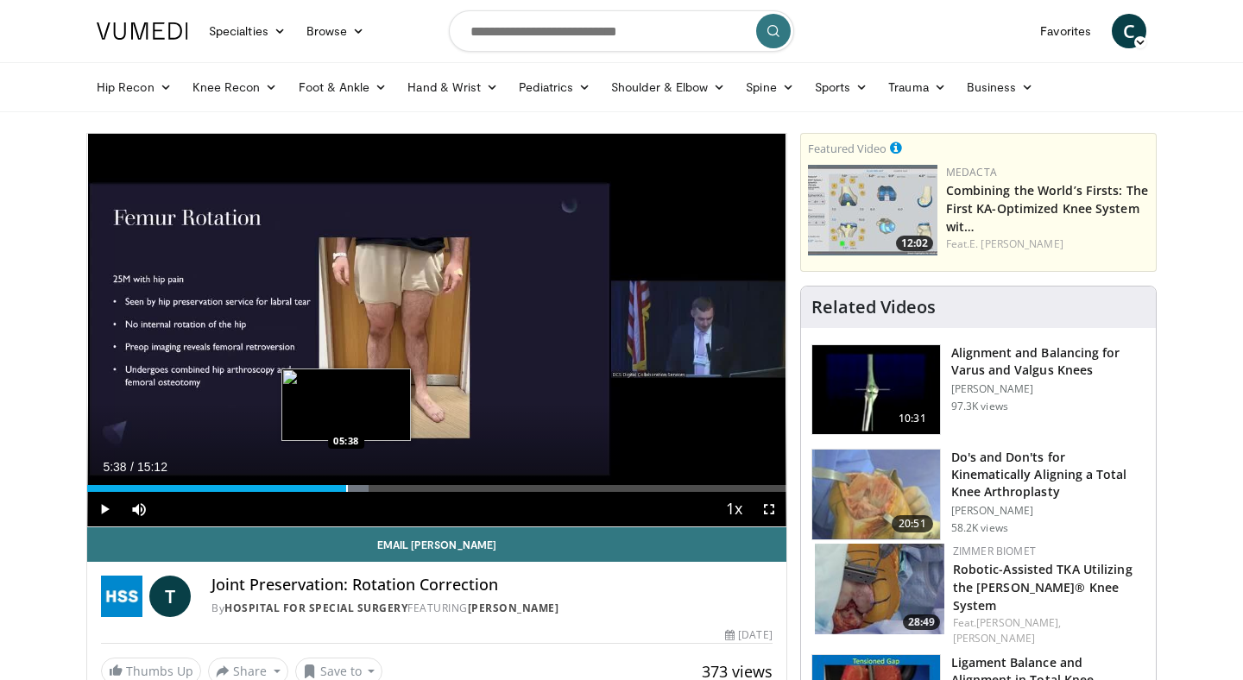
click at [346, 491] on div "Progress Bar" at bounding box center [347, 488] width 2 height 7
click at [361, 487] on div "Progress Bar" at bounding box center [362, 488] width 2 height 7
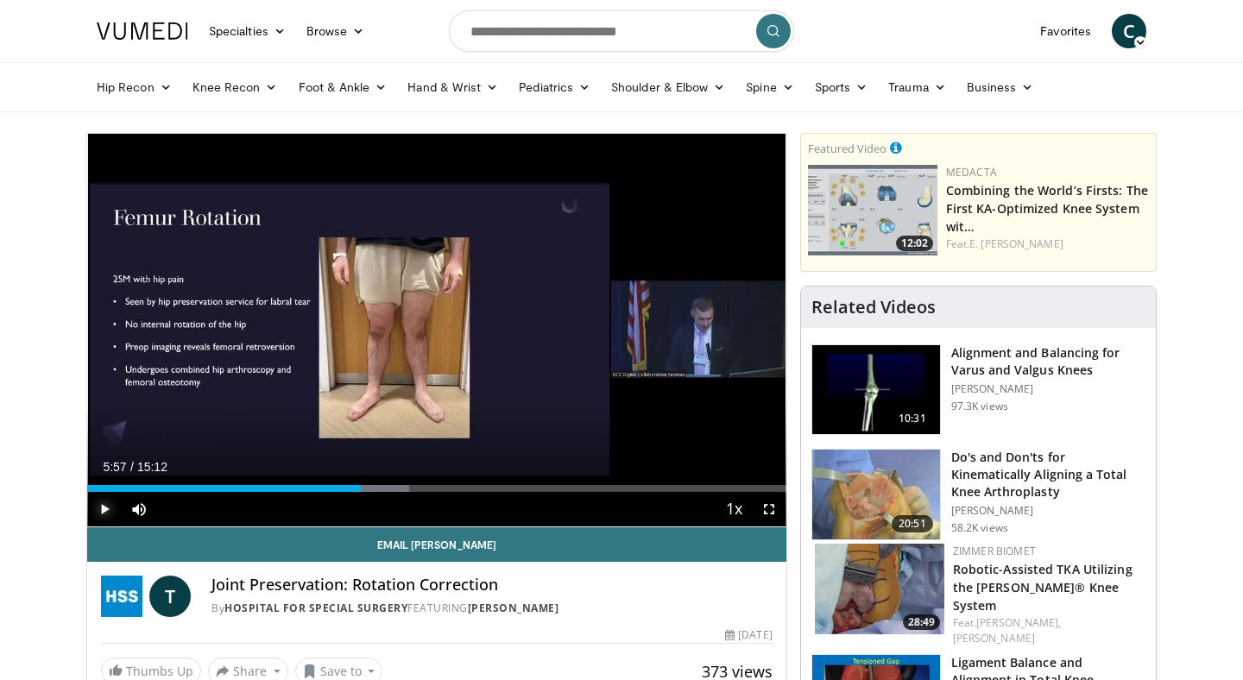
click at [100, 507] on span "Video Player" at bounding box center [104, 509] width 35 height 35
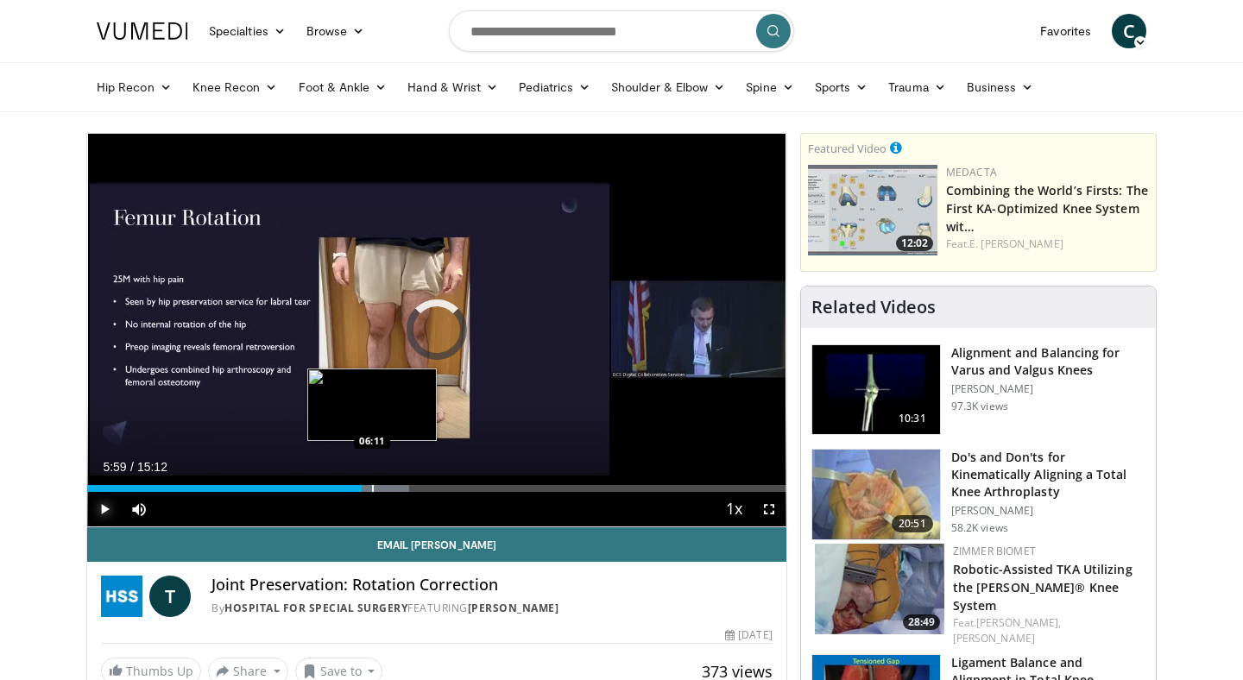
click at [372, 488] on div "Progress Bar" at bounding box center [373, 488] width 2 height 7
click at [391, 487] on div "Progress Bar" at bounding box center [392, 488] width 2 height 7
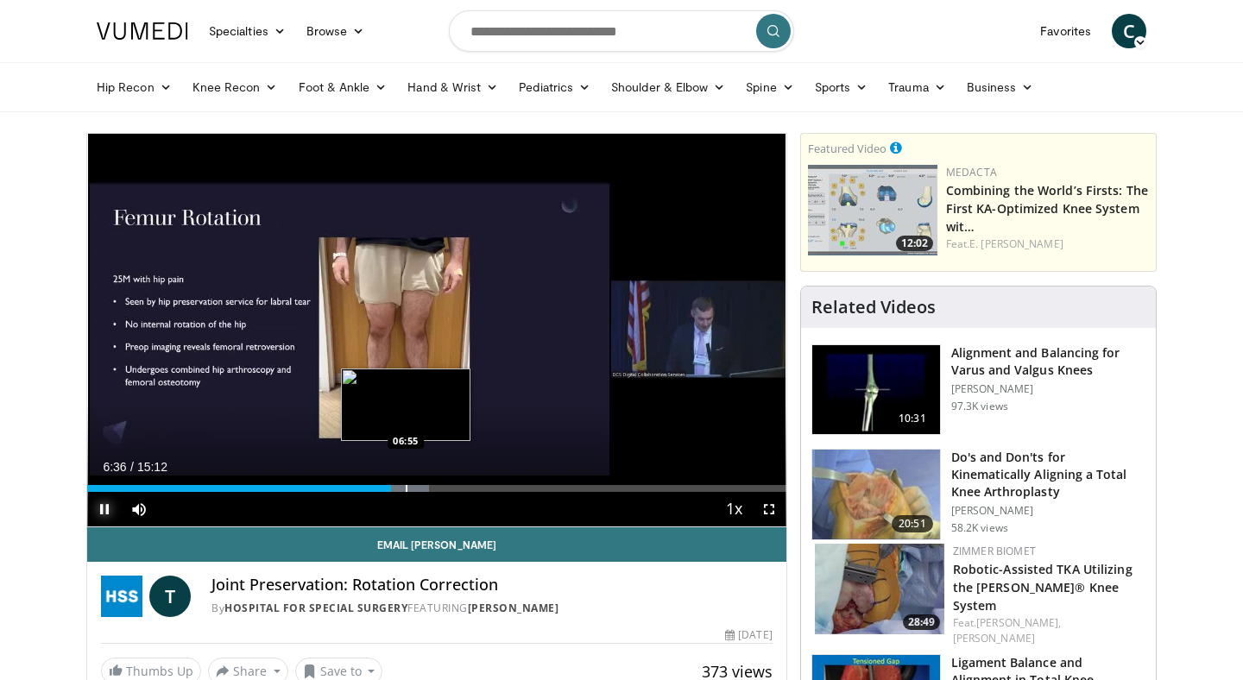
click at [407, 489] on div "Progress Bar" at bounding box center [407, 488] width 2 height 7
click at [420, 489] on div "Progress Bar" at bounding box center [421, 488] width 2 height 7
click at [438, 489] on div "Progress Bar" at bounding box center [439, 488] width 2 height 7
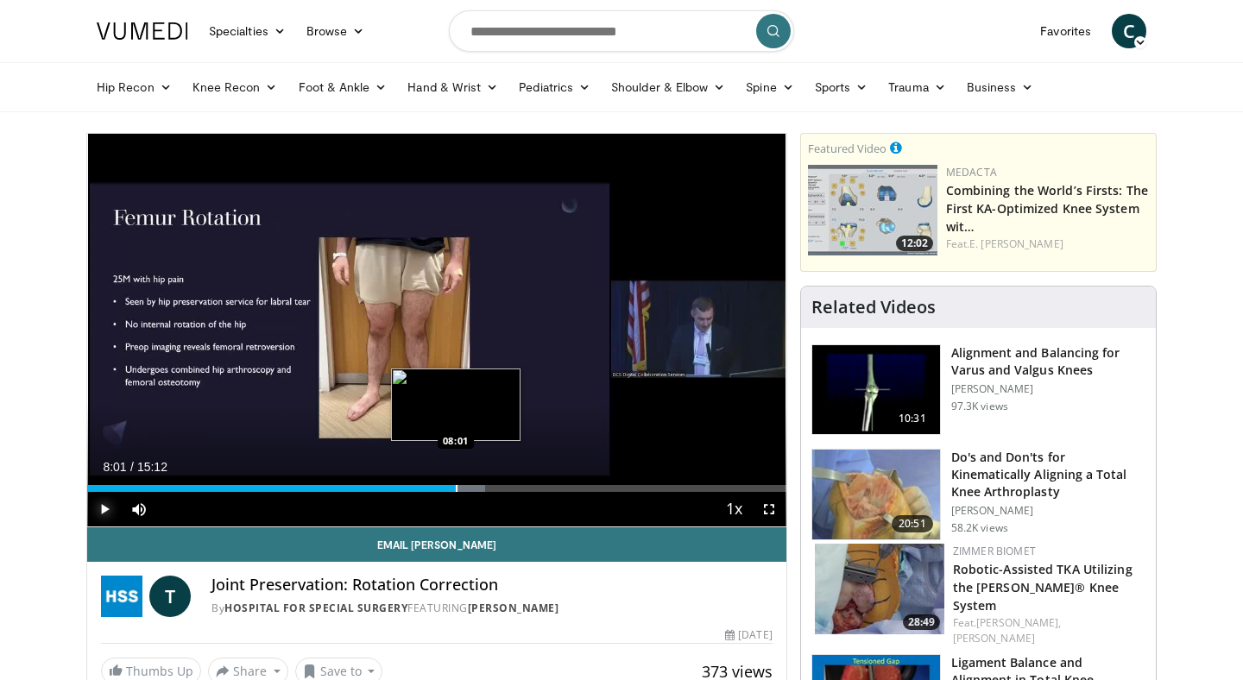
click at [456, 489] on div "Progress Bar" at bounding box center [457, 488] width 2 height 7
click at [473, 486] on div "Progress Bar" at bounding box center [474, 488] width 2 height 7
click at [495, 485] on div "Progress Bar" at bounding box center [496, 488] width 2 height 7
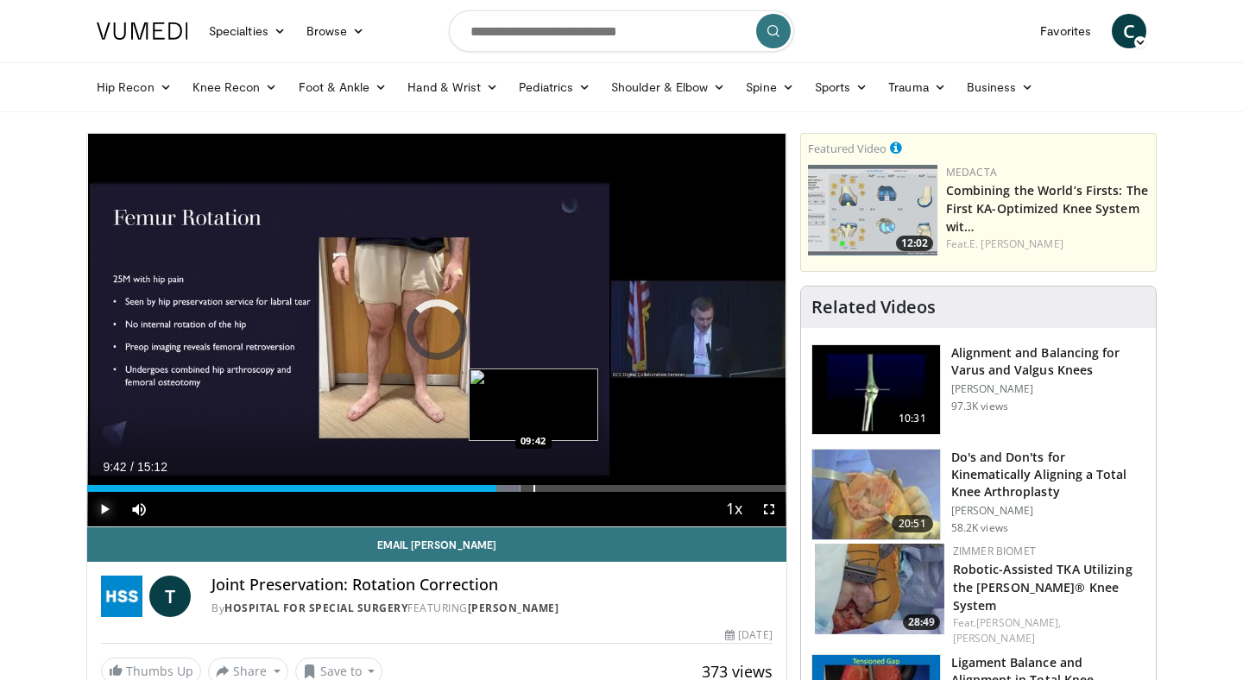
click at [533, 486] on div "Progress Bar" at bounding box center [534, 488] width 2 height 7
click at [551, 490] on div "Progress Bar" at bounding box center [552, 488] width 2 height 7
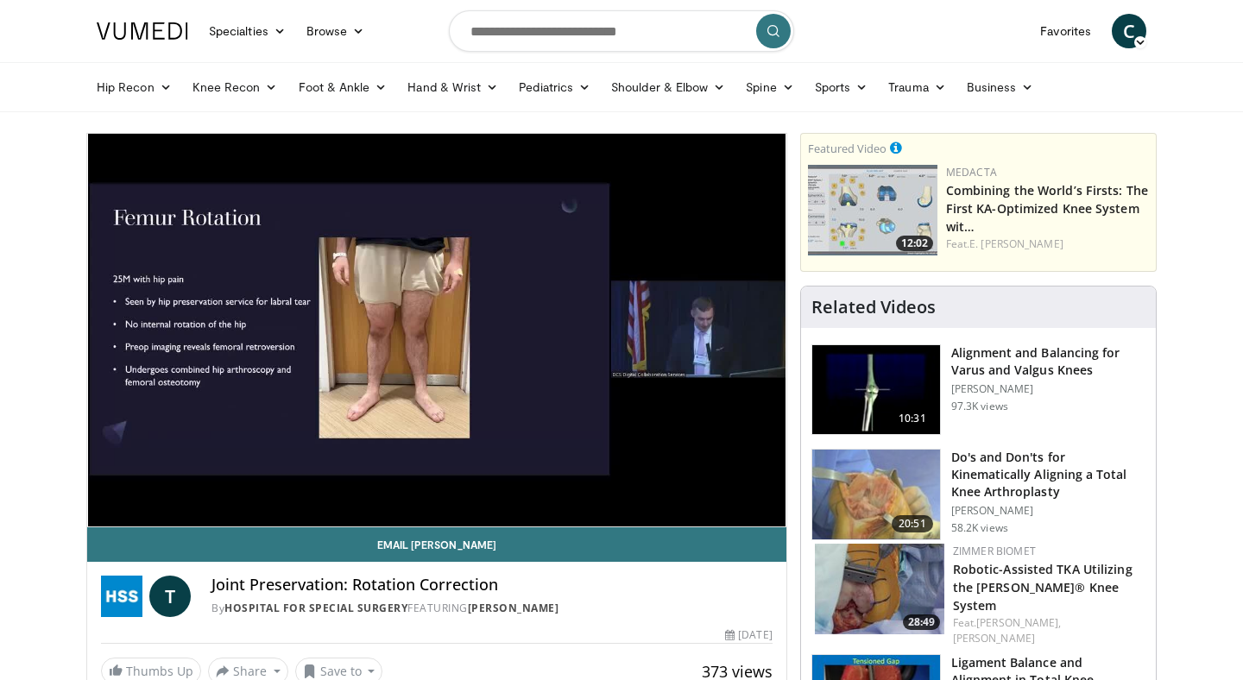
click at [564, 489] on video-js "**********" at bounding box center [436, 331] width 699 height 394
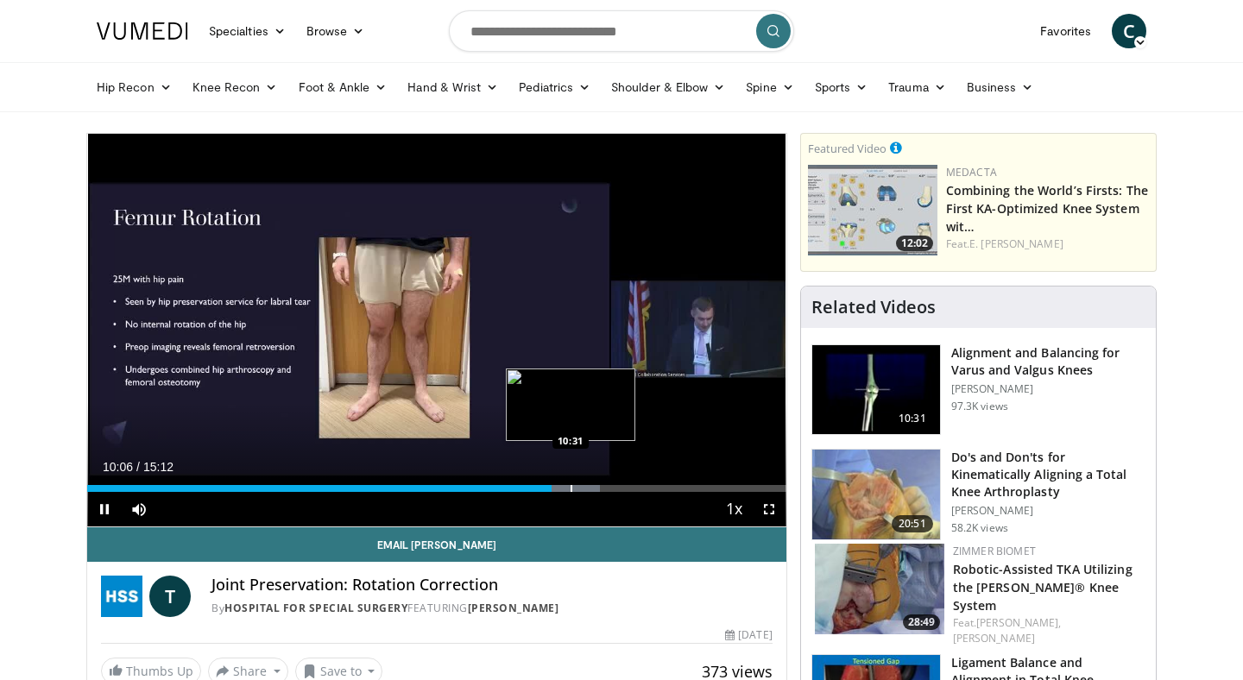
click at [572, 486] on div "Progress Bar" at bounding box center [572, 488] width 2 height 7
click at [590, 488] on div "Progress Bar" at bounding box center [590, 488] width 2 height 7
click at [612, 489] on div "Progress Bar" at bounding box center [613, 488] width 2 height 7
click at [627, 490] on div "Progress Bar" at bounding box center [628, 488] width 2 height 7
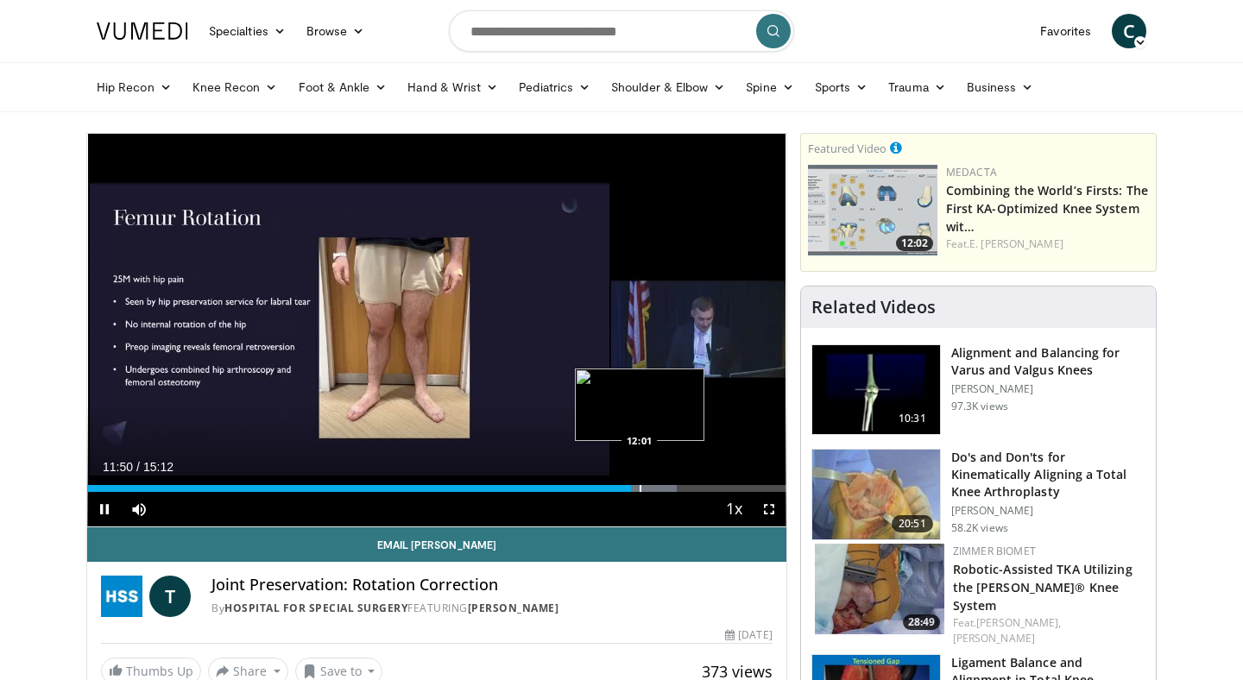
click at [640, 486] on div "Progress Bar" at bounding box center [641, 488] width 2 height 7
click at [647, 486] on div "Progress Bar" at bounding box center [648, 488] width 2 height 7
click at [656, 486] on div "Progress Bar" at bounding box center [657, 488] width 2 height 7
click at [649, 491] on div "Progress Bar" at bounding box center [650, 488] width 2 height 7
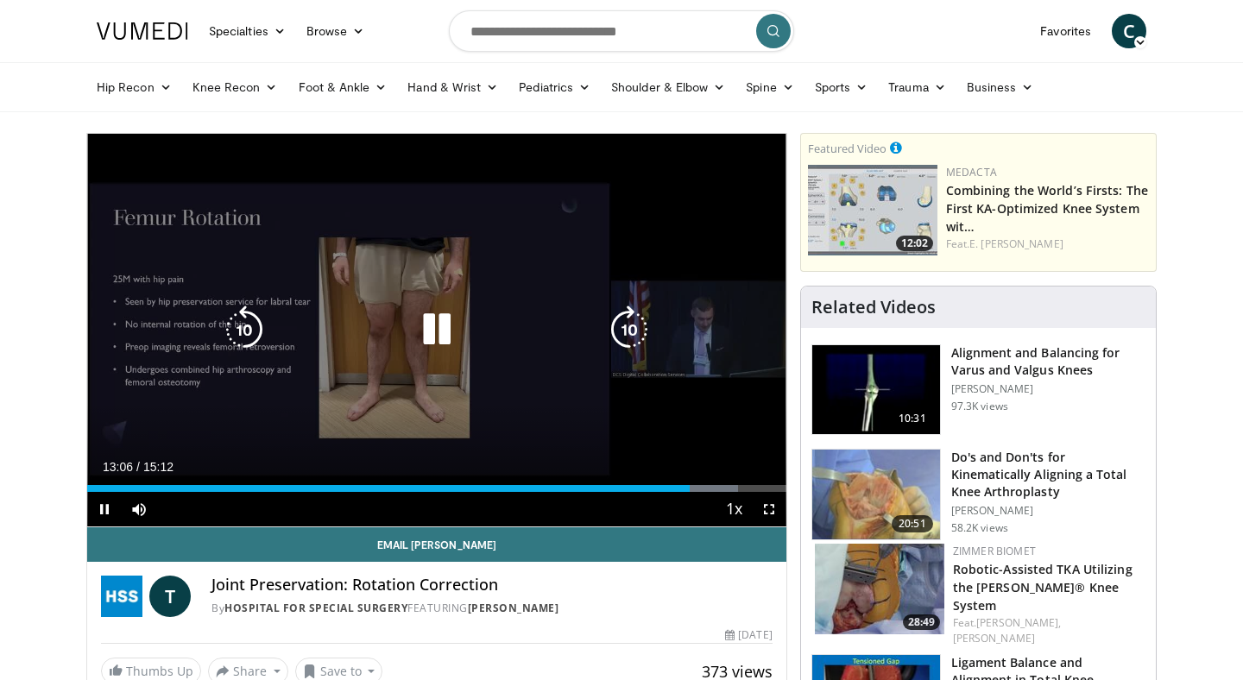
click at [491, 392] on div "10 seconds Tap to unmute" at bounding box center [436, 330] width 699 height 393
